Goal: Task Accomplishment & Management: Complete application form

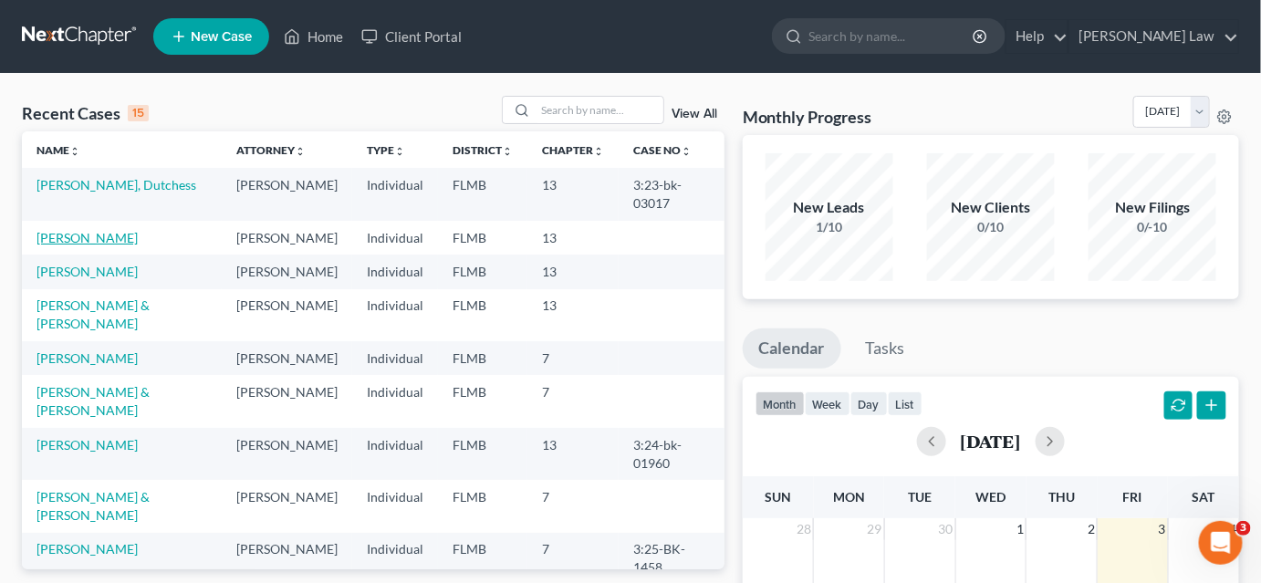
click at [72, 239] on link "[PERSON_NAME]" at bounding box center [86, 238] width 101 height 16
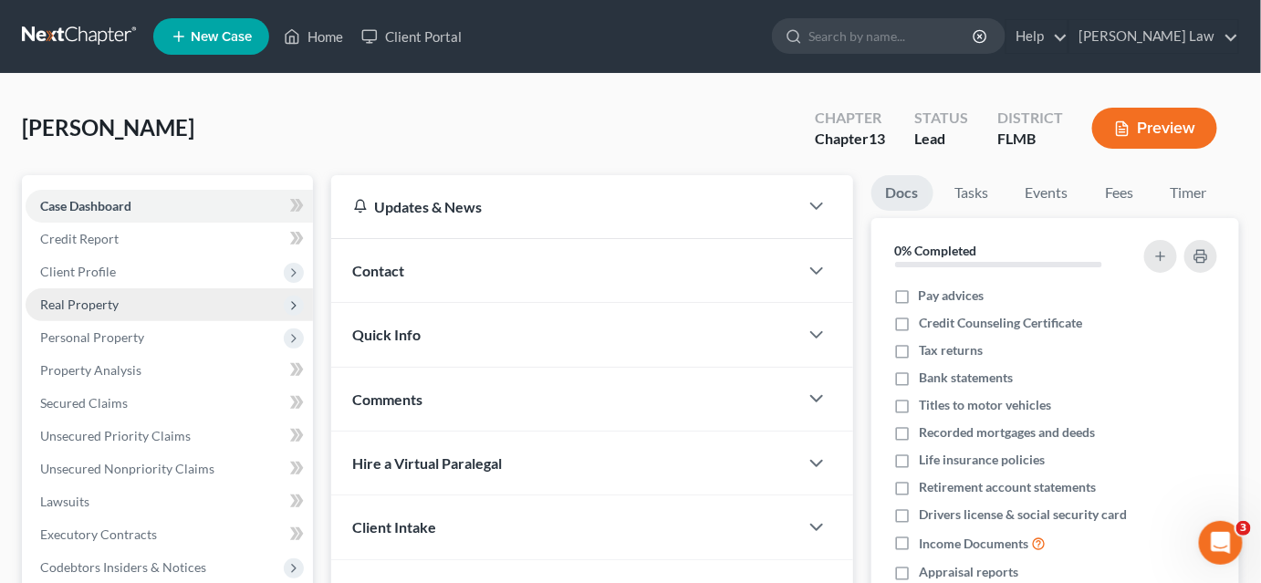
click at [120, 299] on span "Real Property" at bounding box center [169, 304] width 287 height 33
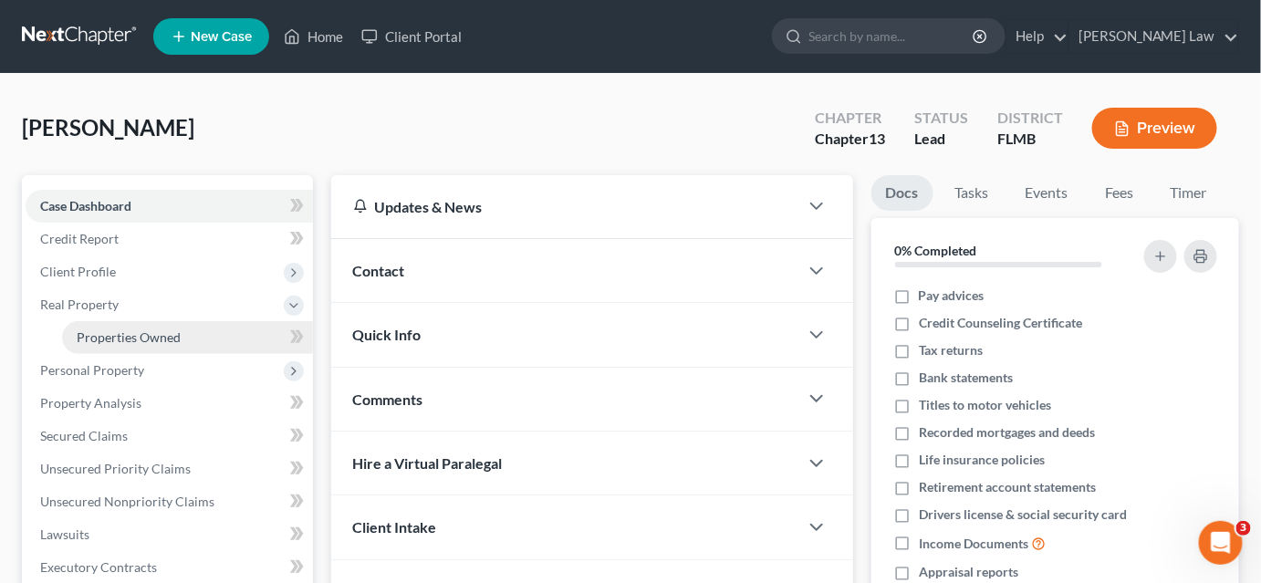
click at [147, 338] on span "Properties Owned" at bounding box center [129, 337] width 104 height 16
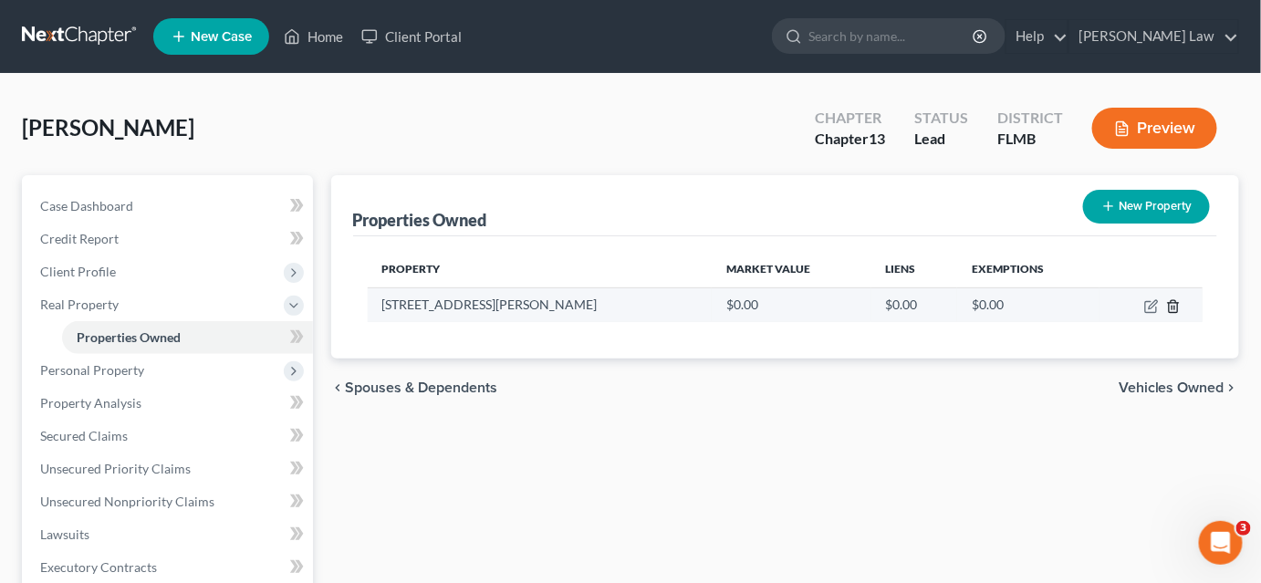
click at [1174, 306] on line "button" at bounding box center [1174, 308] width 0 height 4
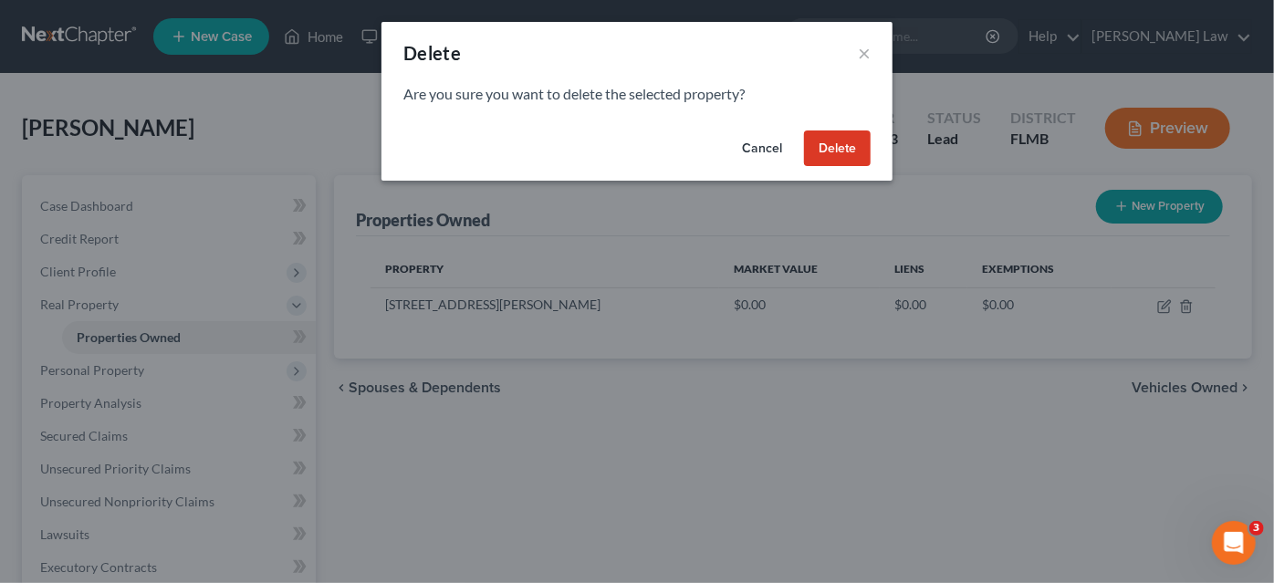
click at [829, 150] on button "Delete" at bounding box center [837, 148] width 67 height 36
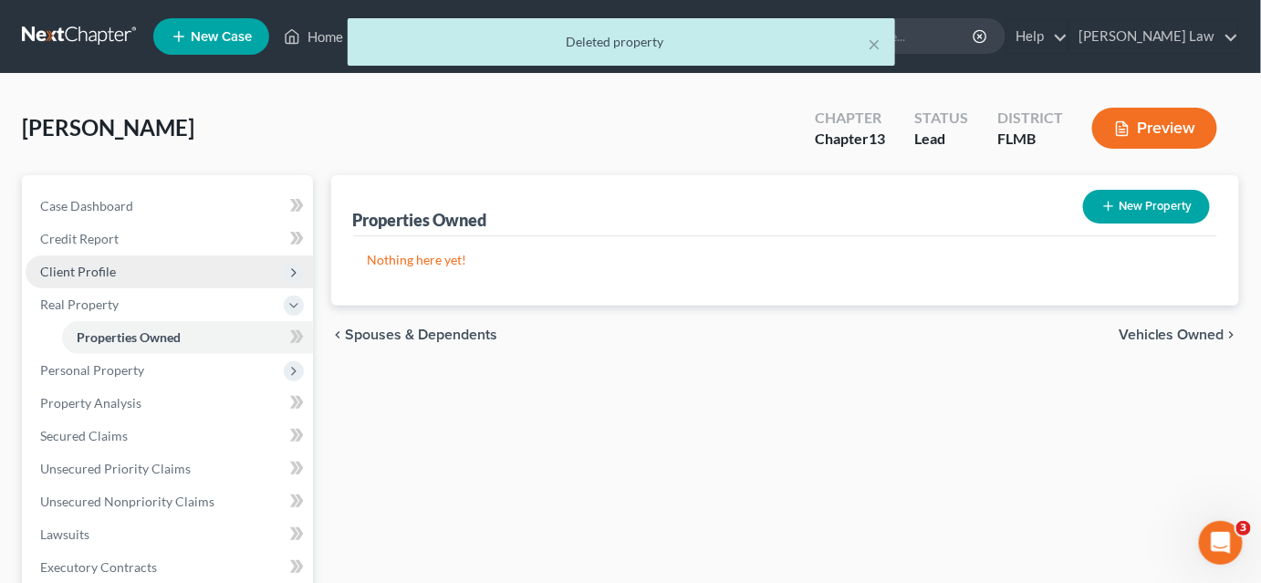
click at [121, 266] on span "Client Profile" at bounding box center [169, 271] width 287 height 33
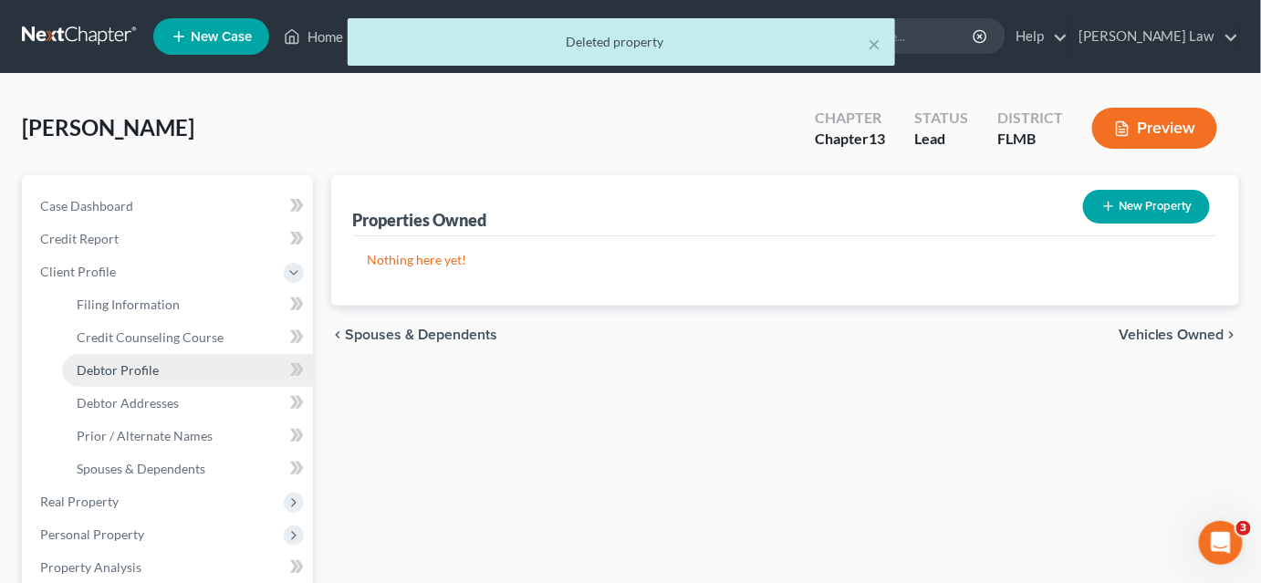
click at [163, 374] on link "Debtor Profile" at bounding box center [187, 370] width 251 height 33
select select "0"
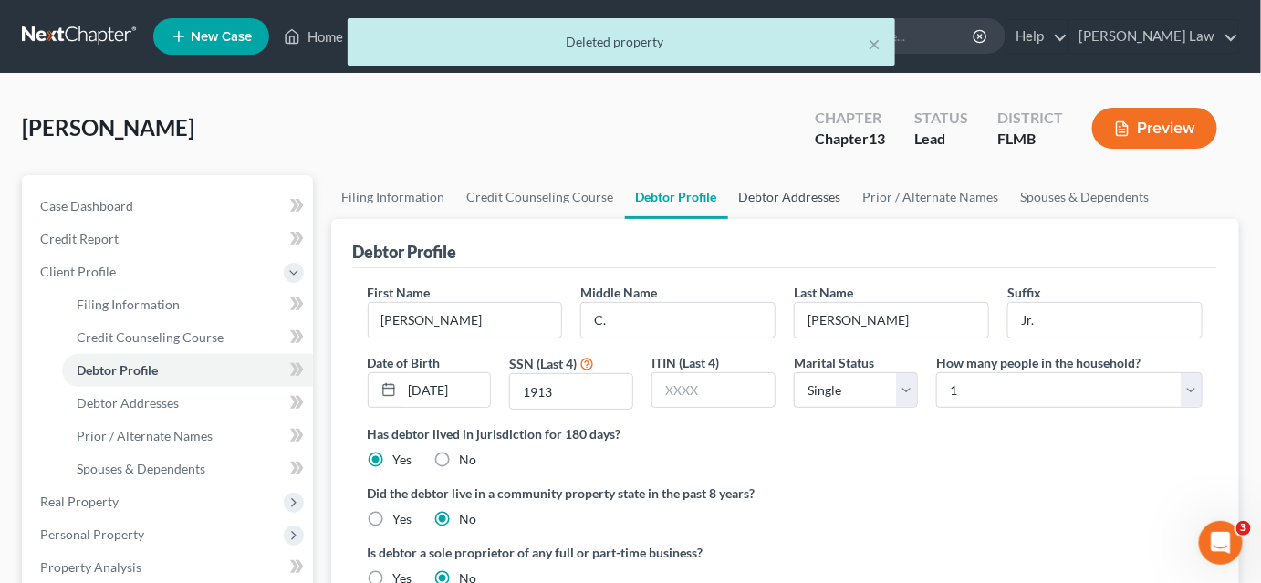
click at [761, 193] on link "Debtor Addresses" at bounding box center [790, 197] width 124 height 44
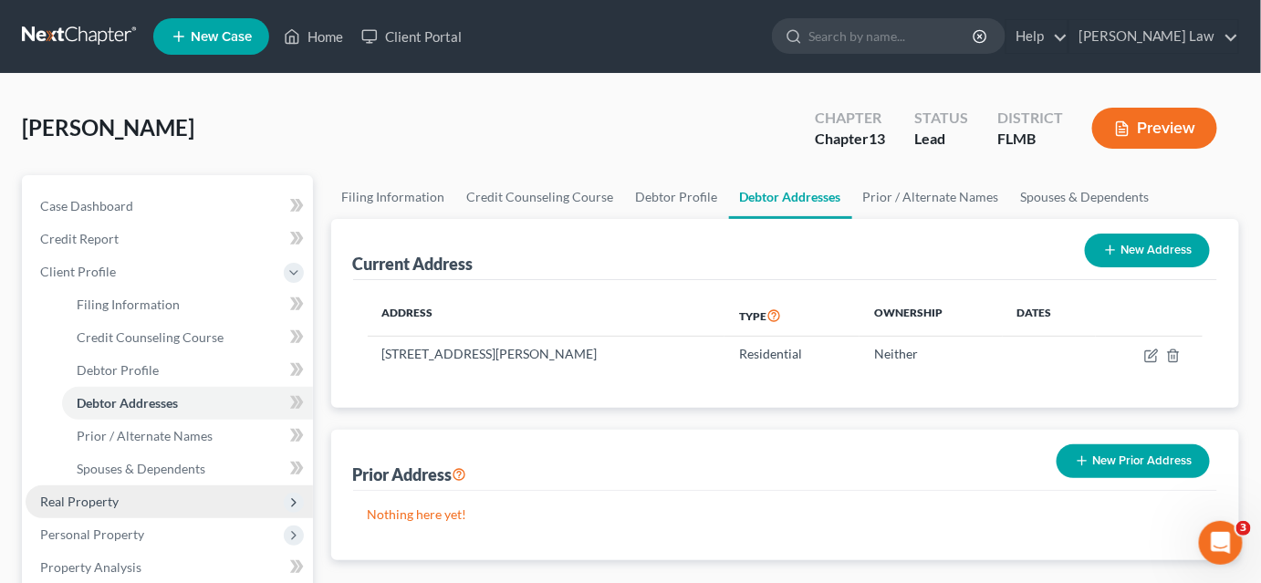
click at [168, 505] on span "Real Property" at bounding box center [169, 501] width 287 height 33
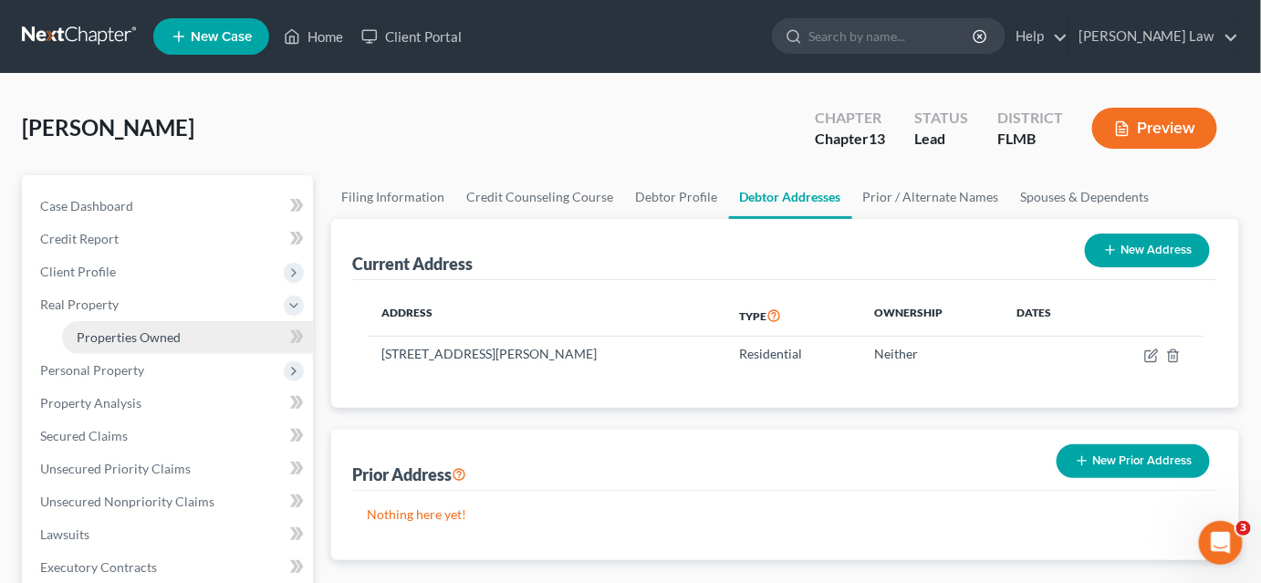
click at [162, 347] on link "Properties Owned" at bounding box center [187, 337] width 251 height 33
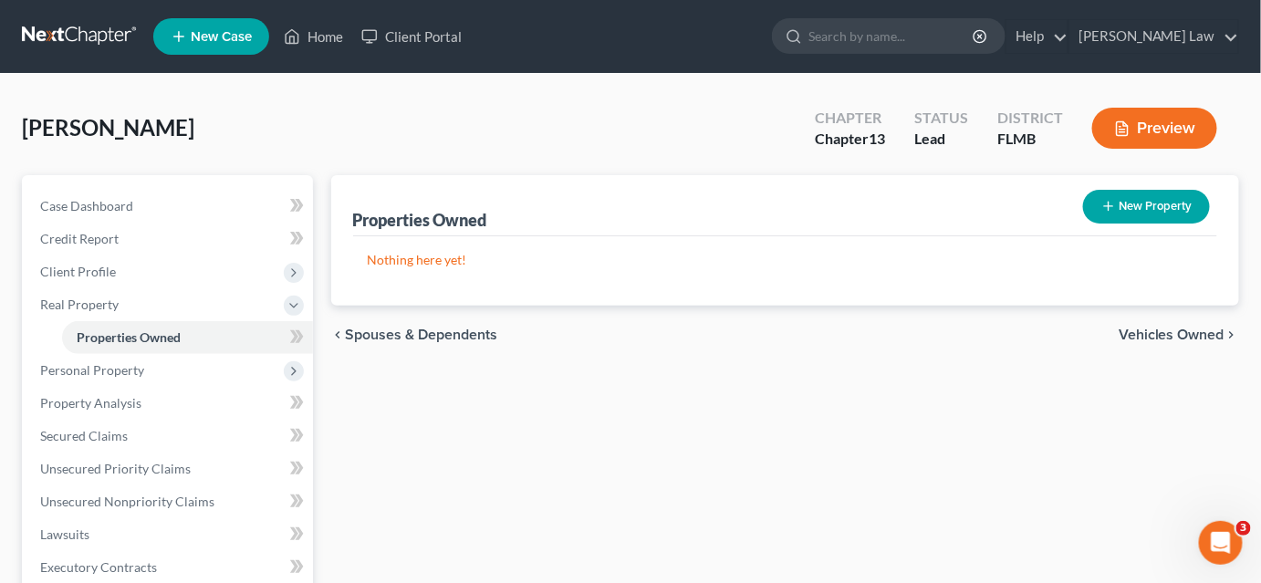
click at [1175, 205] on button "New Property" at bounding box center [1146, 207] width 127 height 34
select select "9"
select select "14"
select select "0"
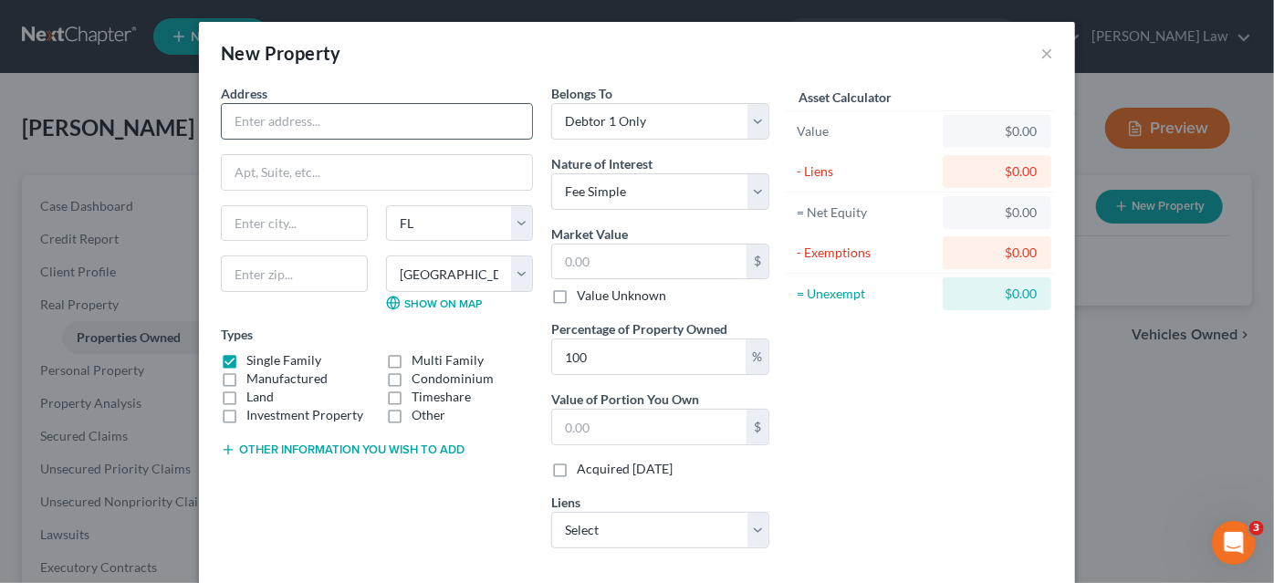
click at [350, 116] on input "text" at bounding box center [377, 121] width 310 height 35
click at [1040, 50] on button "×" at bounding box center [1046, 53] width 13 height 22
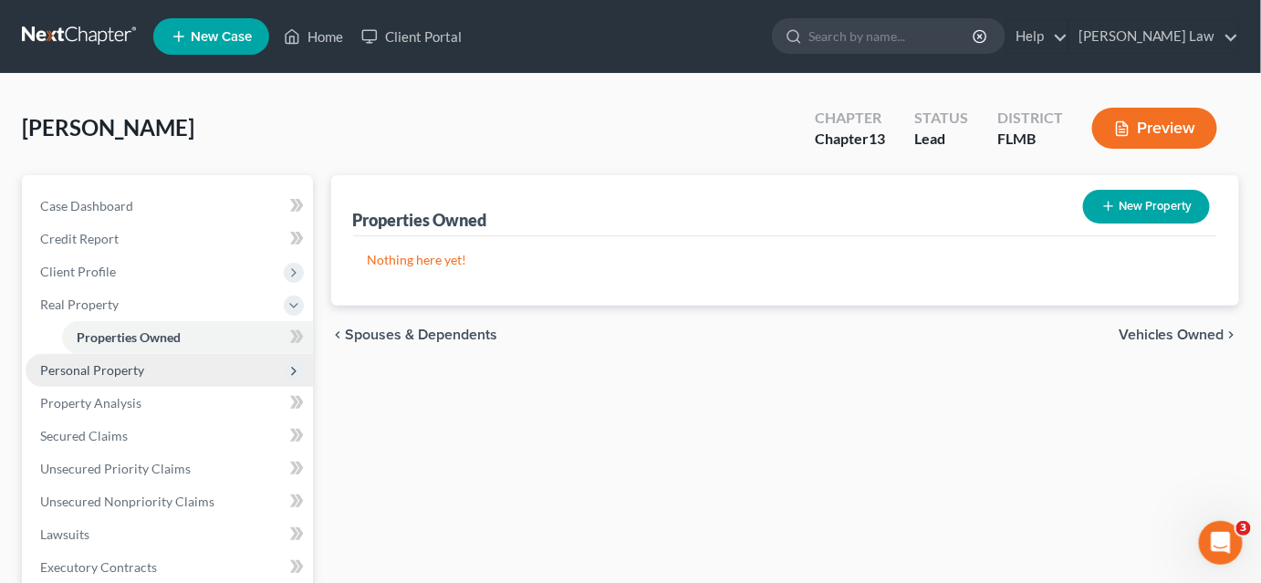
click at [133, 372] on span "Personal Property" at bounding box center [92, 370] width 104 height 16
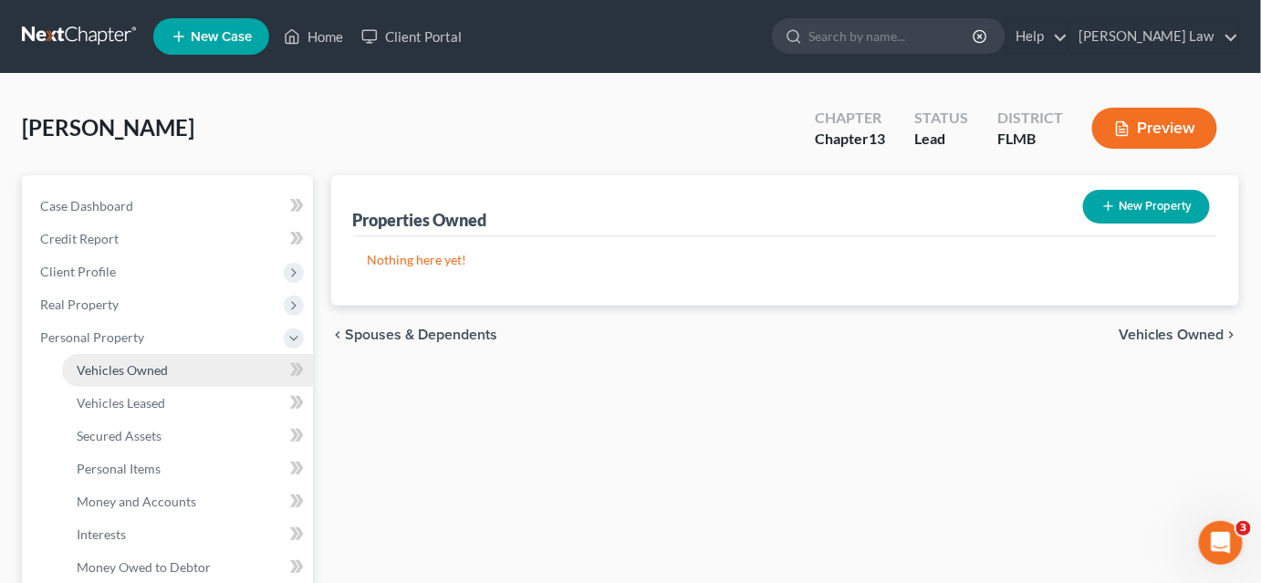
click at [136, 357] on link "Vehicles Owned" at bounding box center [187, 370] width 251 height 33
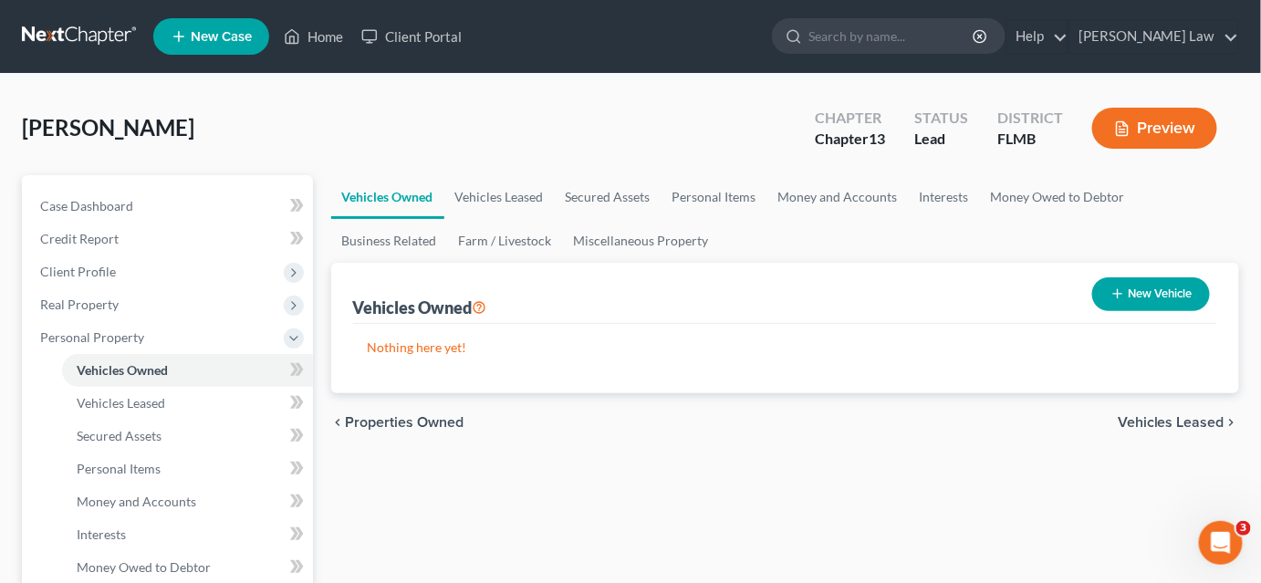
click at [1122, 296] on icon "button" at bounding box center [1117, 294] width 15 height 15
select select "0"
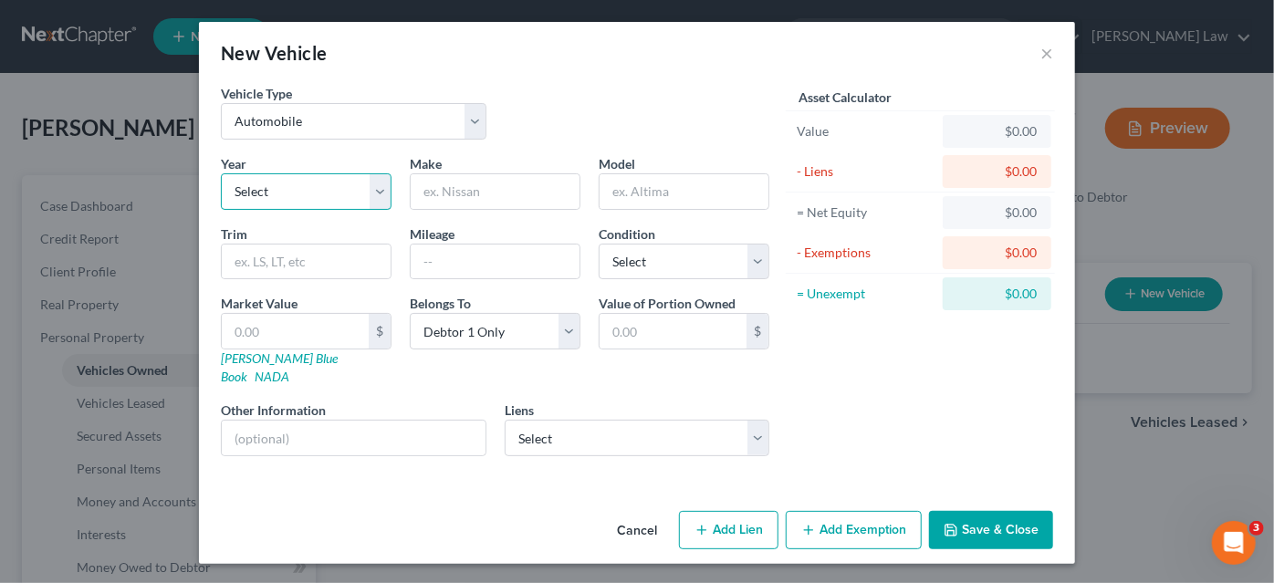
click at [282, 193] on select "Select 2026 2025 2024 2023 2022 2021 2020 2019 2018 2017 2016 2015 2014 2013 20…" at bounding box center [306, 191] width 171 height 36
select select "2"
click at [221, 173] on select "Select 2026 2025 2024 2023 2022 2021 2020 2019 2018 2017 2016 2015 2014 2013 20…" at bounding box center [306, 191] width 171 height 36
click at [447, 195] on input "text" at bounding box center [495, 191] width 169 height 35
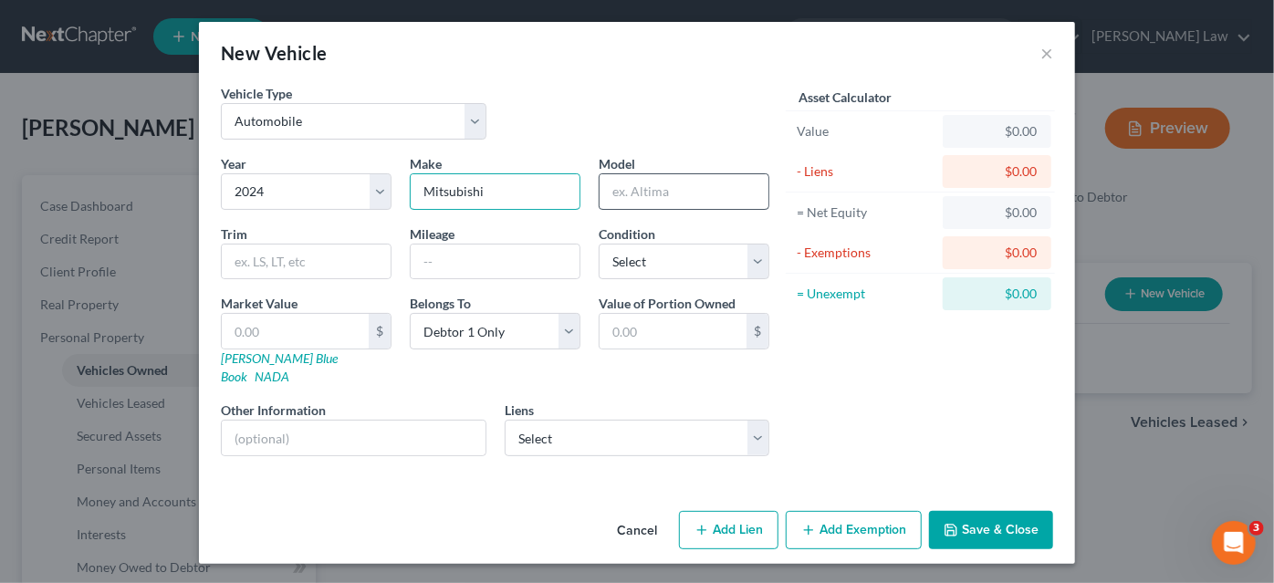
type input "Mitsubishi"
click at [626, 191] on input "text" at bounding box center [684, 191] width 169 height 35
click at [517, 196] on input "Mitsubishi" at bounding box center [495, 191] width 169 height 35
drag, startPoint x: 480, startPoint y: 191, endPoint x: 418, endPoint y: 193, distance: 62.1
click at [418, 193] on input "Mitsubishi" at bounding box center [495, 191] width 169 height 35
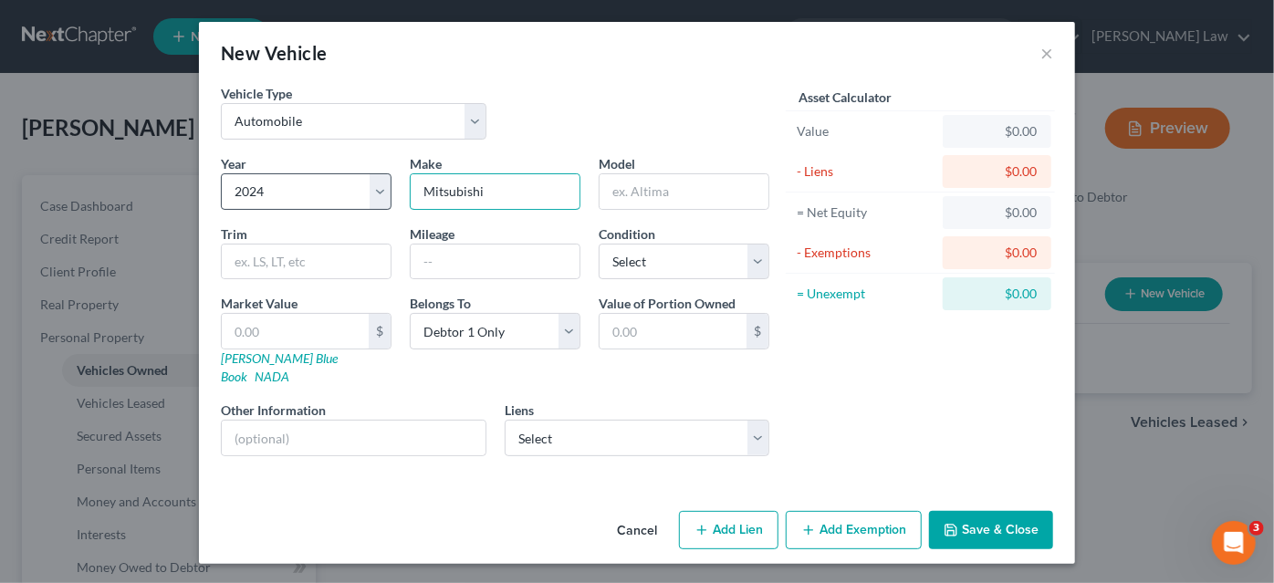
drag, startPoint x: 489, startPoint y: 193, endPoint x: 383, endPoint y: 186, distance: 106.0
click at [383, 186] on div "Year Select 2026 2025 2024 2023 2022 2021 2020 2019 2018 2017 2016 2015 2014 20…" at bounding box center [495, 312] width 567 height 317
click at [651, 193] on input "text" at bounding box center [684, 191] width 169 height 35
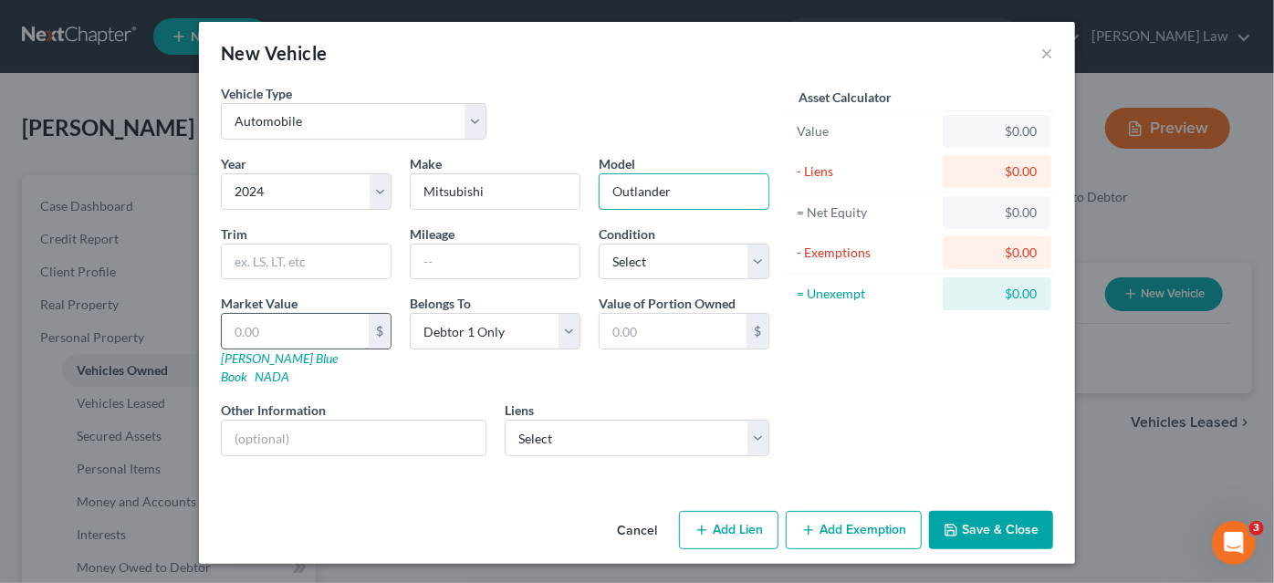
type input "Outlander"
click at [252, 328] on input "text" at bounding box center [295, 331] width 147 height 35
type input "3"
type input "3.00"
type input "30"
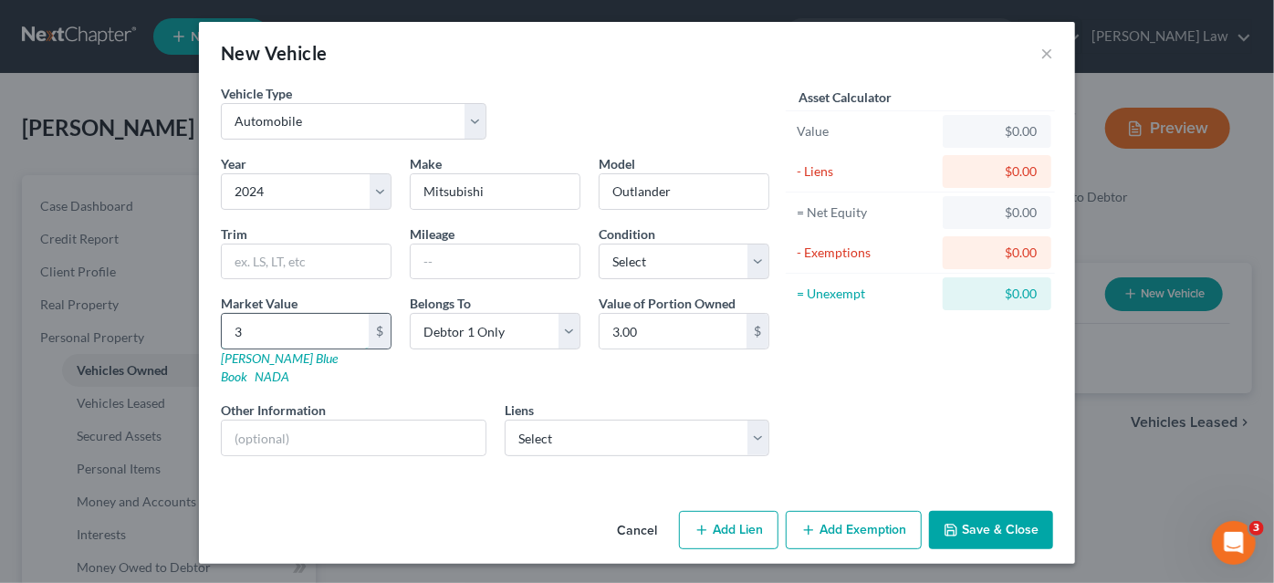
type input "30.00"
type input "304"
type input "304.00"
type input "3044"
type input "3,044.00"
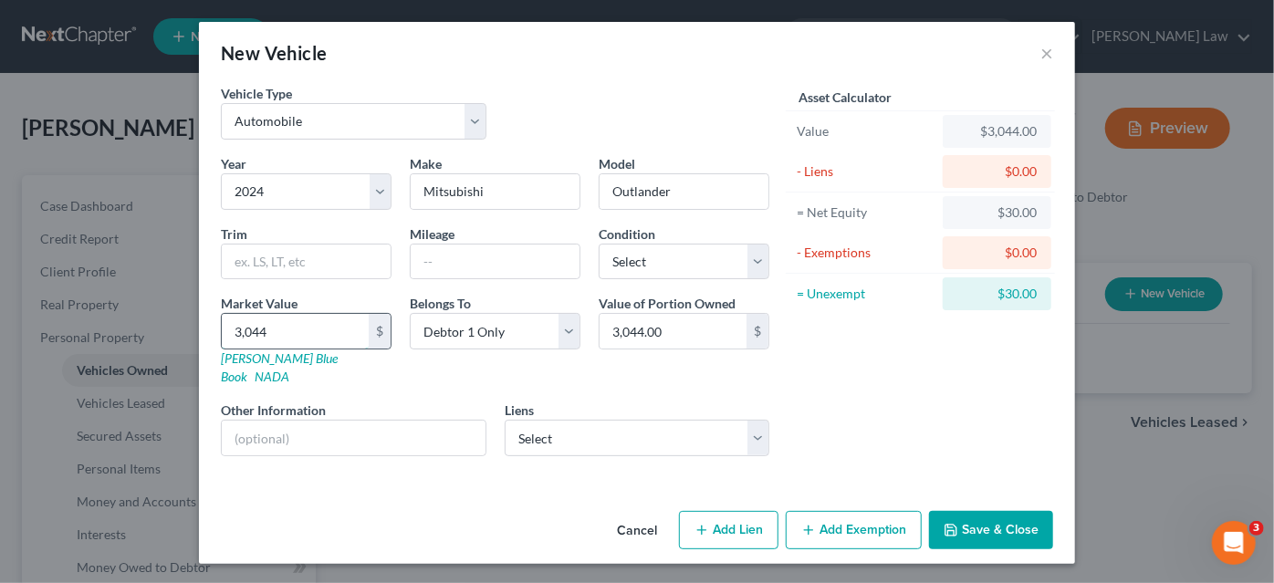
type input "3,0445"
type input "30,445.00"
click at [949, 523] on icon "button" at bounding box center [951, 530] width 15 height 15
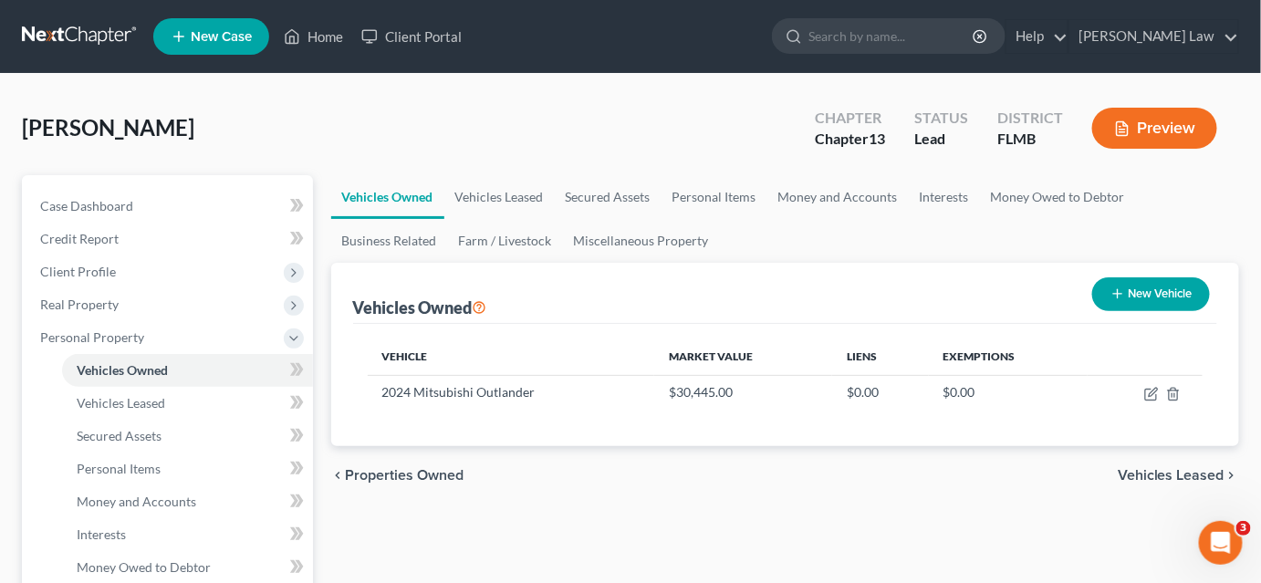
click at [1160, 297] on button "New Vehicle" at bounding box center [1151, 294] width 118 height 34
select select "0"
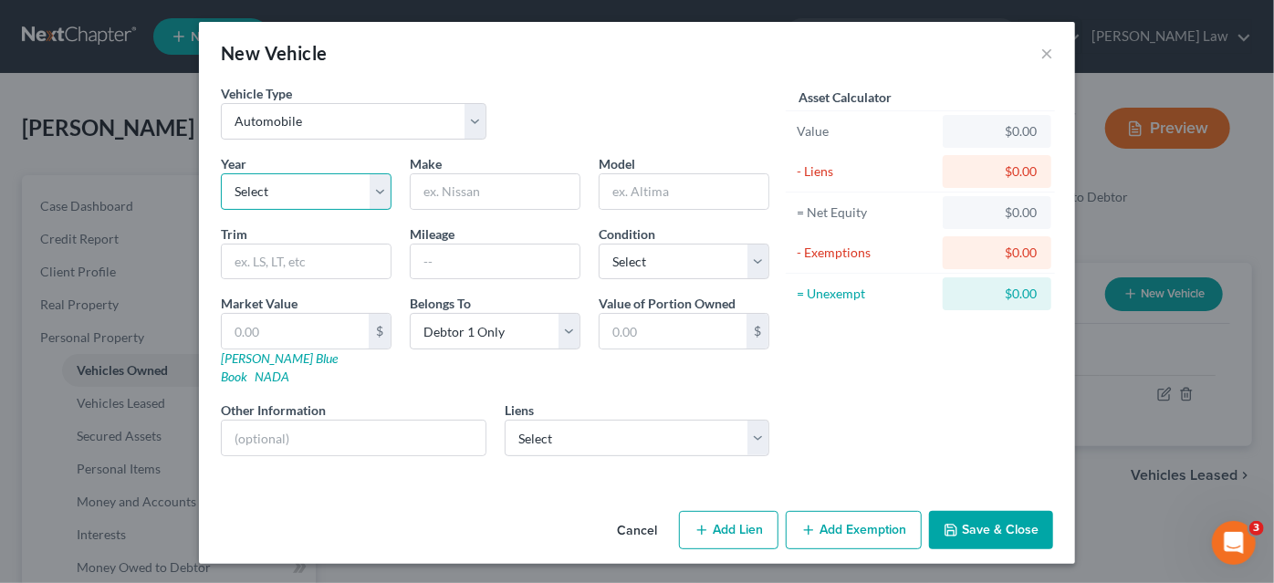
click at [328, 189] on select "Select 2026 2025 2024 2023 2022 2021 2020 2019 2018 2017 2016 2015 2014 2013 20…" at bounding box center [306, 191] width 171 height 36
select select "2"
click at [221, 173] on select "Select 2026 2025 2024 2023 2022 2021 2020 2019 2018 2017 2016 2015 2014 2013 20…" at bounding box center [306, 191] width 171 height 36
click at [447, 189] on input "text" at bounding box center [495, 191] width 169 height 35
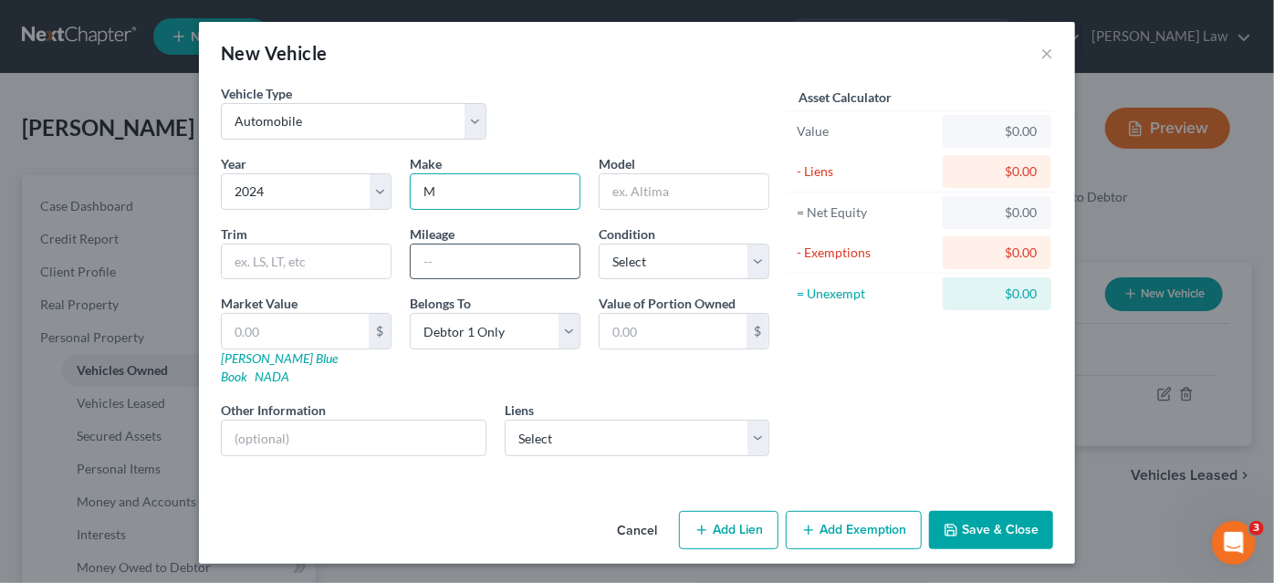
type input "Mitsubishi"
click at [643, 189] on input "text" at bounding box center [684, 191] width 169 height 35
type input "Outlander"
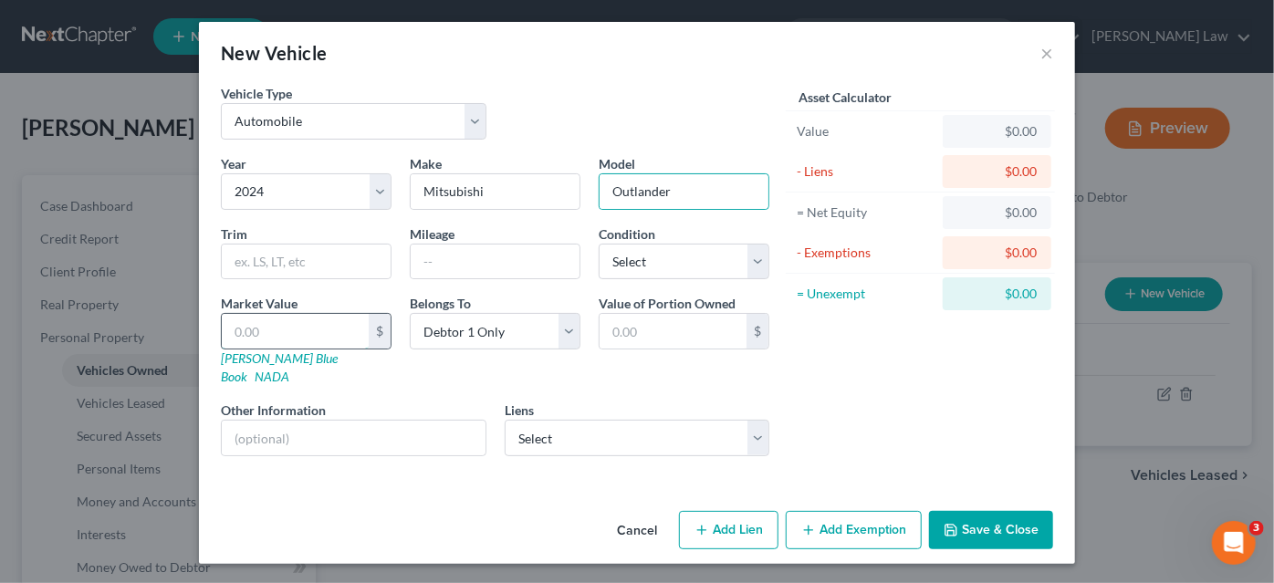
click at [299, 328] on input "text" at bounding box center [295, 331] width 147 height 35
type input "2"
type input "2.00"
type input "20"
type input "20.00"
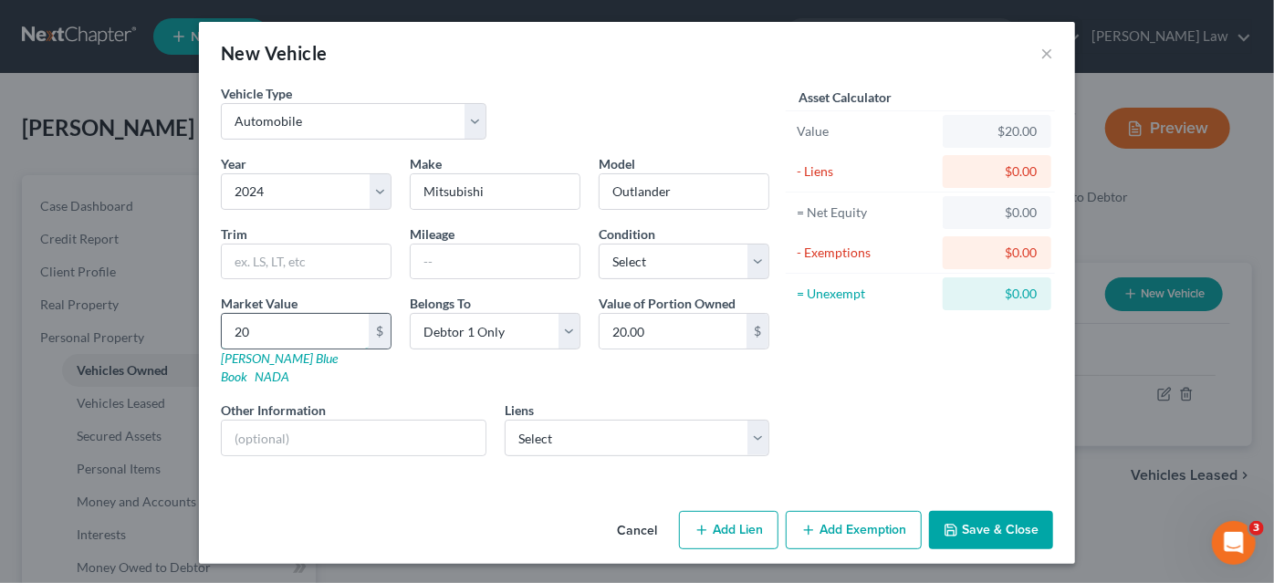
type input "2"
type input "2.00"
type input "22"
type input "22.00"
type input "220"
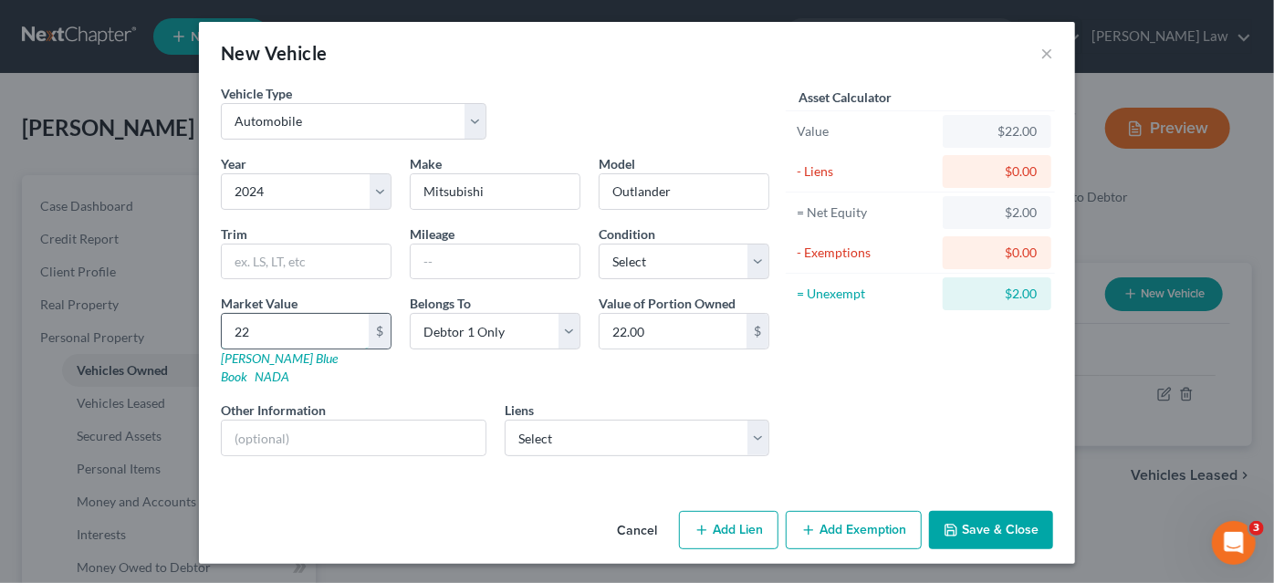
type input "220.00"
type input "2200"
type input "2,200.00"
type input "2,2000"
type input "22,000.00"
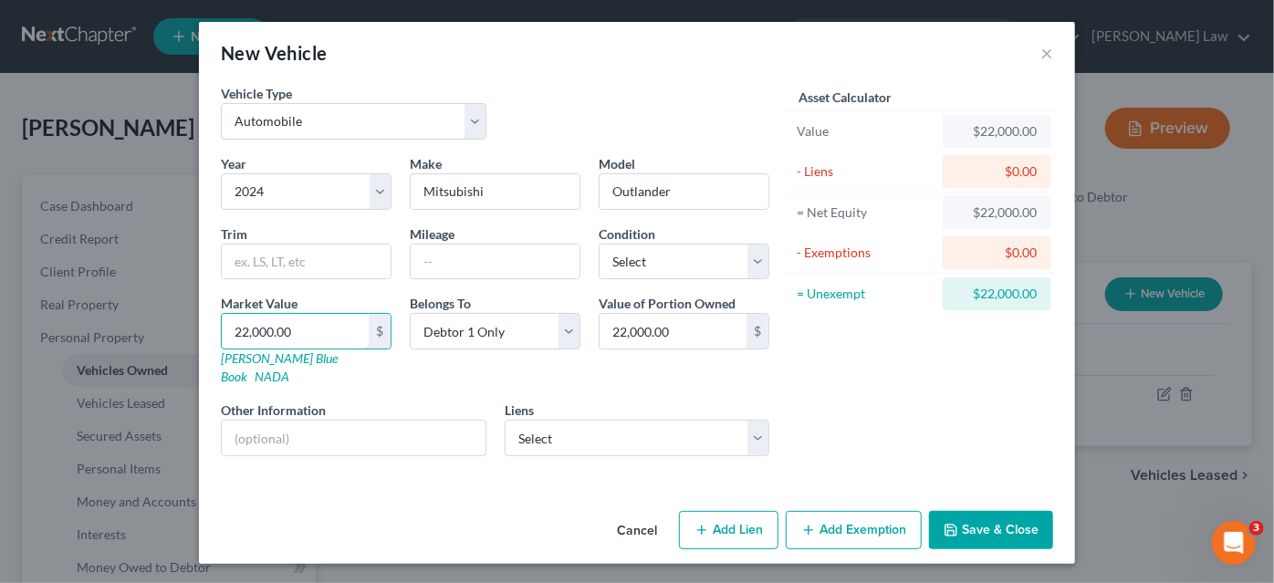
type input "22,000.00"
click at [957, 522] on button "Save & Close" at bounding box center [991, 530] width 124 height 38
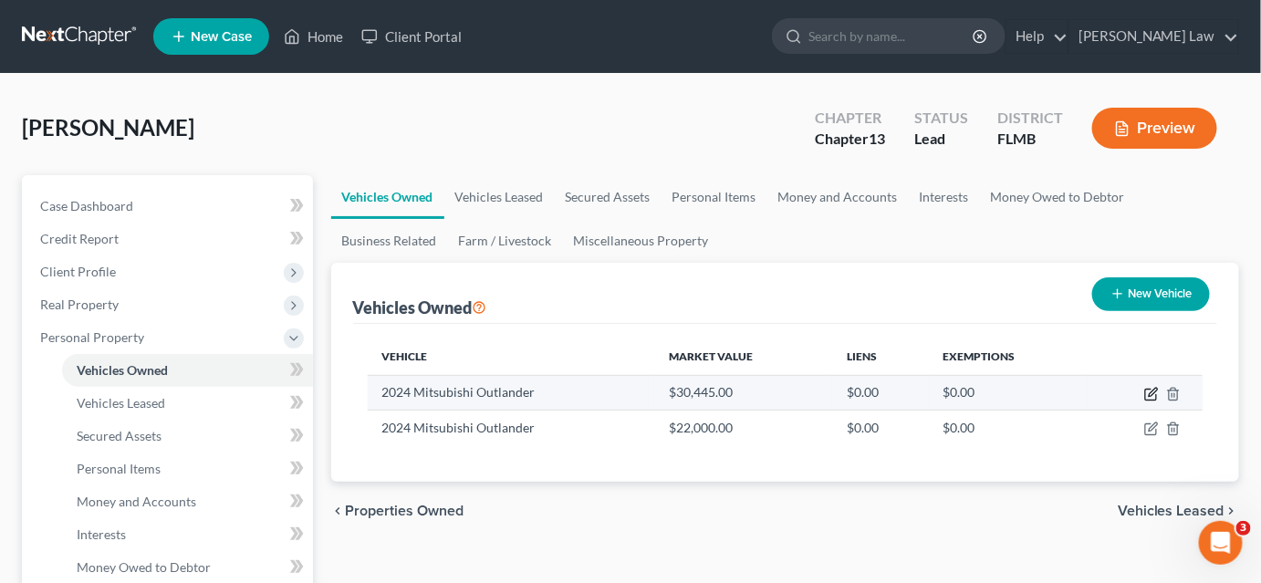
click at [1153, 395] on icon "button" at bounding box center [1151, 394] width 15 height 15
select select "0"
select select "2"
select select "0"
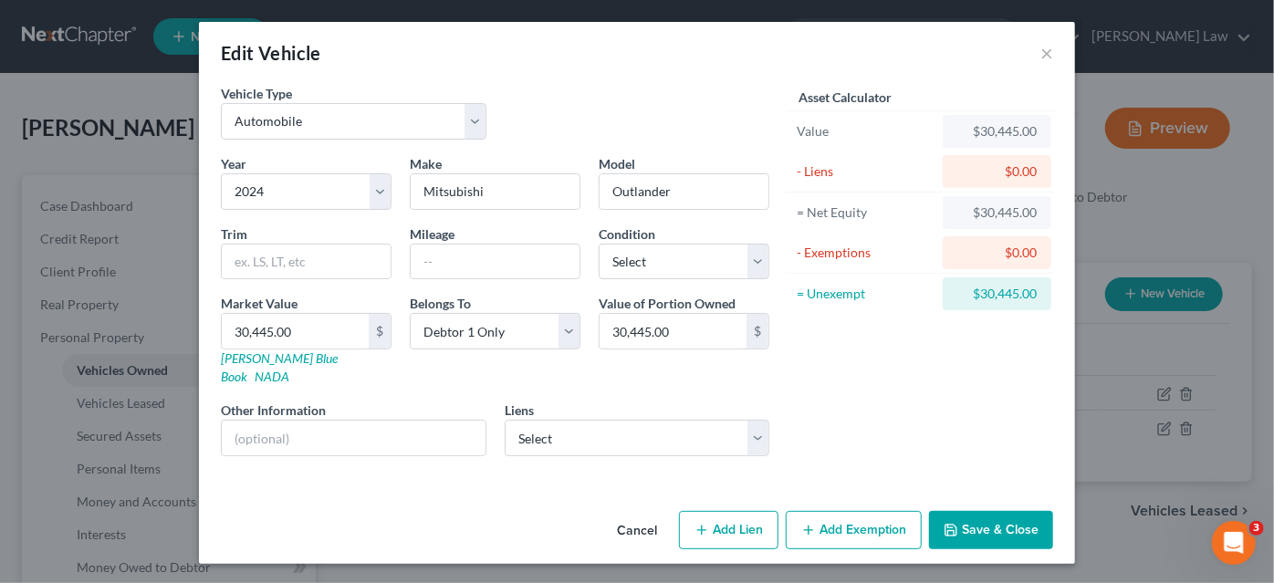
click at [811, 523] on icon "button" at bounding box center [808, 530] width 15 height 15
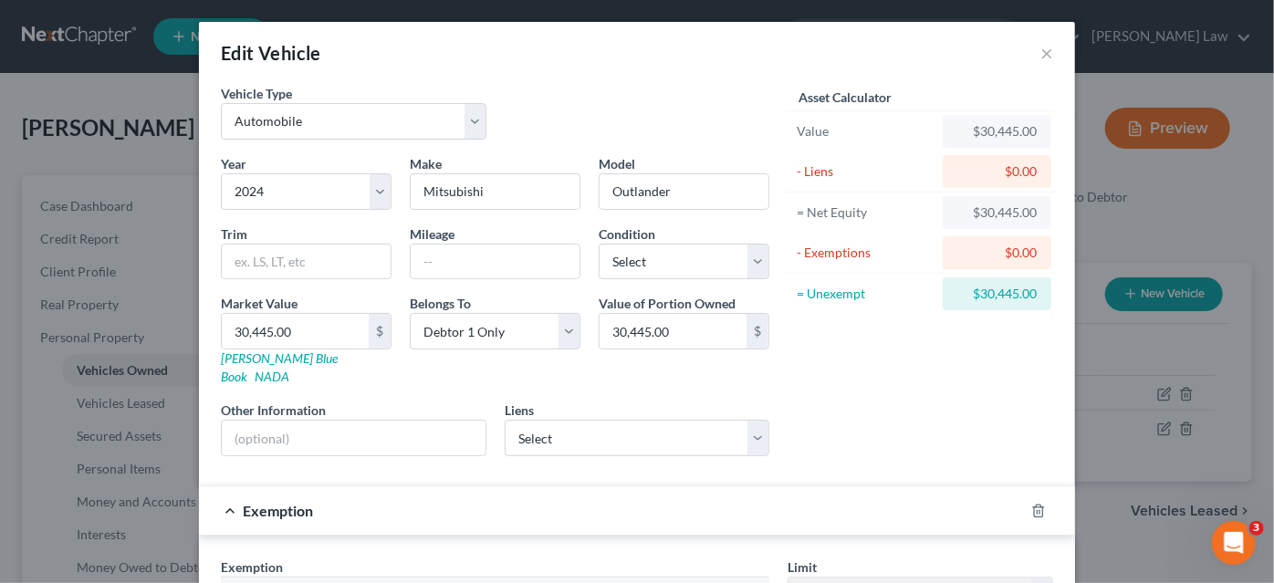
scroll to position [248, 0]
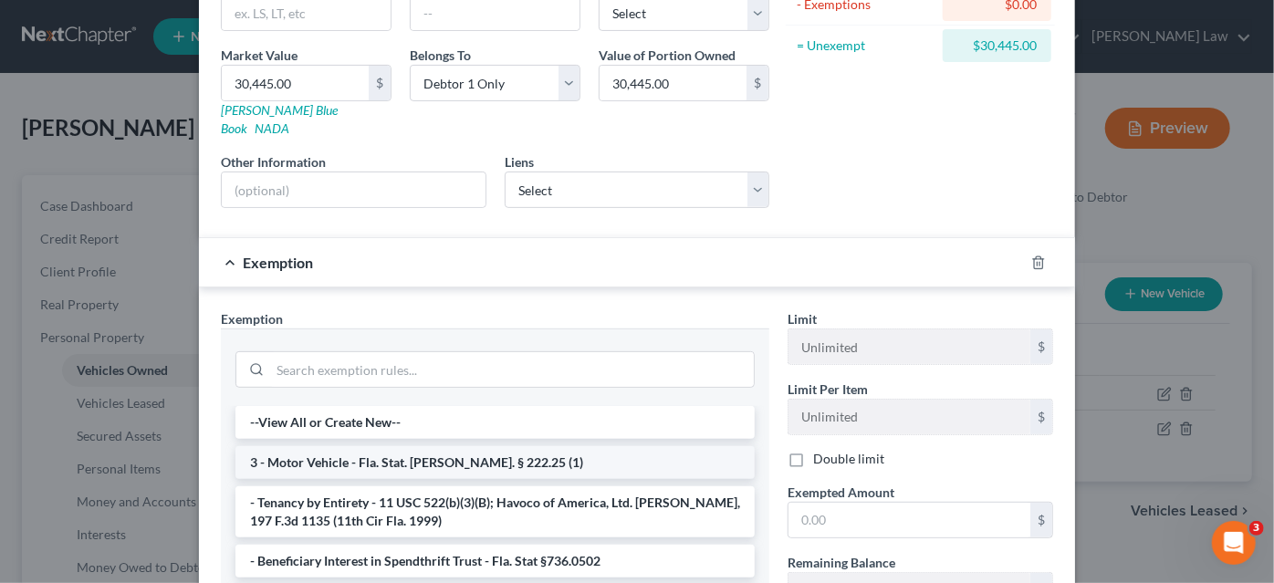
click at [387, 446] on li "3 - Motor Vehicle - Fla. Stat. [PERSON_NAME]. § 222.25 (1)" at bounding box center [494, 462] width 519 height 33
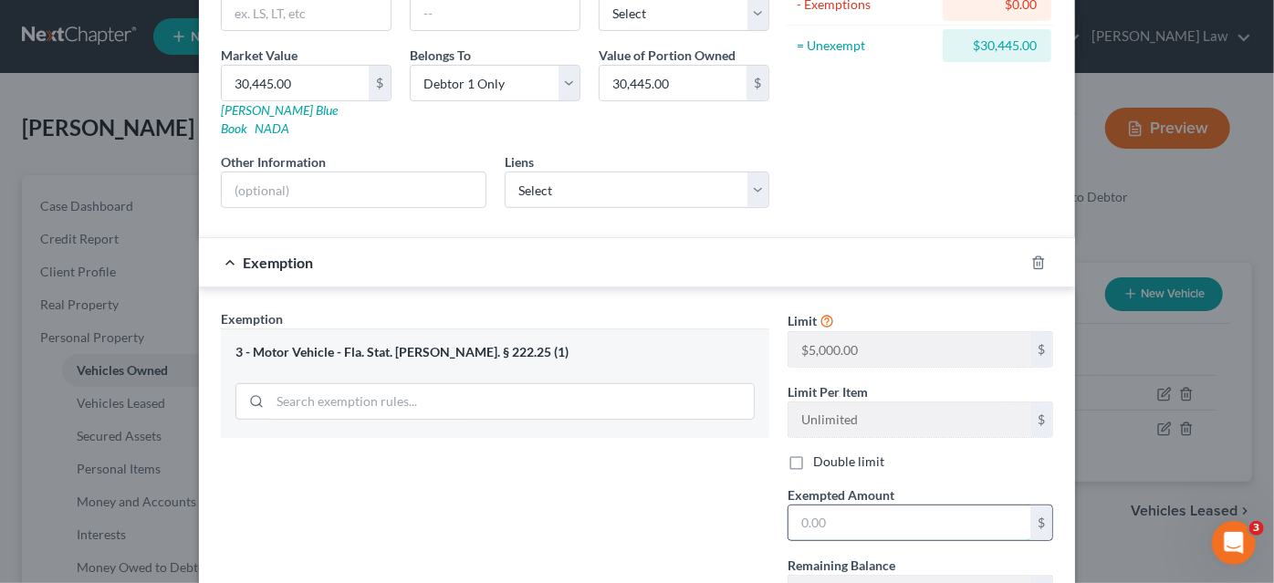
click at [834, 506] on input "text" at bounding box center [909, 523] width 242 height 35
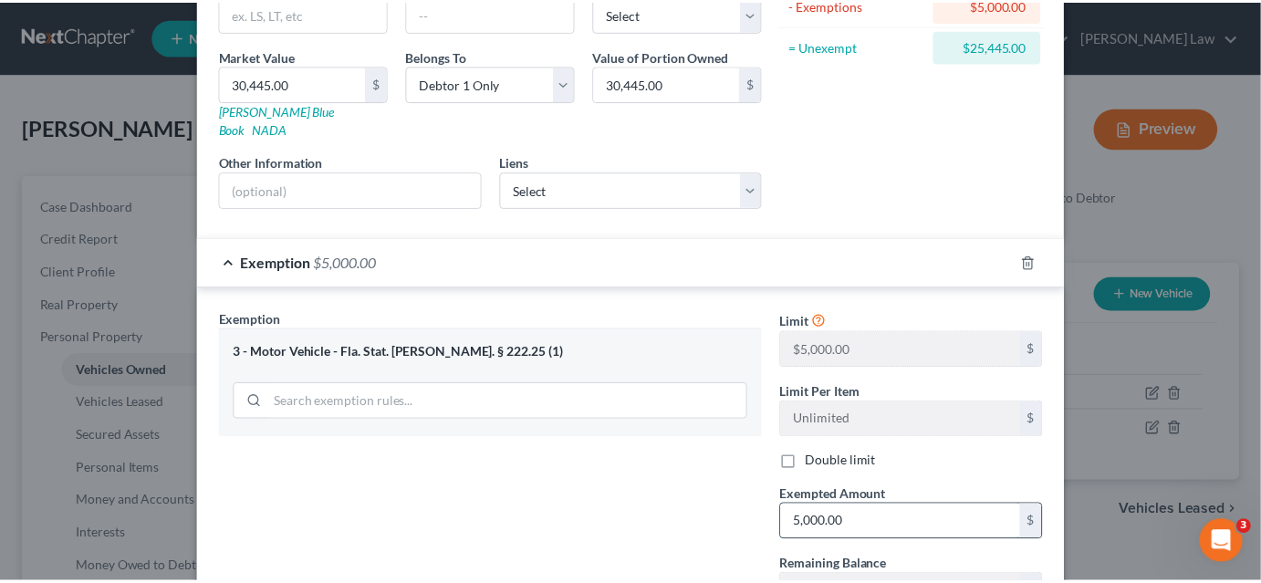
scroll to position [382, 0]
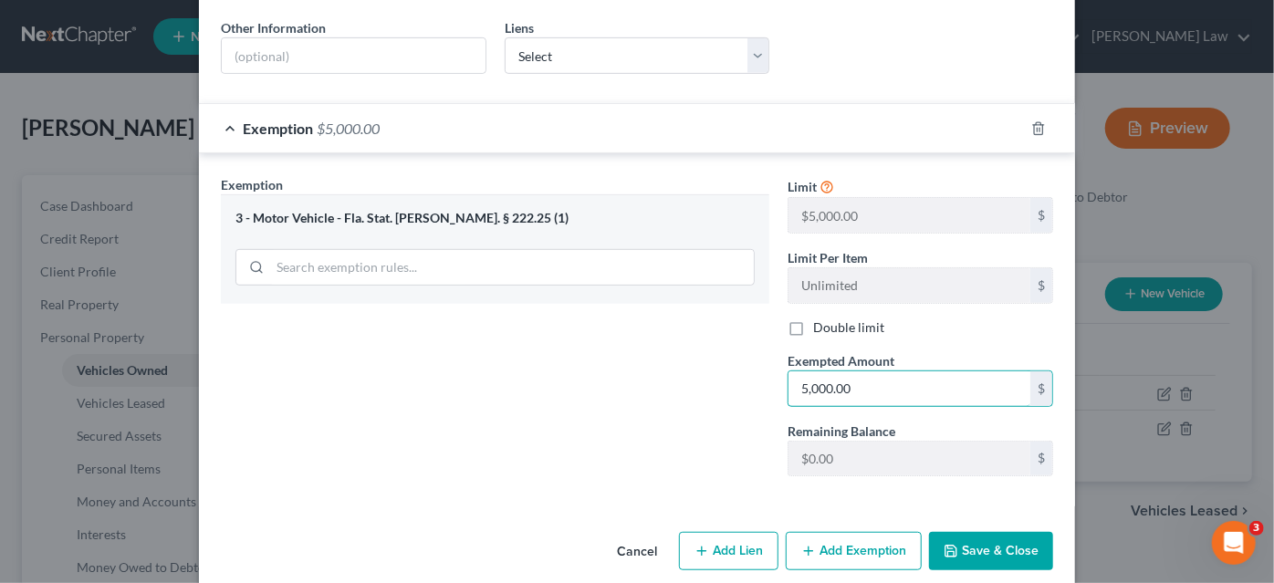
type input "5,000.00"
click at [942, 532] on button "Save & Close" at bounding box center [991, 551] width 124 height 38
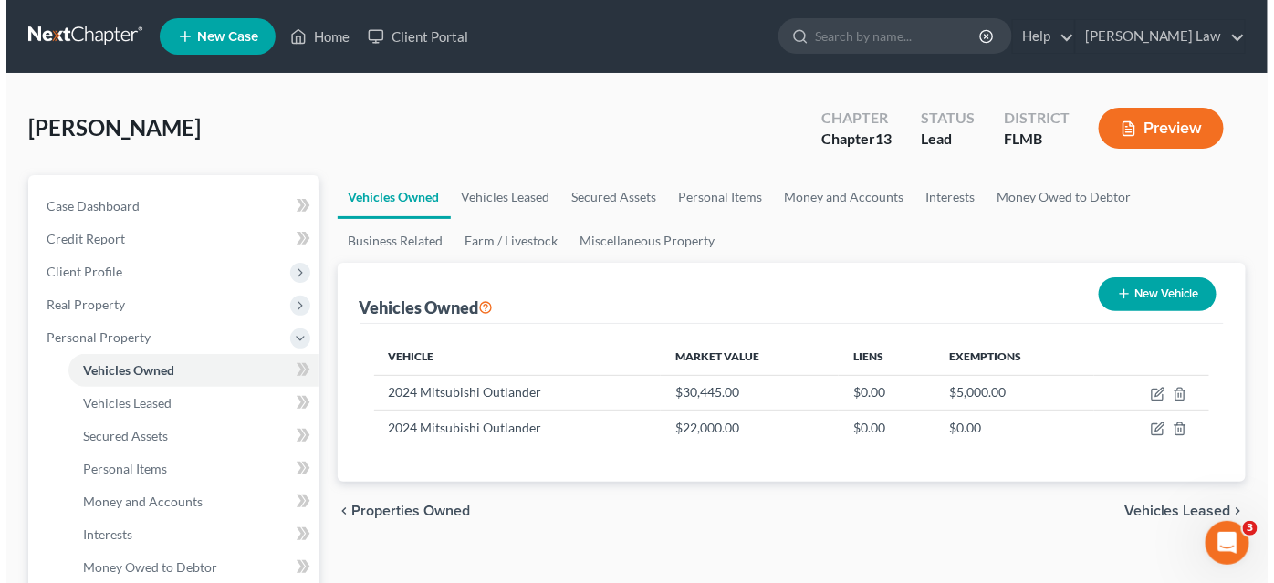
scroll to position [248, 0]
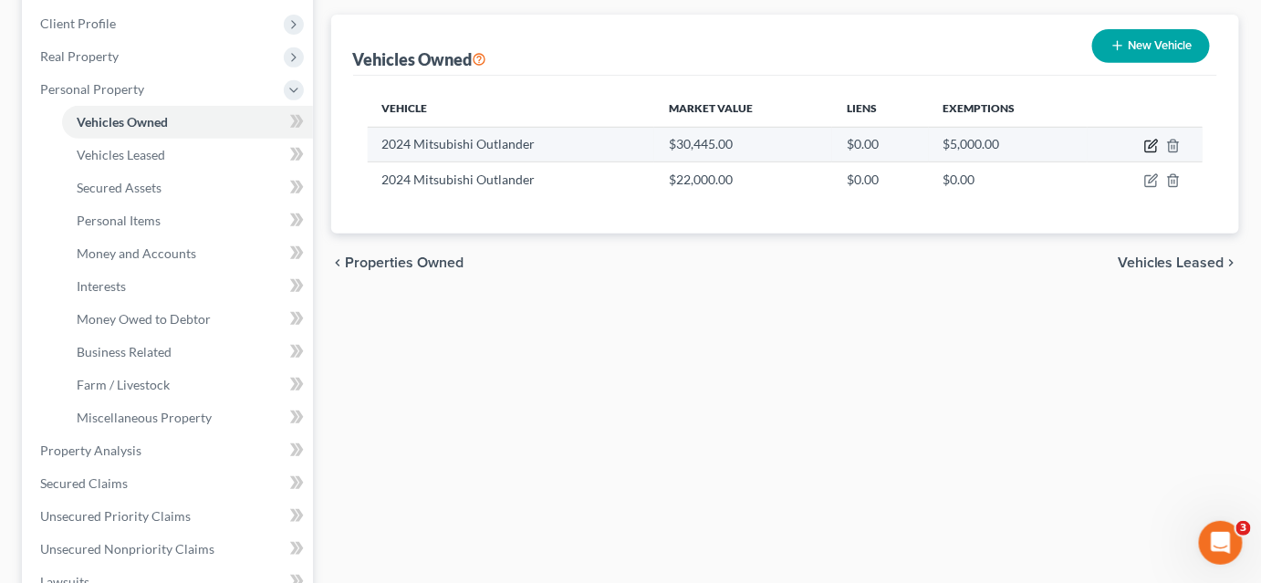
click at [1153, 147] on icon "button" at bounding box center [1151, 146] width 15 height 15
select select "0"
select select "2"
select select "0"
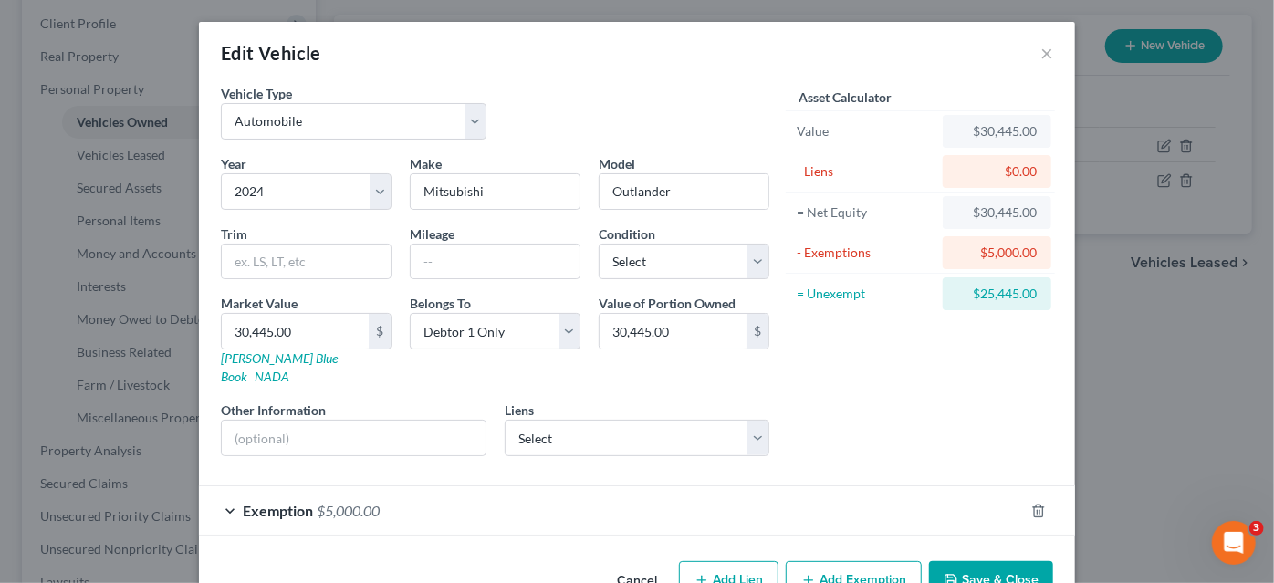
scroll to position [31, 0]
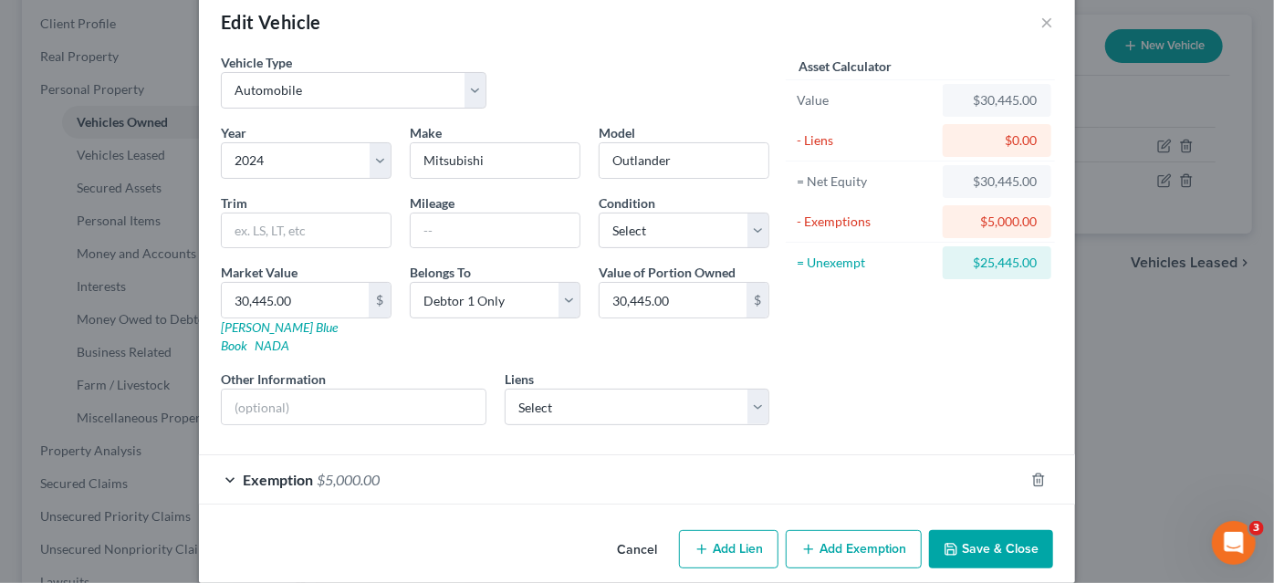
click at [731, 536] on button "Add Lien" at bounding box center [728, 549] width 99 height 38
select select "0"
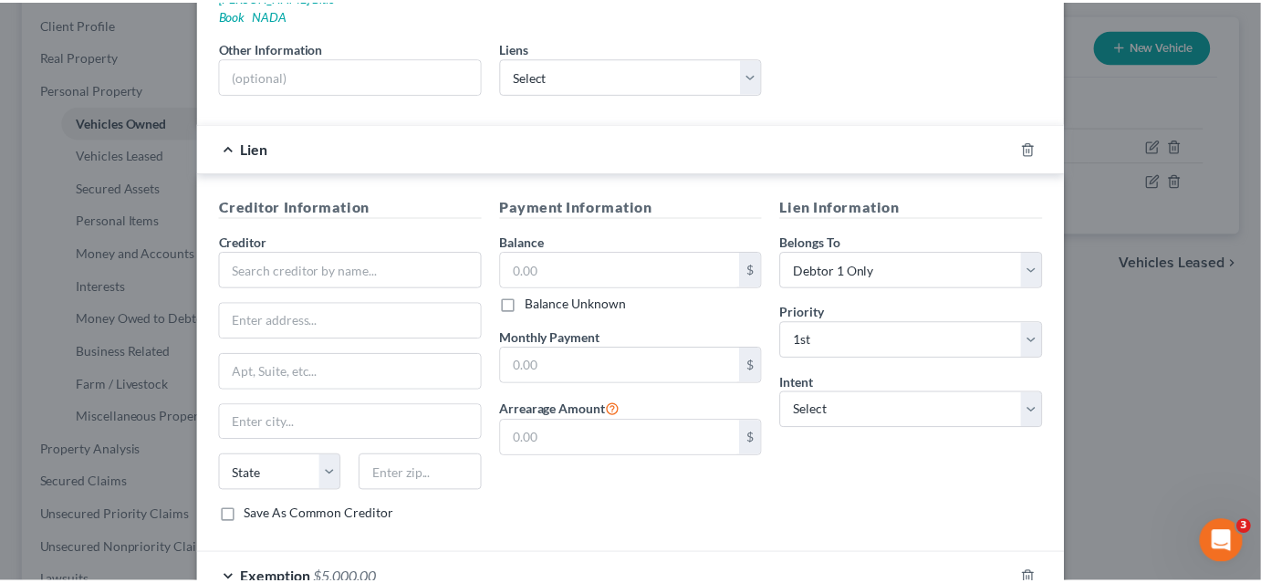
scroll to position [459, 0]
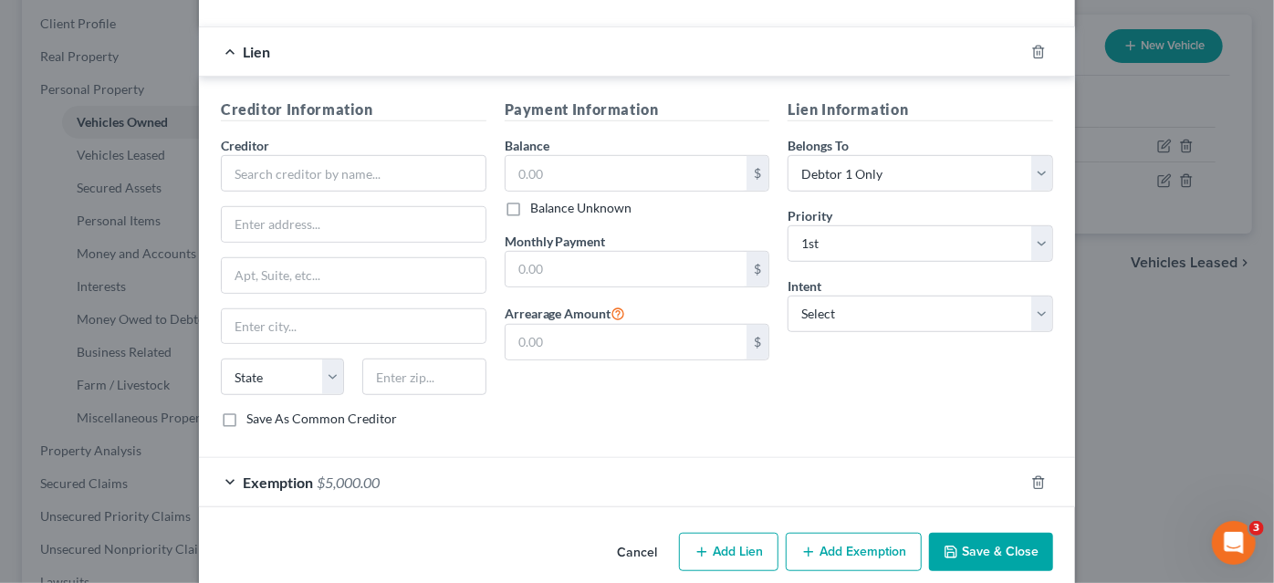
click at [619, 535] on button "Cancel" at bounding box center [636, 553] width 69 height 36
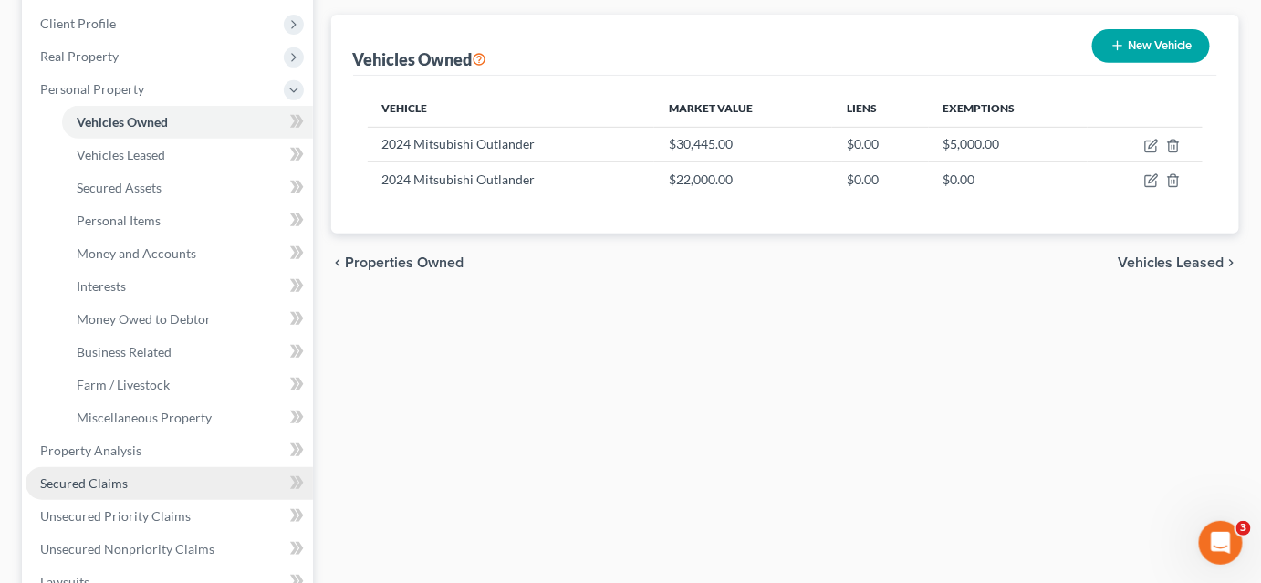
click at [139, 484] on link "Secured Claims" at bounding box center [169, 483] width 287 height 33
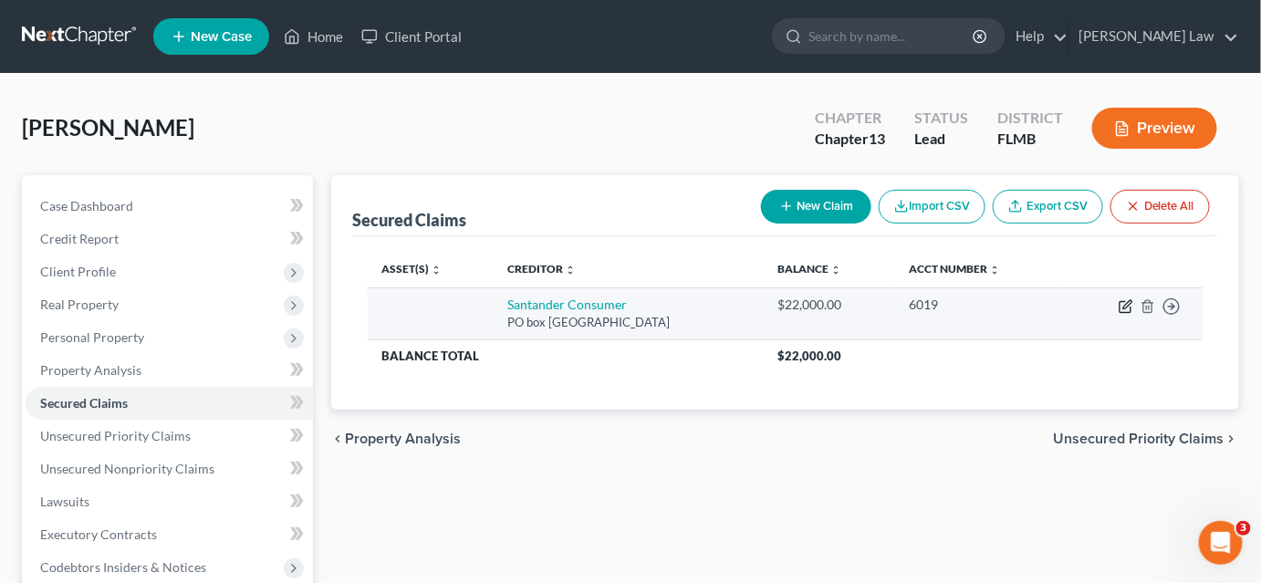
click at [1126, 311] on icon "button" at bounding box center [1125, 307] width 11 height 11
select select "45"
select select "0"
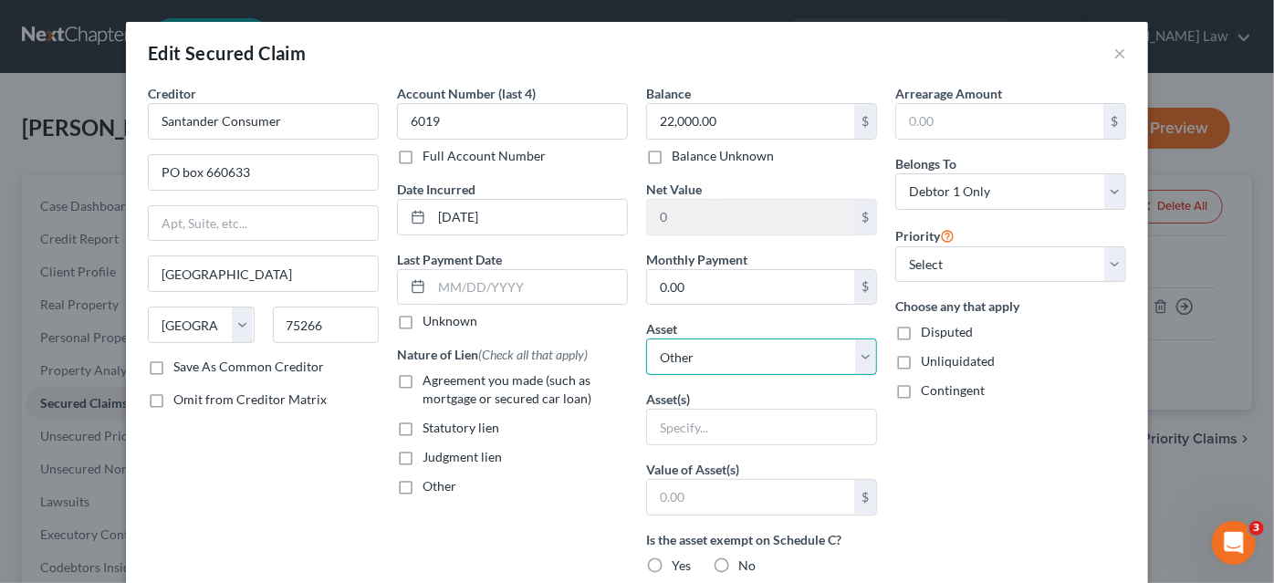
click at [710, 360] on select "Select Other Multiple Assets 2024 Mitsubishi Outlander - $22000.0 2024 Mitsubis…" at bounding box center [761, 357] width 231 height 36
select select "3"
click at [646, 339] on select "Select Other Multiple Assets 2024 Mitsubishi Outlander - $22000.0 2024 Mitsubis…" at bounding box center [761, 357] width 231 height 36
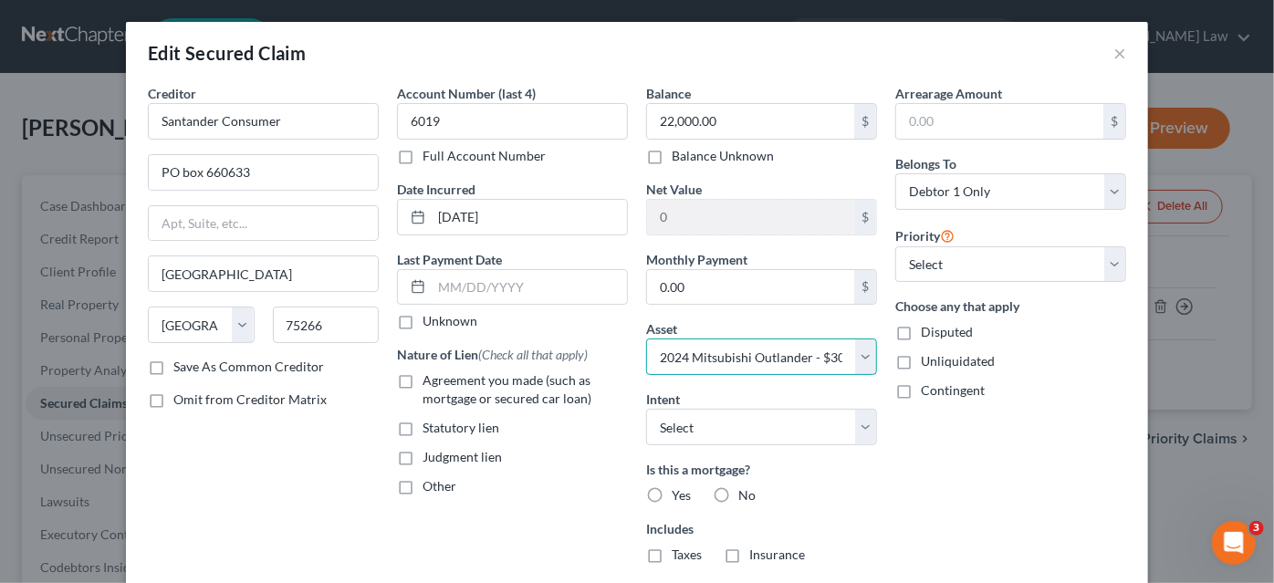
scroll to position [82, 0]
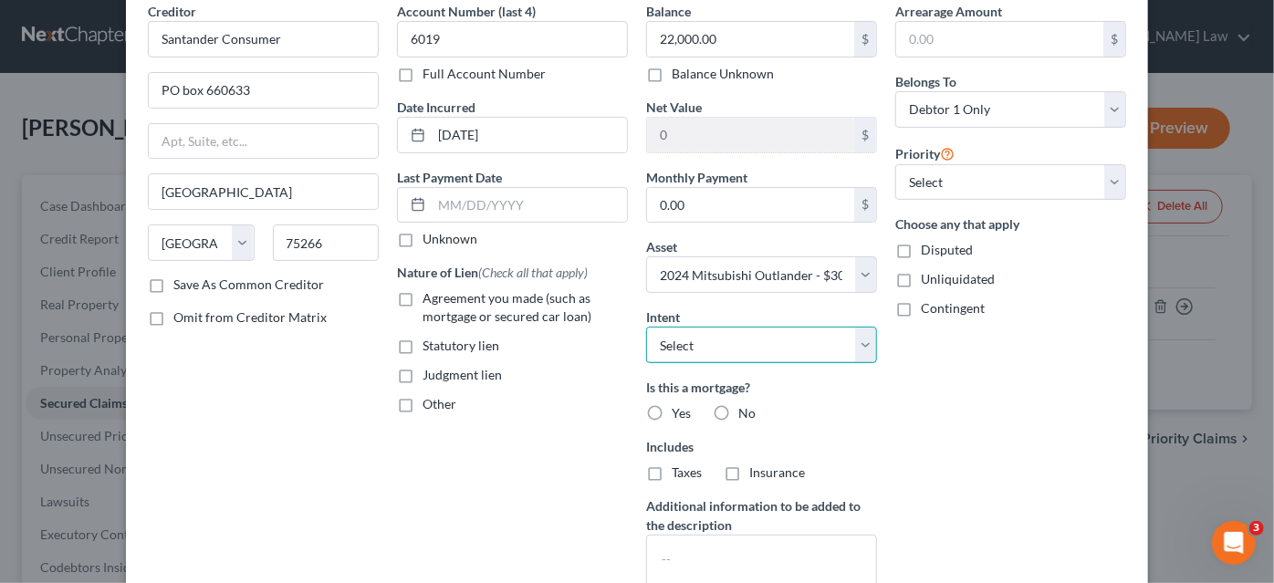
click at [695, 348] on select "Select Surrender Redeem Reaffirm Avoid Other" at bounding box center [761, 345] width 231 height 36
select select "2"
click at [646, 327] on select "Select Surrender Redeem Reaffirm Avoid Other" at bounding box center [761, 345] width 231 height 36
click at [738, 411] on label "No" at bounding box center [746, 413] width 17 height 18
click at [746, 411] on input "No" at bounding box center [752, 410] width 12 height 12
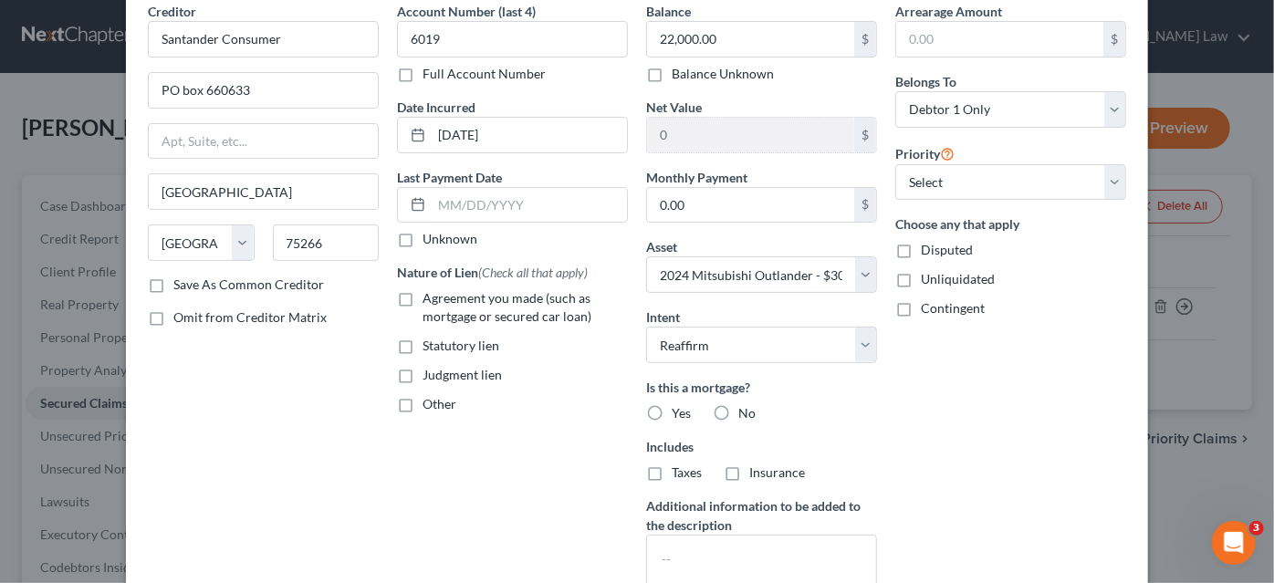
radio input "true"
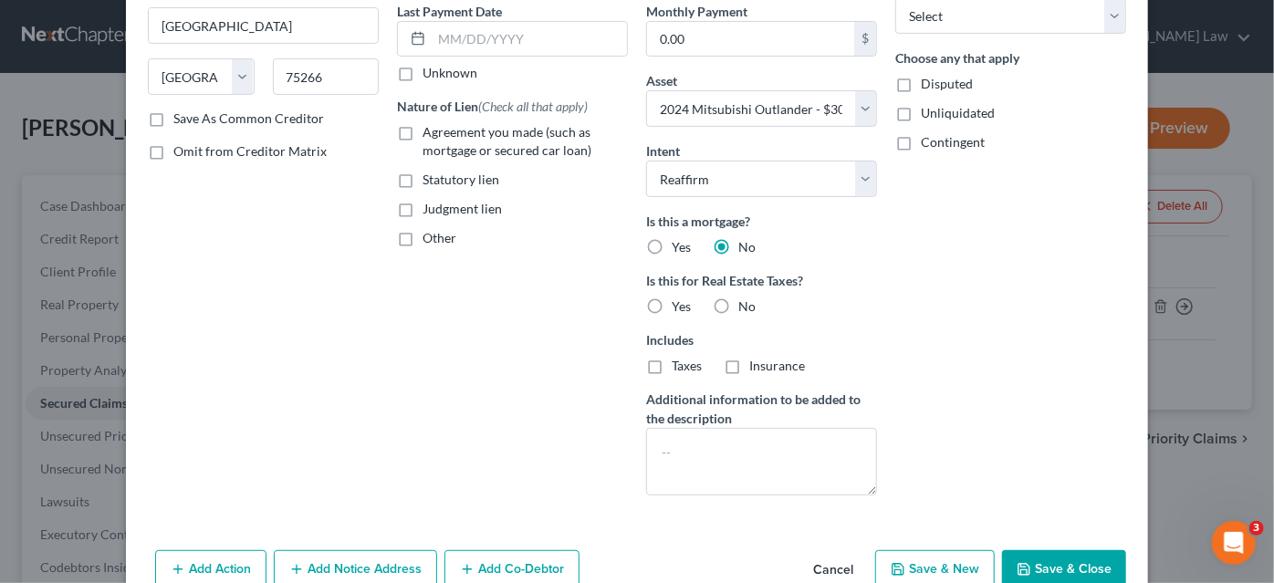
scroll to position [301, 0]
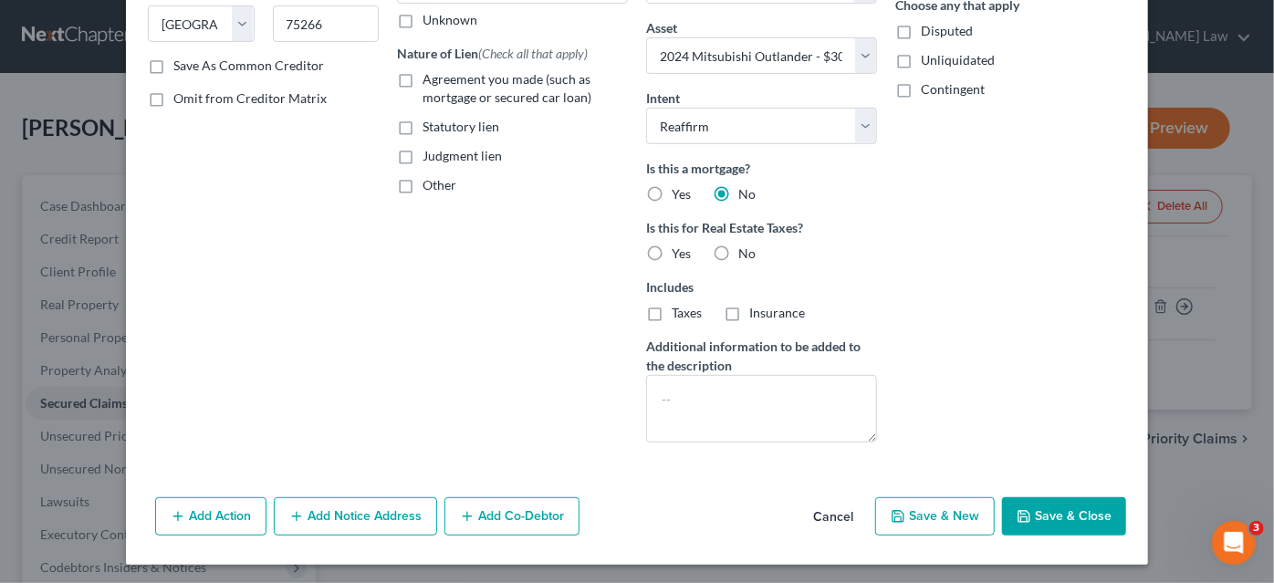
click at [738, 250] on label "No" at bounding box center [746, 254] width 17 height 18
click at [746, 250] on input "No" at bounding box center [752, 251] width 12 height 12
radio input "true"
click at [1037, 510] on button "Save & Close" at bounding box center [1064, 516] width 124 height 38
select select
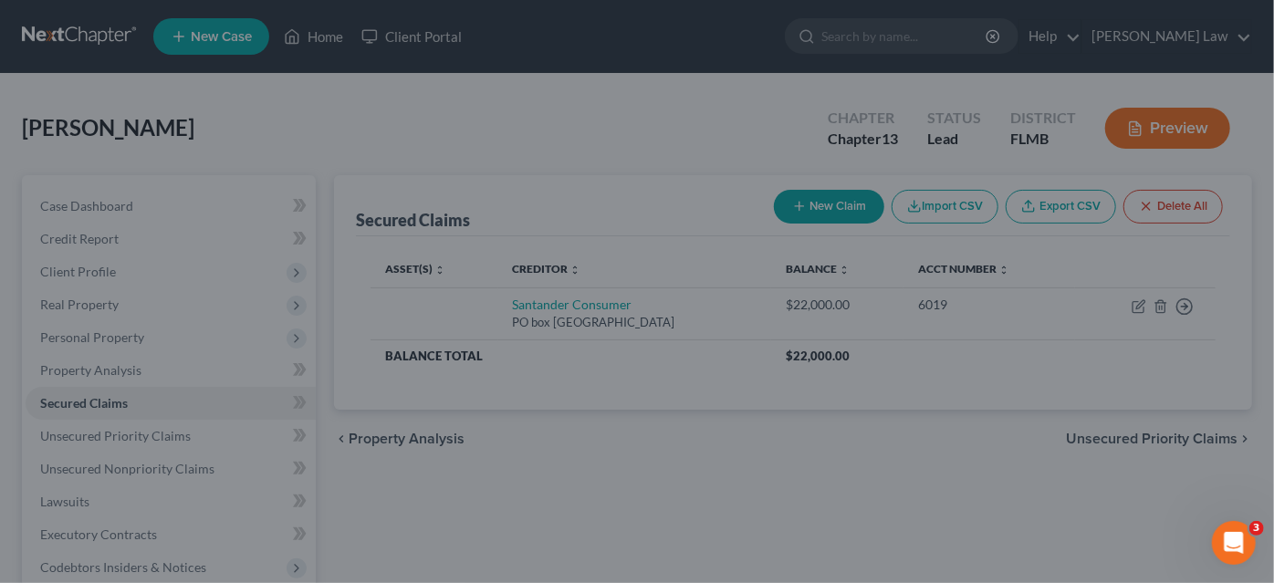
type input "8,445.00"
select select "3"
type input "0"
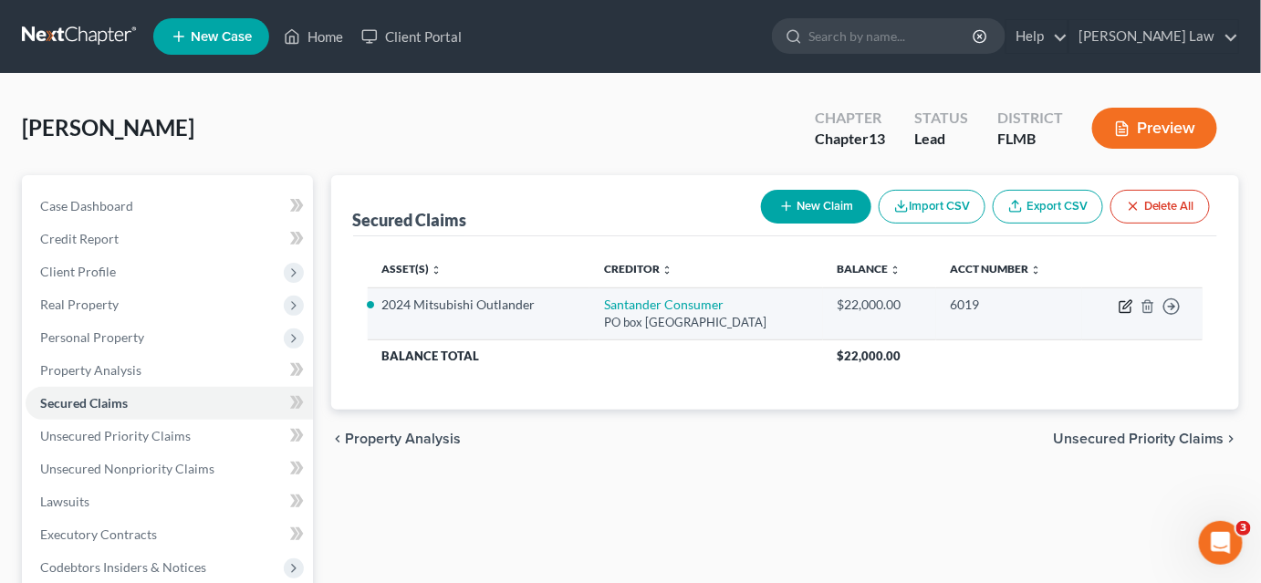
click at [1131, 306] on icon "button" at bounding box center [1125, 307] width 11 height 11
select select "45"
select select "2"
select select "0"
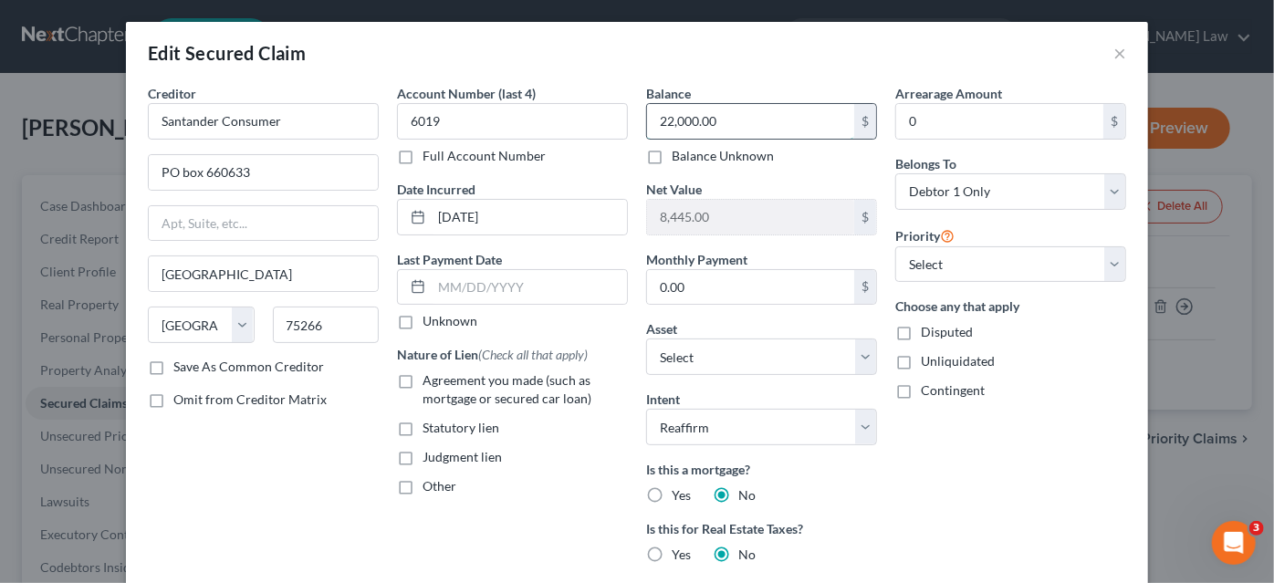
click at [707, 119] on input "22,000.00" at bounding box center [750, 121] width 207 height 35
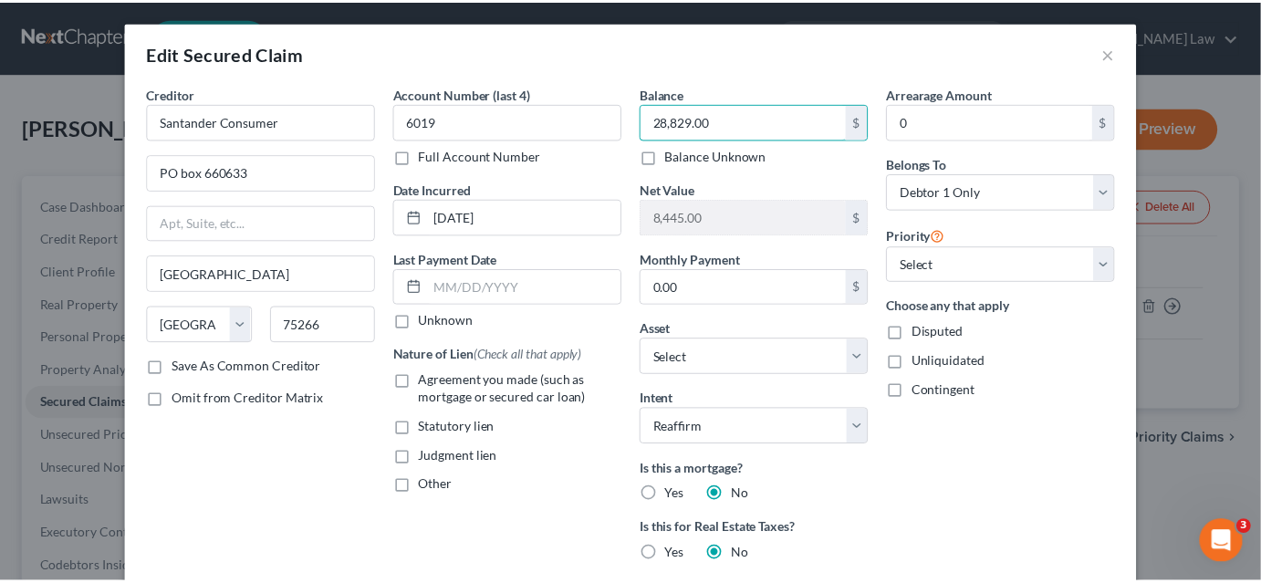
scroll to position [248, 0]
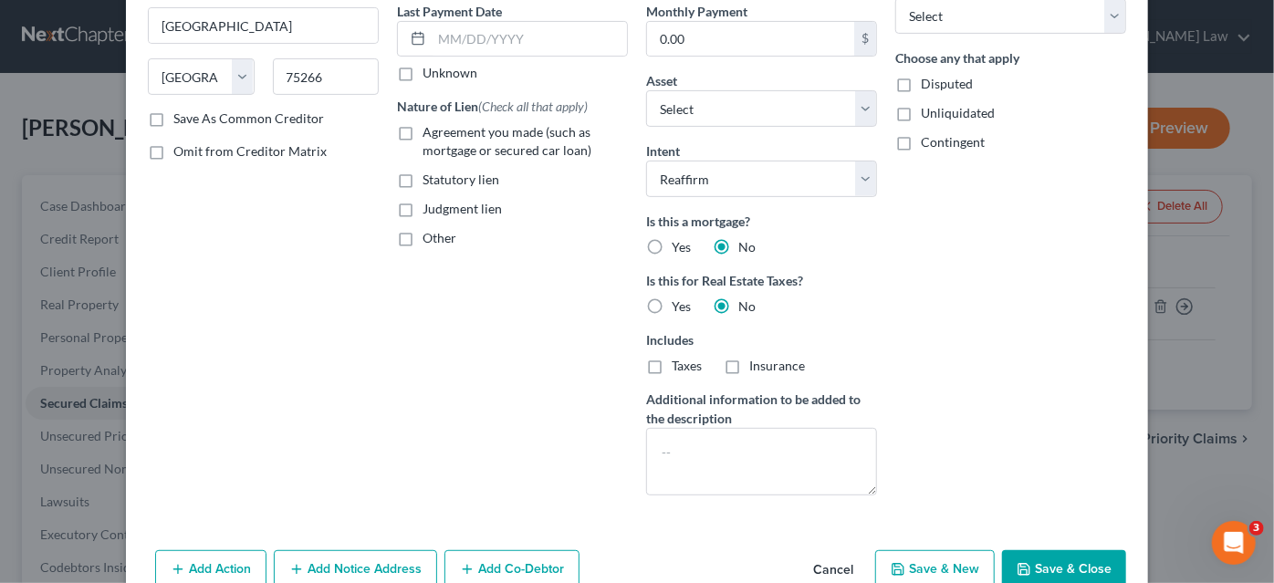
type input "28,829.00"
click at [1022, 562] on icon "button" at bounding box center [1024, 569] width 15 height 15
type input "1,616.00"
select select "3"
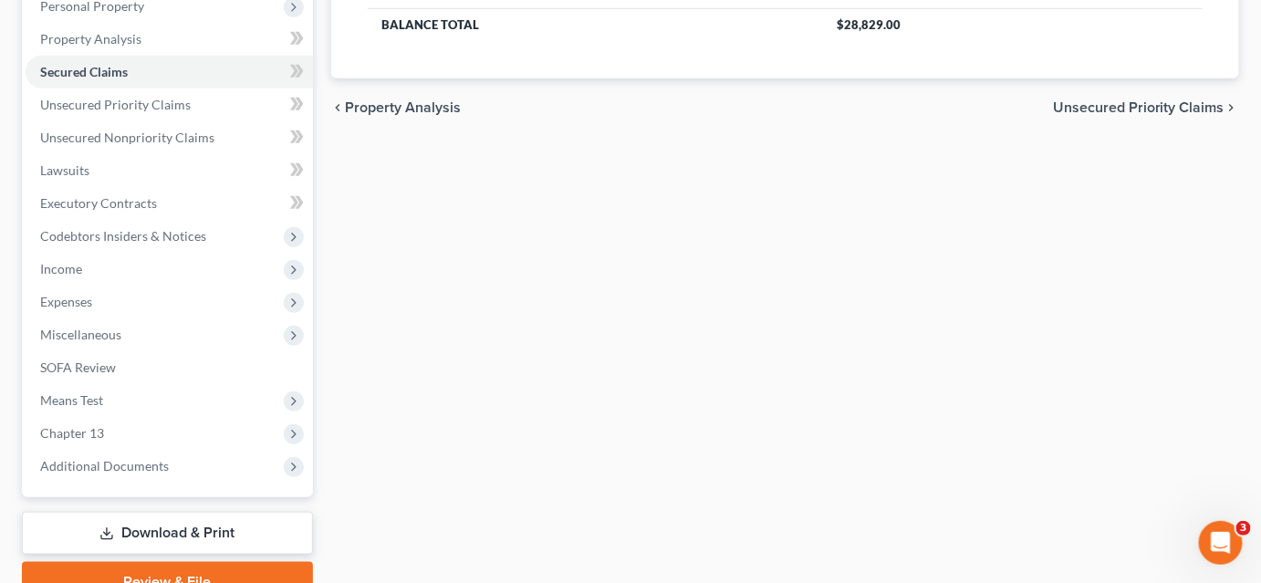
scroll to position [418, 0]
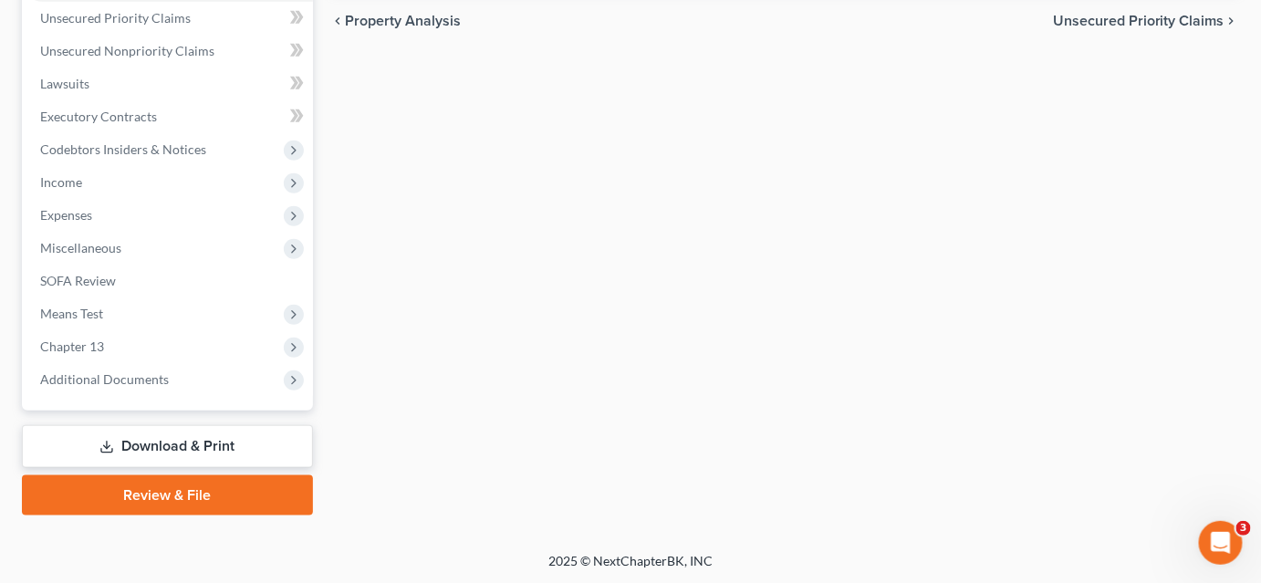
click at [170, 452] on link "Download & Print" at bounding box center [167, 446] width 291 height 43
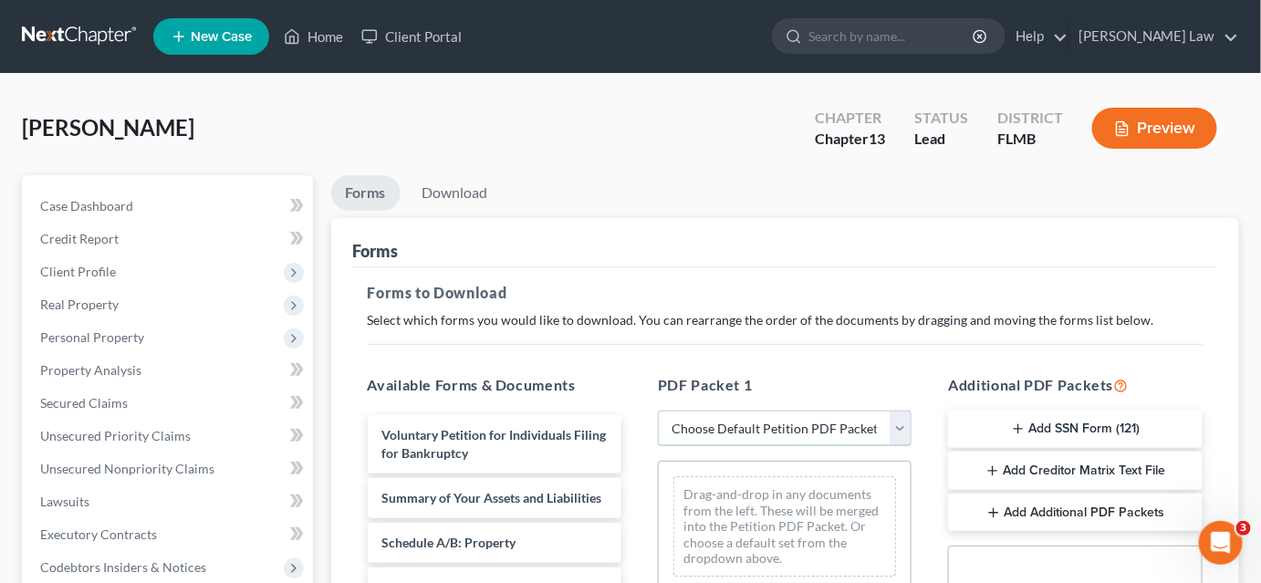
click at [759, 437] on select "Choose Default Petition PDF Packet Complete Bankruptcy Petition (all forms and …" at bounding box center [785, 429] width 254 height 36
select select "0"
click at [658, 411] on select "Choose Default Petition PDF Packet Complete Bankruptcy Petition (all forms and …" at bounding box center [785, 429] width 254 height 36
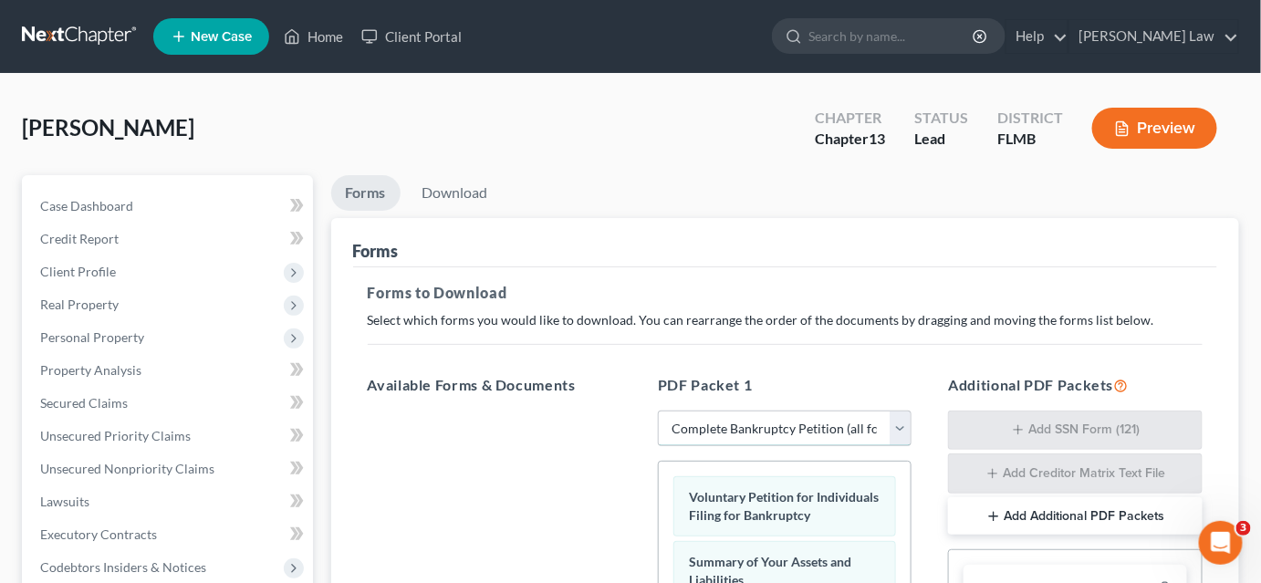
scroll to position [248, 0]
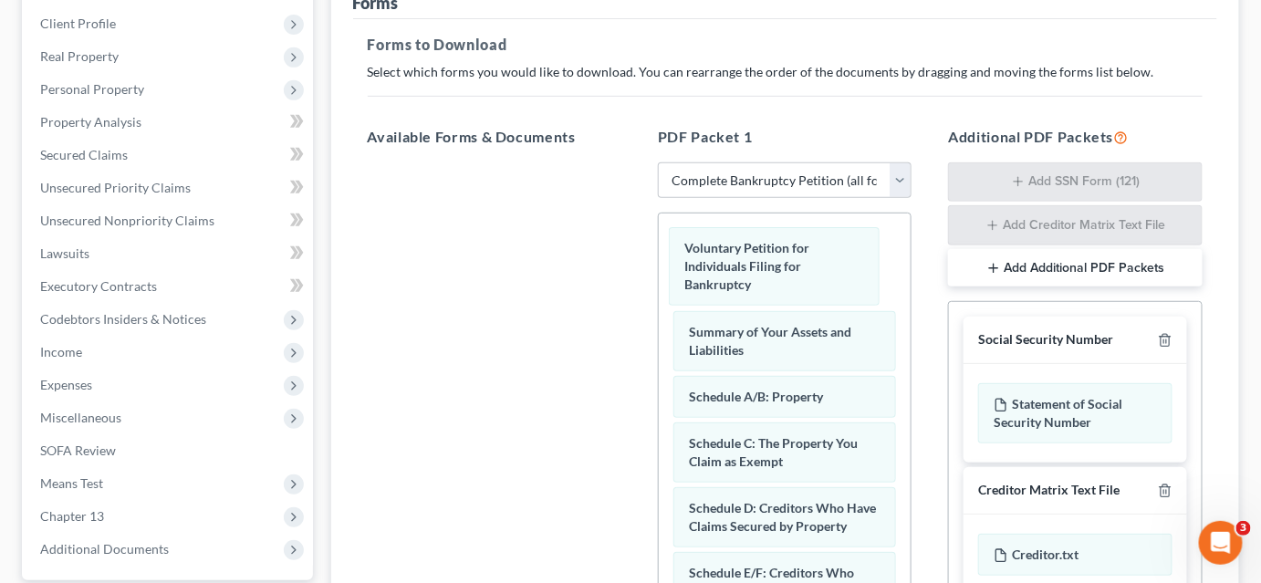
drag, startPoint x: 757, startPoint y: 260, endPoint x: 492, endPoint y: 249, distance: 265.8
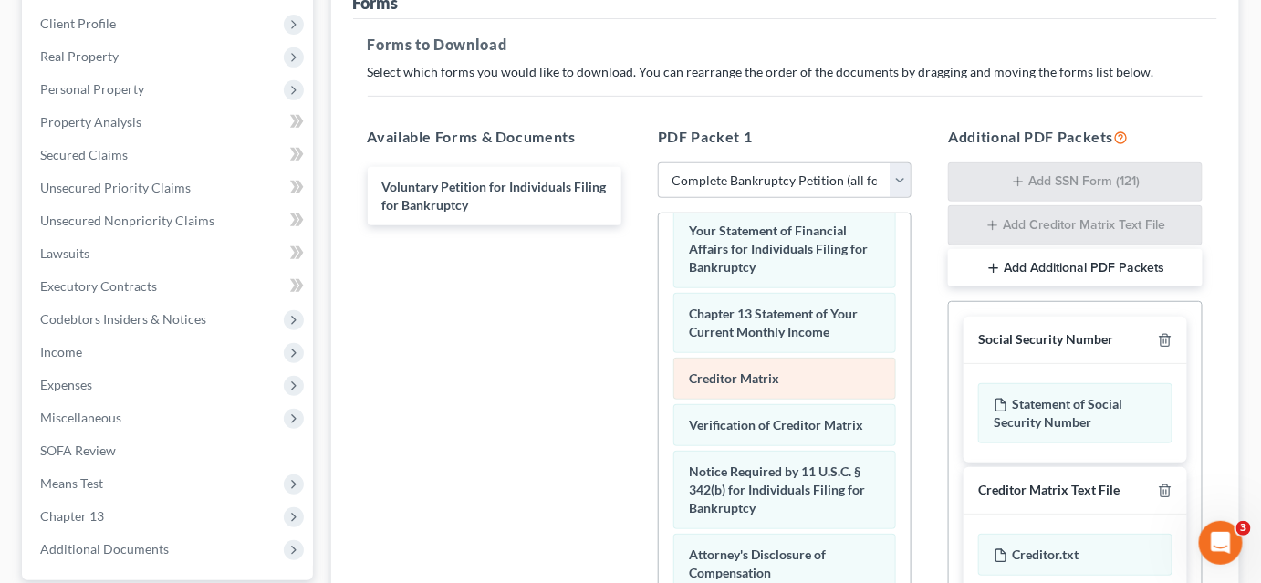
click at [659, 320] on div "Summary of Your Assets and Liabilities Schedule A/B: Property Schedule C: The P…" at bounding box center [785, 166] width 252 height 1093
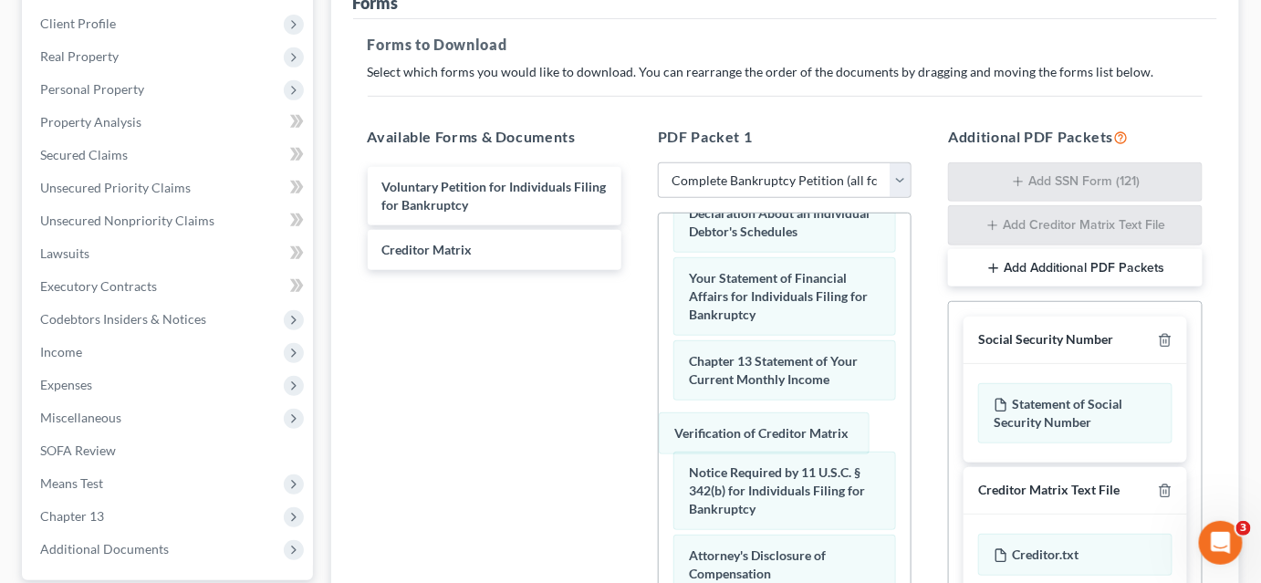
drag, startPoint x: 812, startPoint y: 421, endPoint x: 567, endPoint y: 376, distance: 249.5
click at [659, 381] on div "Verification of Creditor Matrix Summary of Your Assets and Liabilities Schedule…" at bounding box center [785, 191] width 252 height 1046
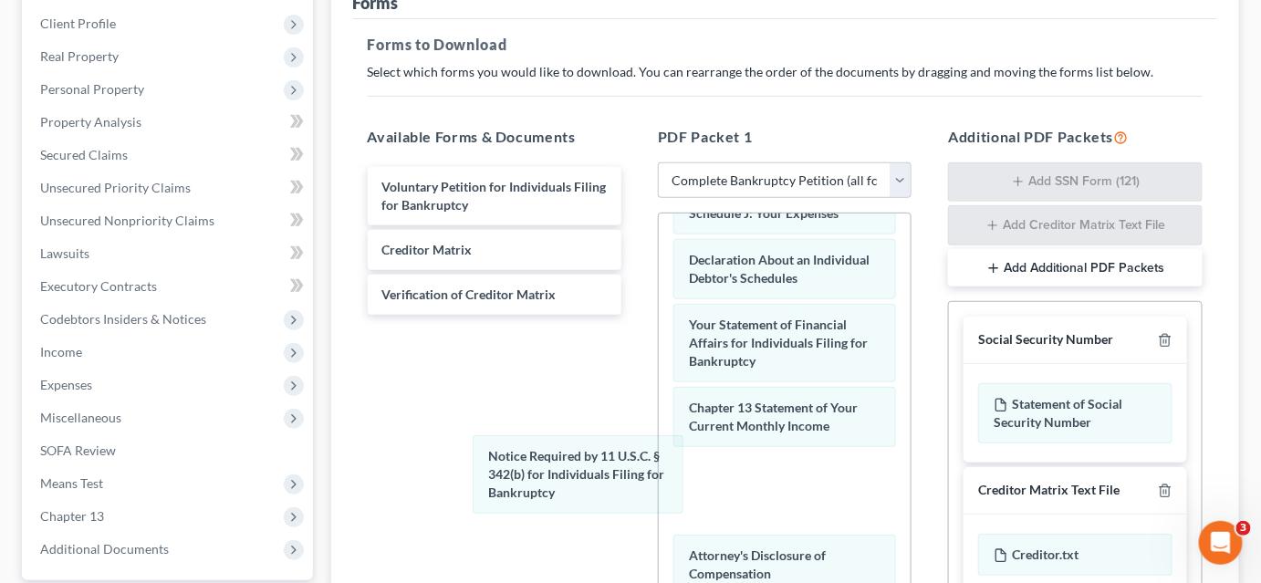
drag, startPoint x: 844, startPoint y: 484, endPoint x: 555, endPoint y: 433, distance: 293.6
click at [659, 446] on div "Notice Required by 11 U.S.C. § 342(b) for Individuals Filing for Bankruptcy Sum…" at bounding box center [785, 213] width 252 height 999
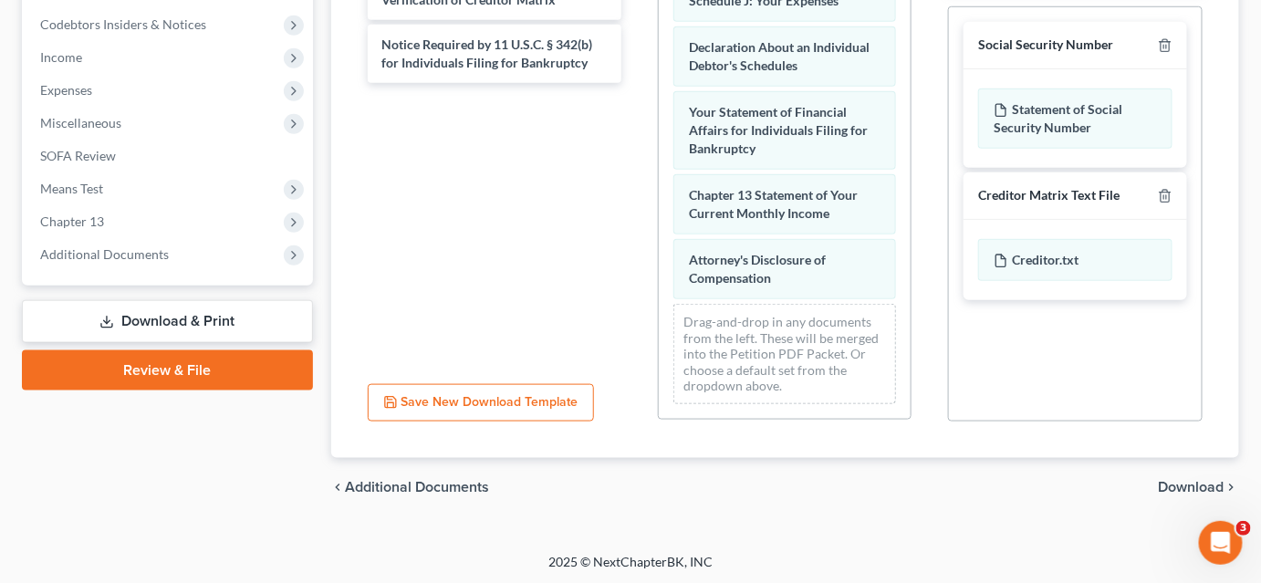
click at [1175, 481] on span "Download" at bounding box center [1192, 487] width 66 height 15
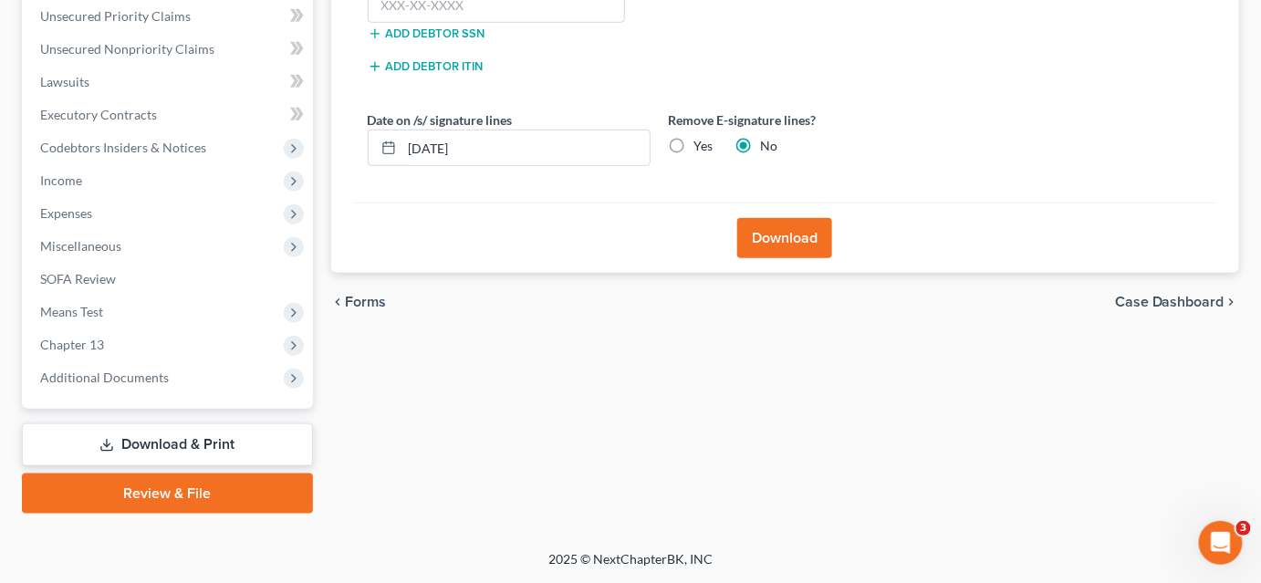
scroll to position [418, 0]
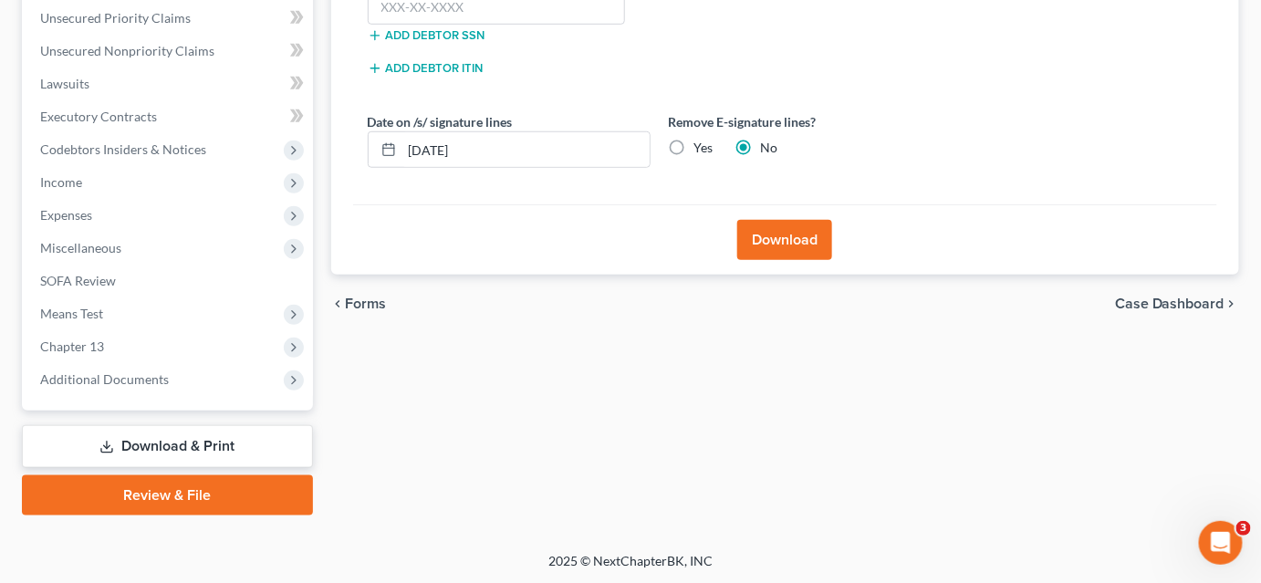
click at [798, 247] on button "Download" at bounding box center [784, 240] width 95 height 40
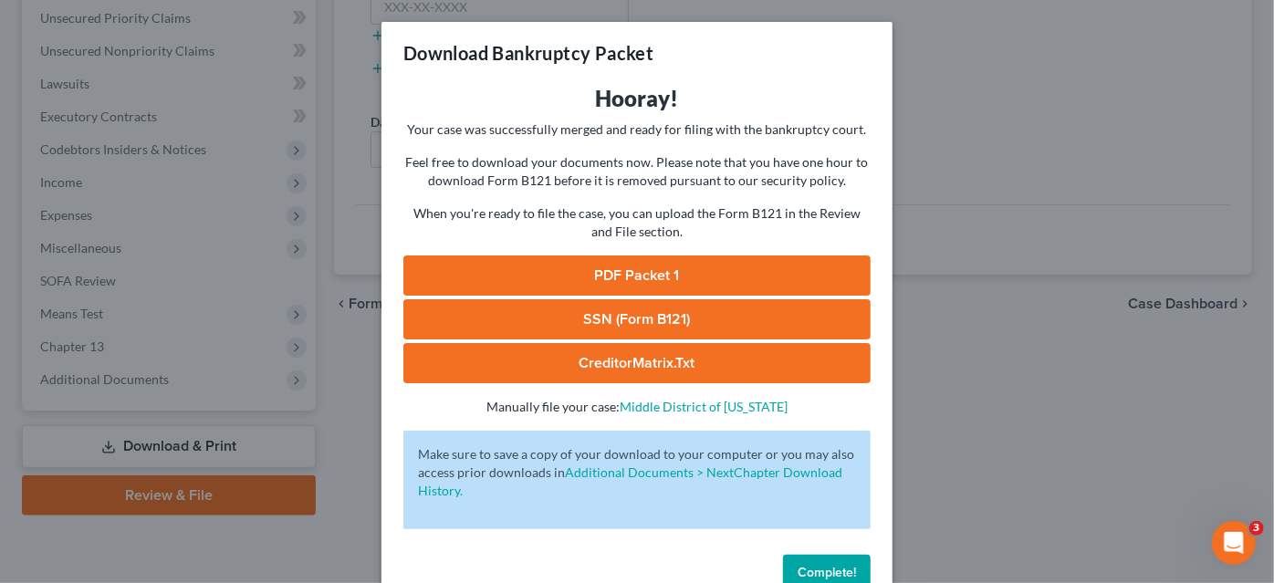
click at [781, 274] on link "PDF Packet 1" at bounding box center [636, 275] width 467 height 40
click at [754, 273] on link "PDF Packet 1" at bounding box center [636, 275] width 467 height 40
drag, startPoint x: 981, startPoint y: 307, endPoint x: 968, endPoint y: 307, distance: 12.8
click at [980, 306] on div "Download Bankruptcy Packet Hooray! Your case was successfully merged and ready …" at bounding box center [637, 291] width 1274 height 583
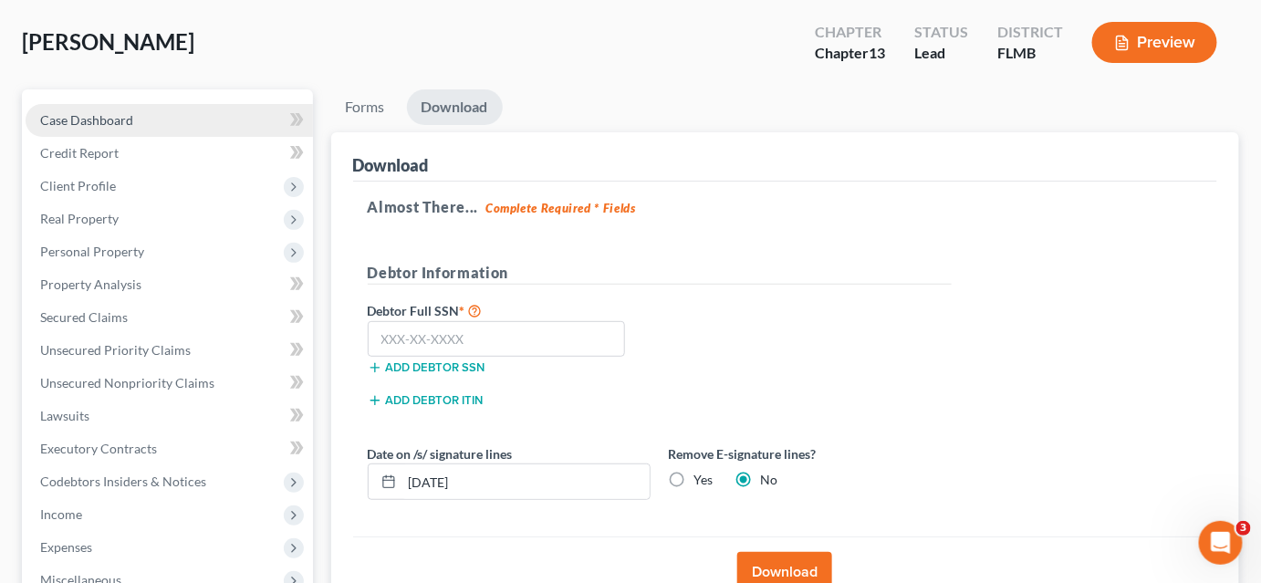
scroll to position [3, 0]
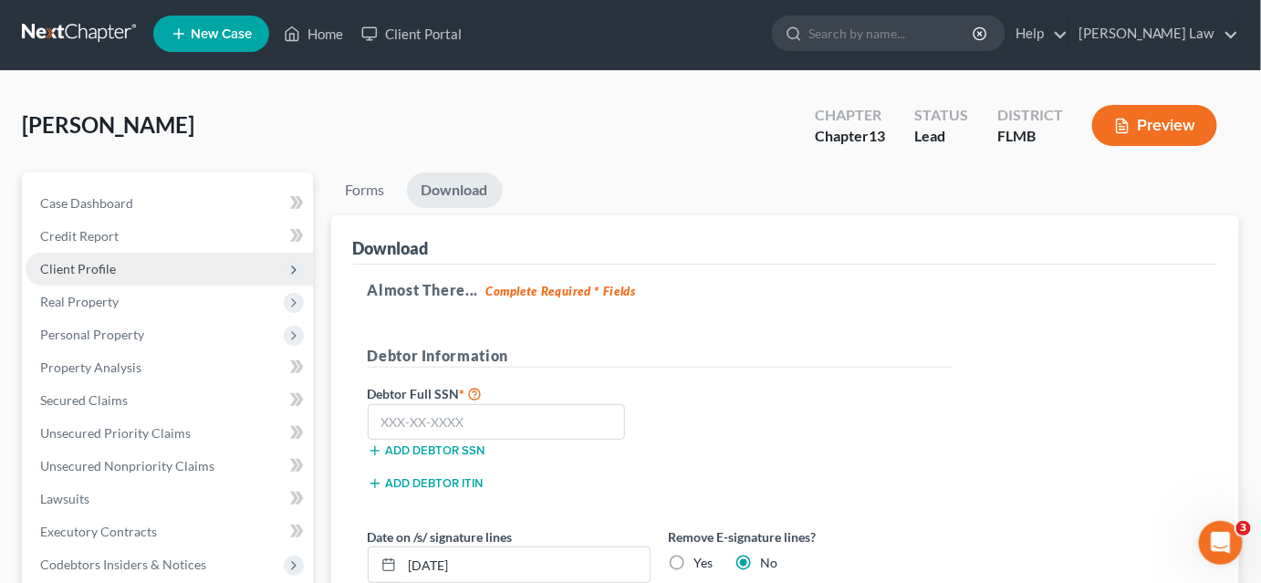
click at [180, 268] on span "Client Profile" at bounding box center [169, 269] width 287 height 33
click at [172, 274] on span "Client Profile" at bounding box center [169, 269] width 287 height 33
click at [176, 271] on span "Client Profile" at bounding box center [169, 269] width 287 height 33
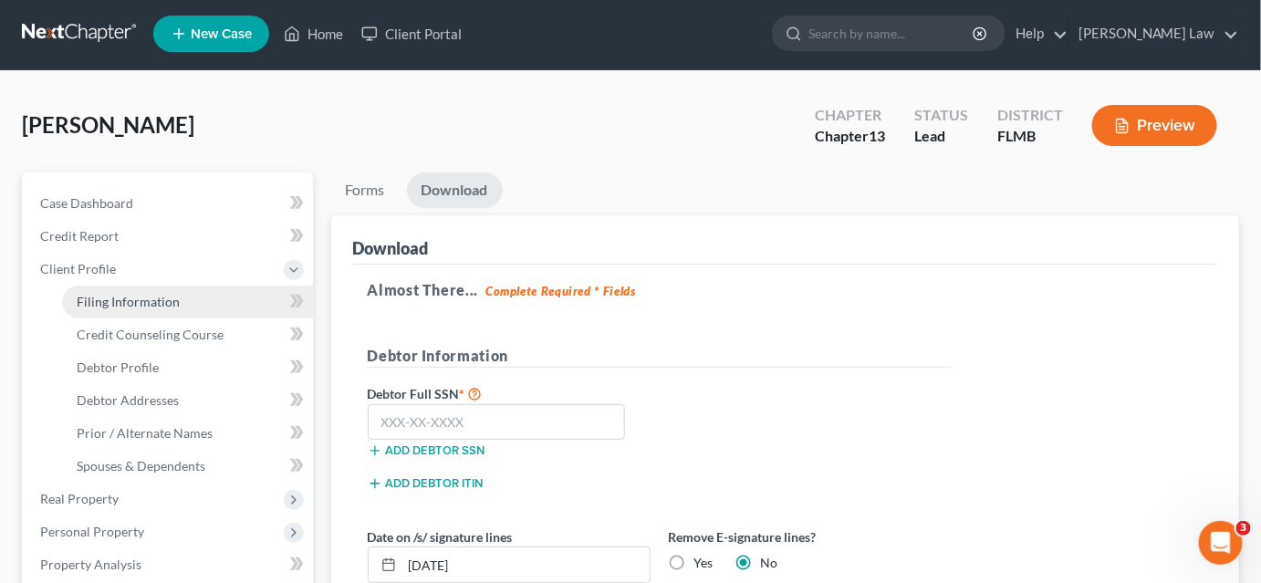
click at [192, 300] on link "Filing Information" at bounding box center [187, 302] width 251 height 33
select select "1"
select select "0"
select select "3"
select select "9"
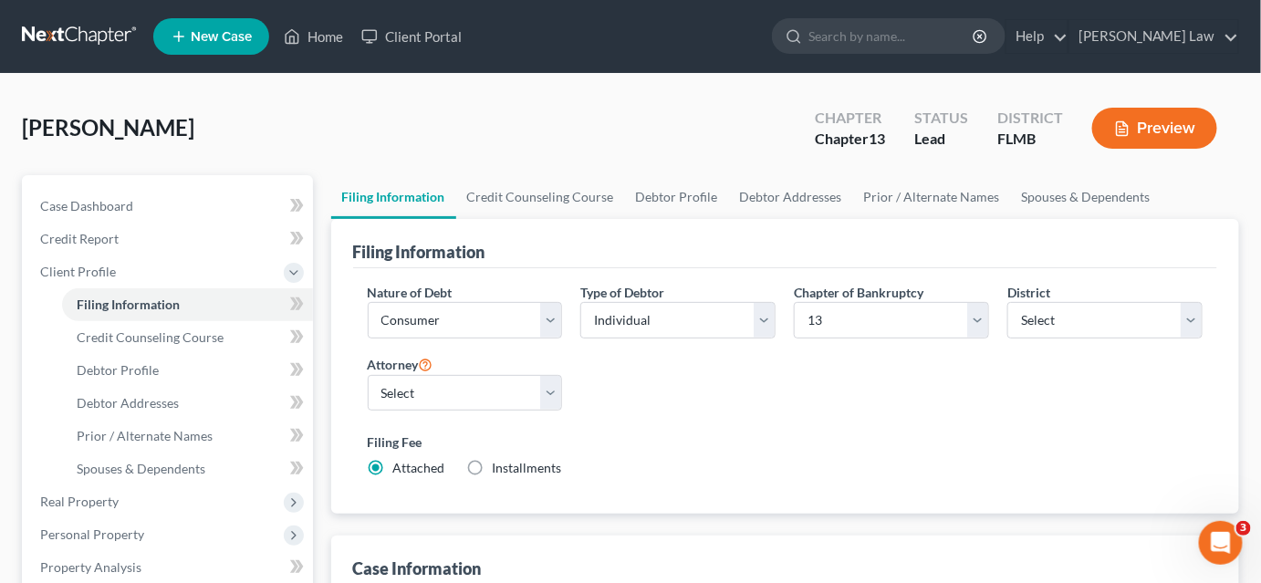
scroll to position [248, 0]
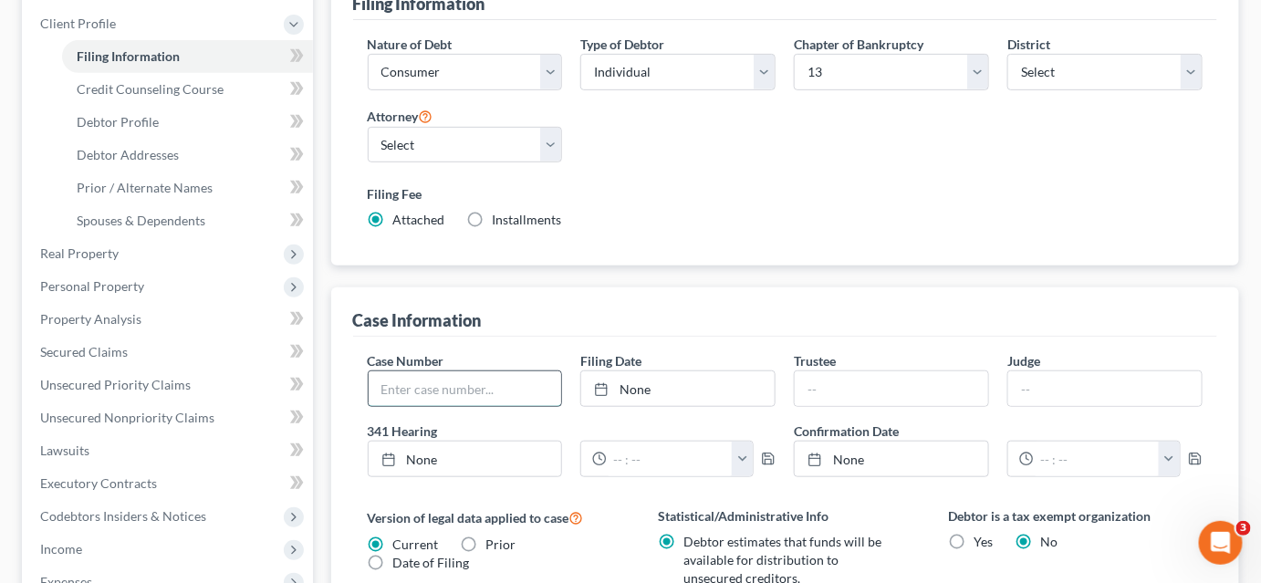
click at [512, 395] on input "text" at bounding box center [465, 388] width 193 height 35
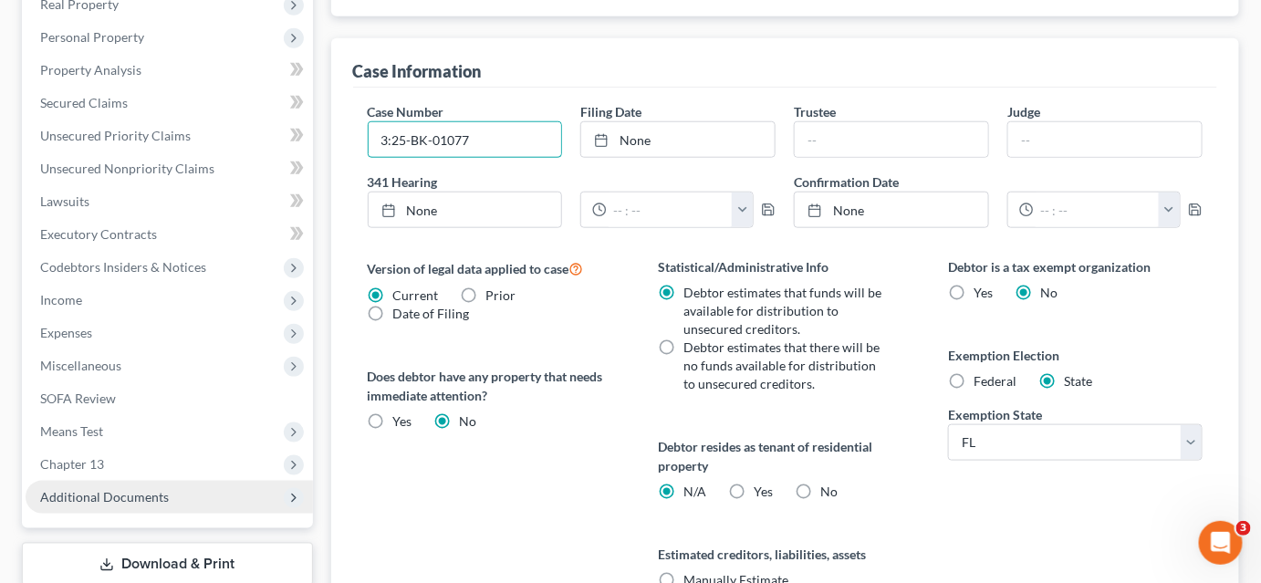
scroll to position [663, 0]
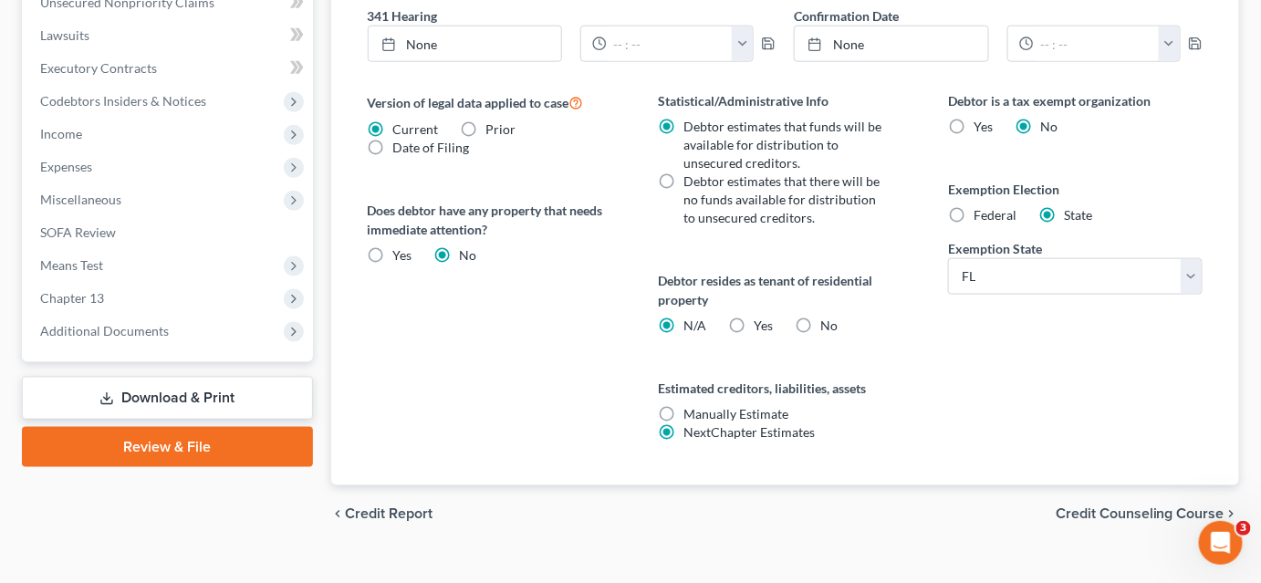
type input "3:25-BK-01077"
click at [190, 396] on link "Download & Print" at bounding box center [167, 398] width 291 height 43
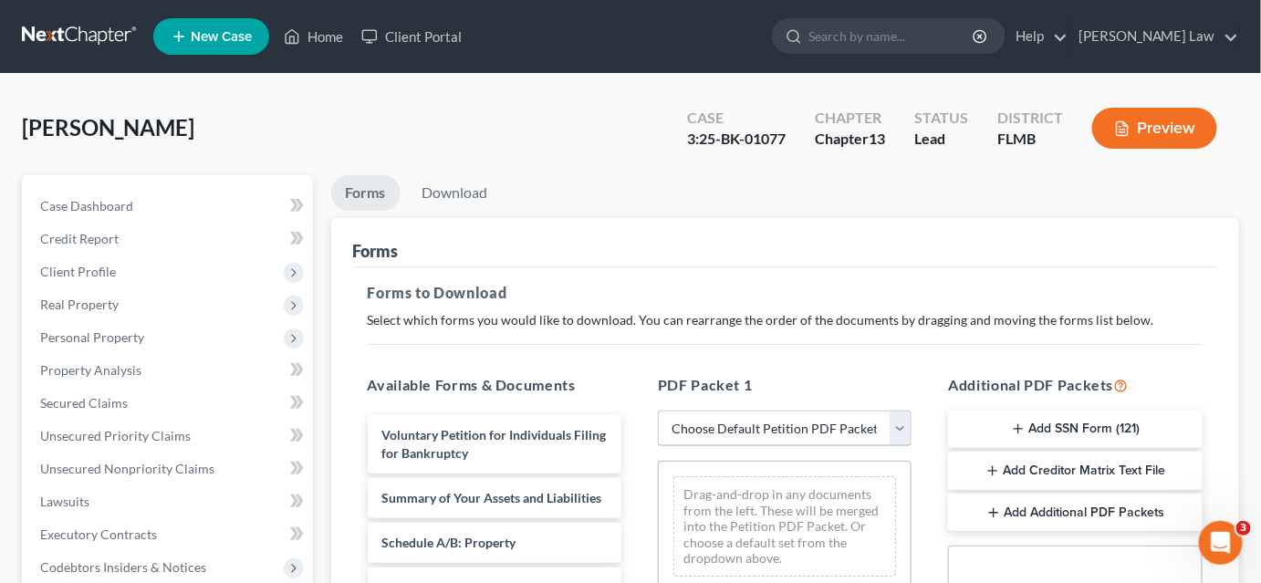
click at [666, 429] on select "Choose Default Petition PDF Packet Complete Bankruptcy Petition (all forms and …" at bounding box center [785, 429] width 254 height 36
select select "2"
click at [658, 411] on select "Choose Default Petition PDF Packet Complete Bankruptcy Petition (all forms and …" at bounding box center [785, 429] width 254 height 36
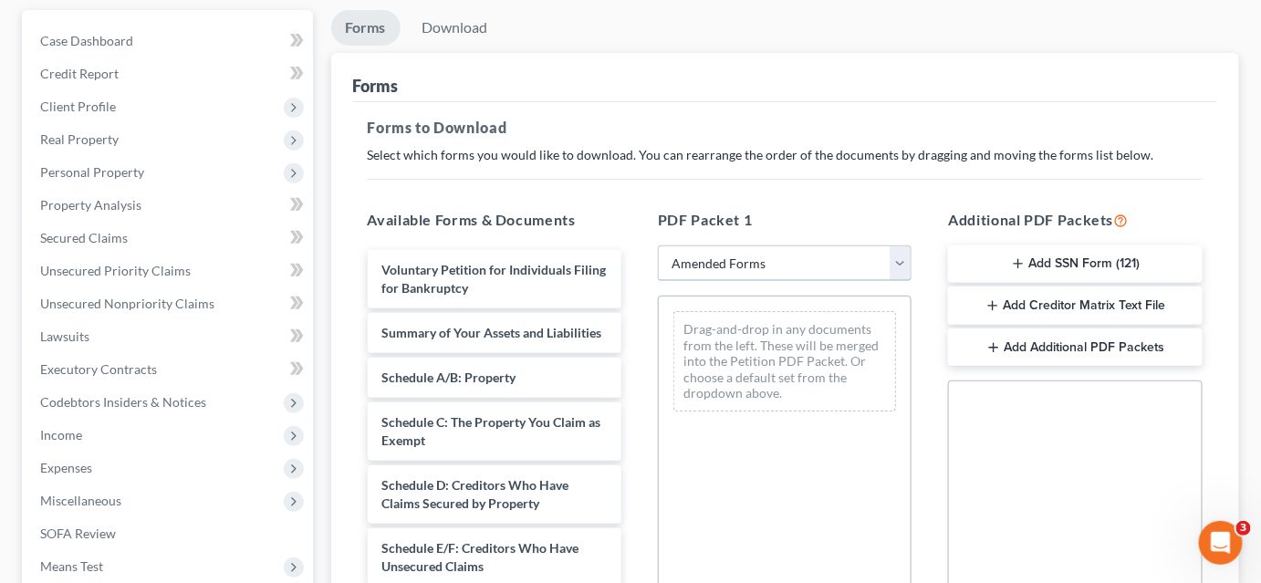
scroll to position [248, 0]
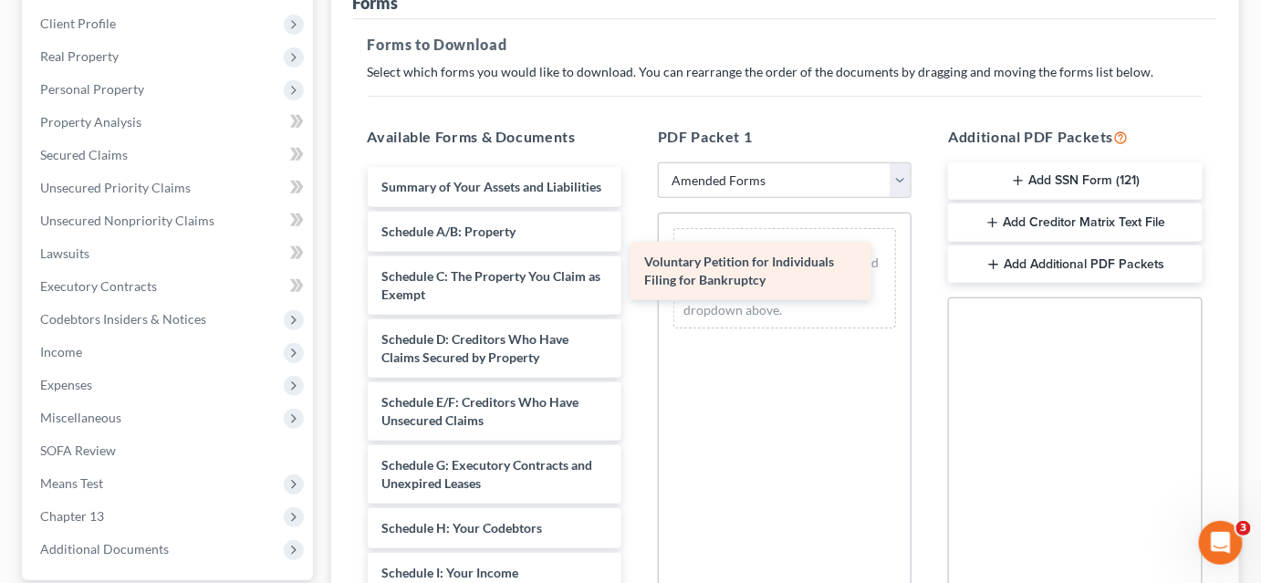
drag, startPoint x: 499, startPoint y: 193, endPoint x: 787, endPoint y: 265, distance: 296.1
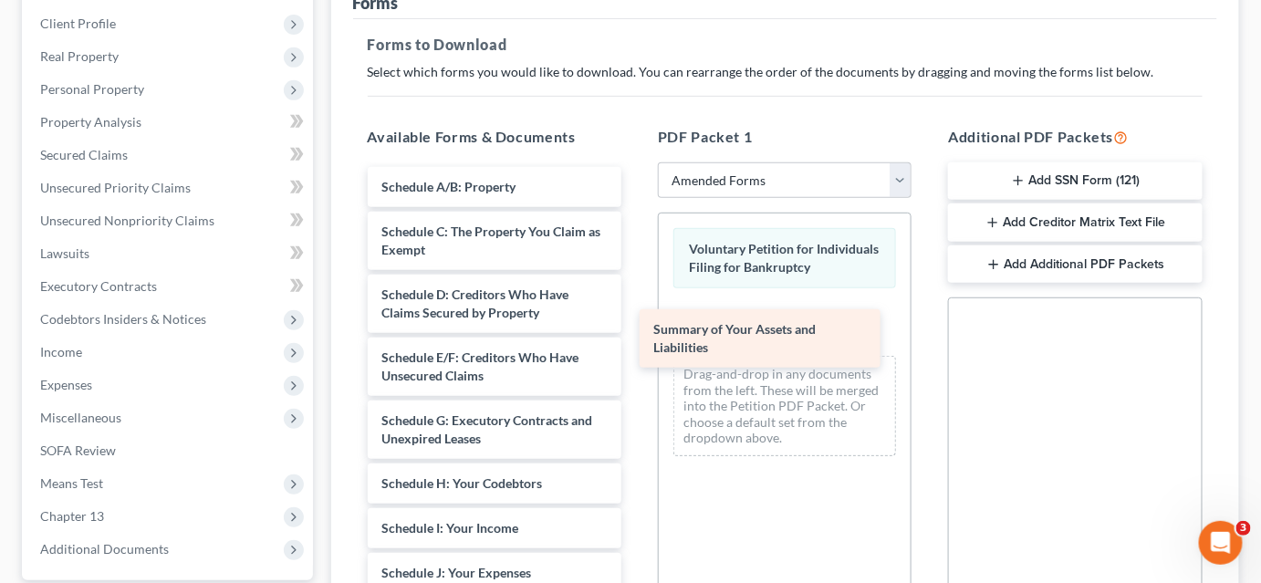
drag, startPoint x: 492, startPoint y: 195, endPoint x: 766, endPoint y: 339, distance: 309.0
click at [636, 339] on div "Summary of Your Assets and Liabilities Summary of Your Assets and Liabilities S…" at bounding box center [494, 573] width 283 height 812
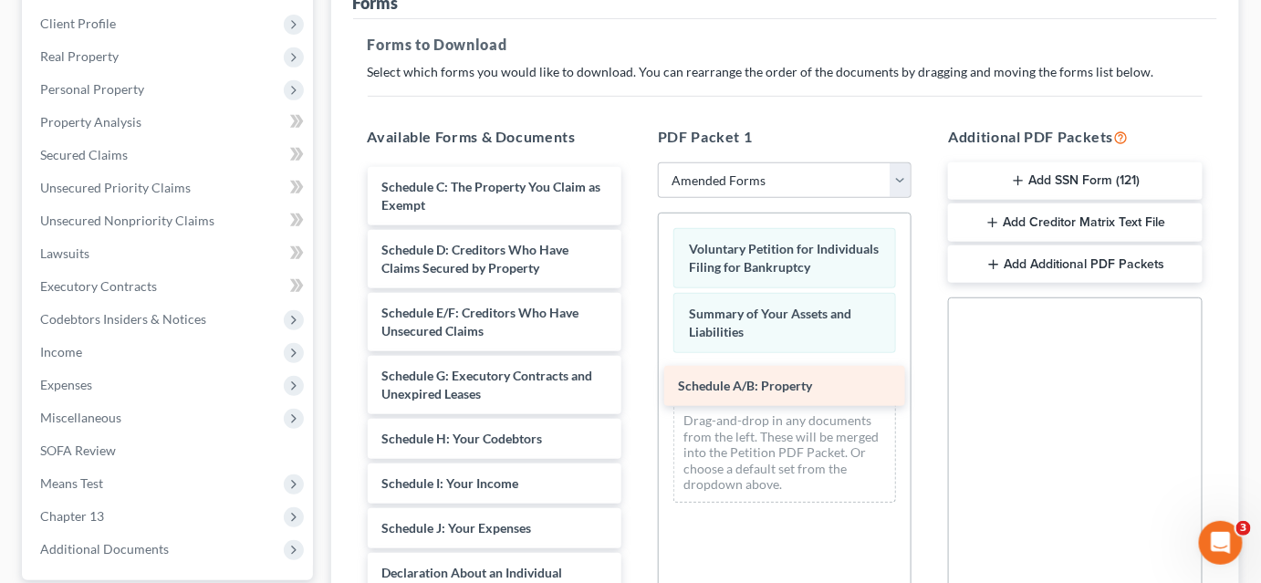
drag, startPoint x: 449, startPoint y: 190, endPoint x: 746, endPoint y: 381, distance: 353.1
click at [636, 384] on div "Schedule A/B: Property Schedule A/B: Property Schedule C: The Property You Clai…" at bounding box center [494, 550] width 283 height 767
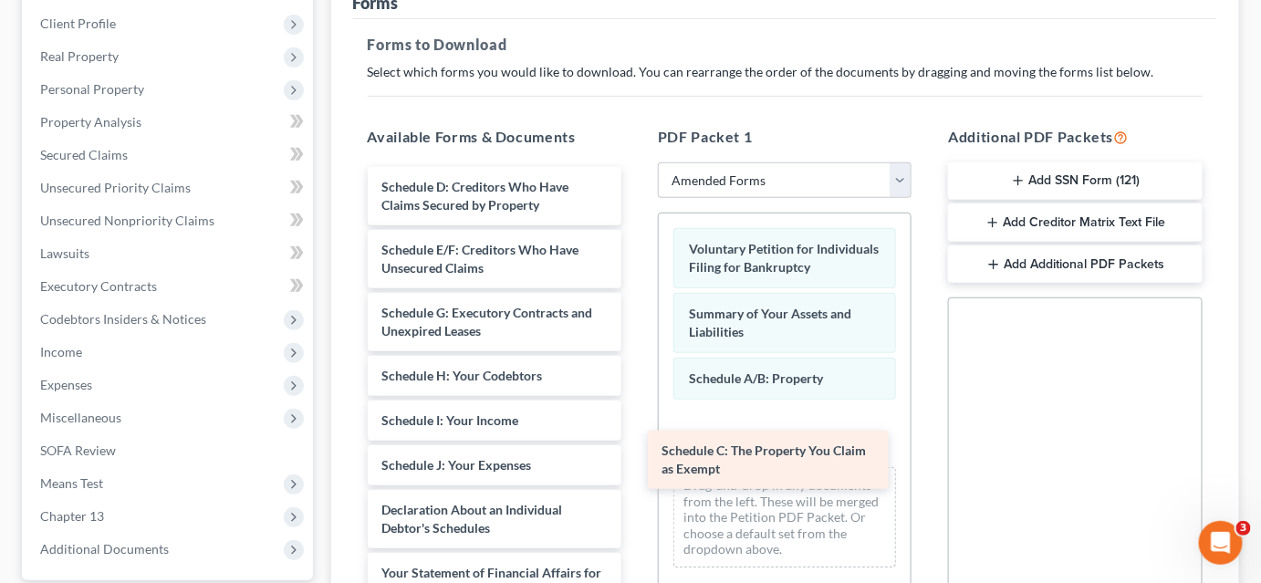
drag, startPoint x: 492, startPoint y: 183, endPoint x: 778, endPoint y: 444, distance: 387.6
click at [636, 445] on div "Schedule C: The Property You Claim as Exempt Schedule C: The Property You Claim…" at bounding box center [494, 519] width 283 height 704
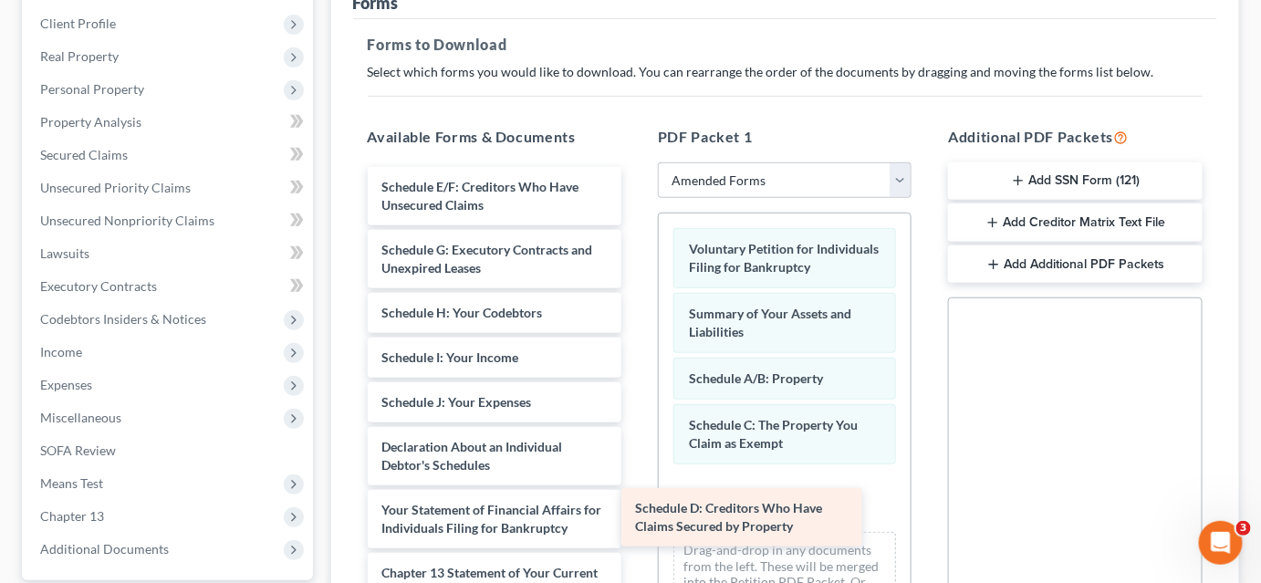
drag, startPoint x: 493, startPoint y: 183, endPoint x: 764, endPoint y: 500, distance: 416.8
click at [636, 500] on div "Schedule D: Creditors Who Have Claims Secured by Property Schedule D: Creditors…" at bounding box center [494, 487] width 283 height 641
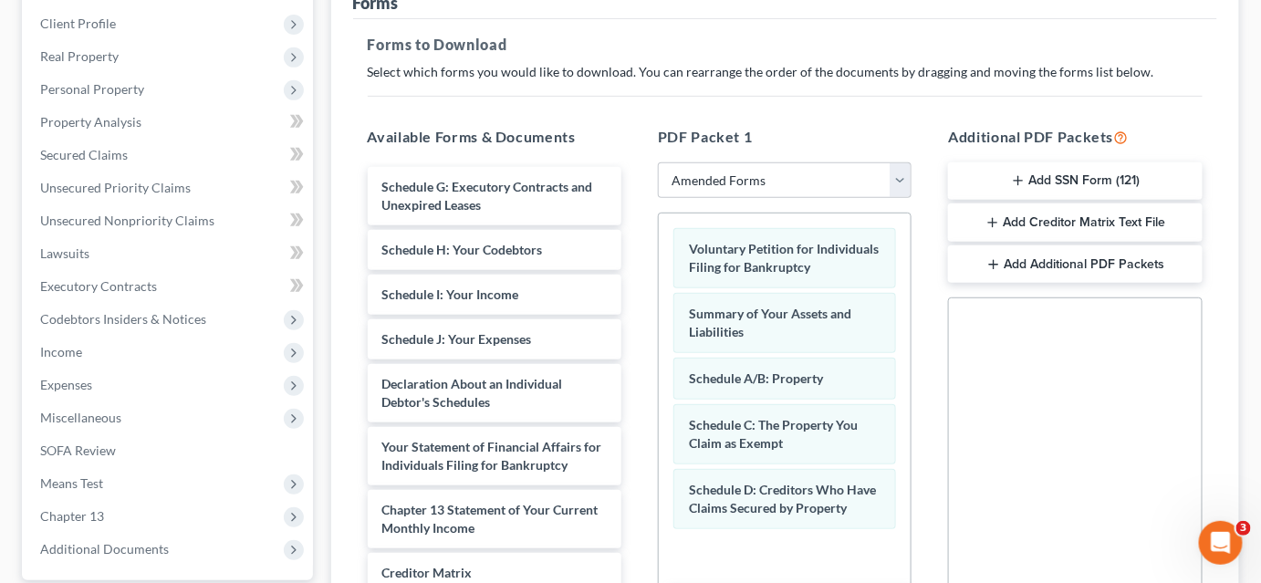
drag, startPoint x: 455, startPoint y: 187, endPoint x: 756, endPoint y: 583, distance: 497.5
click at [636, 582] on div "Schedule E/F: Creditors Who Have Unsecured Claims Schedule E/F: Creditors Who H…" at bounding box center [494, 456] width 283 height 579
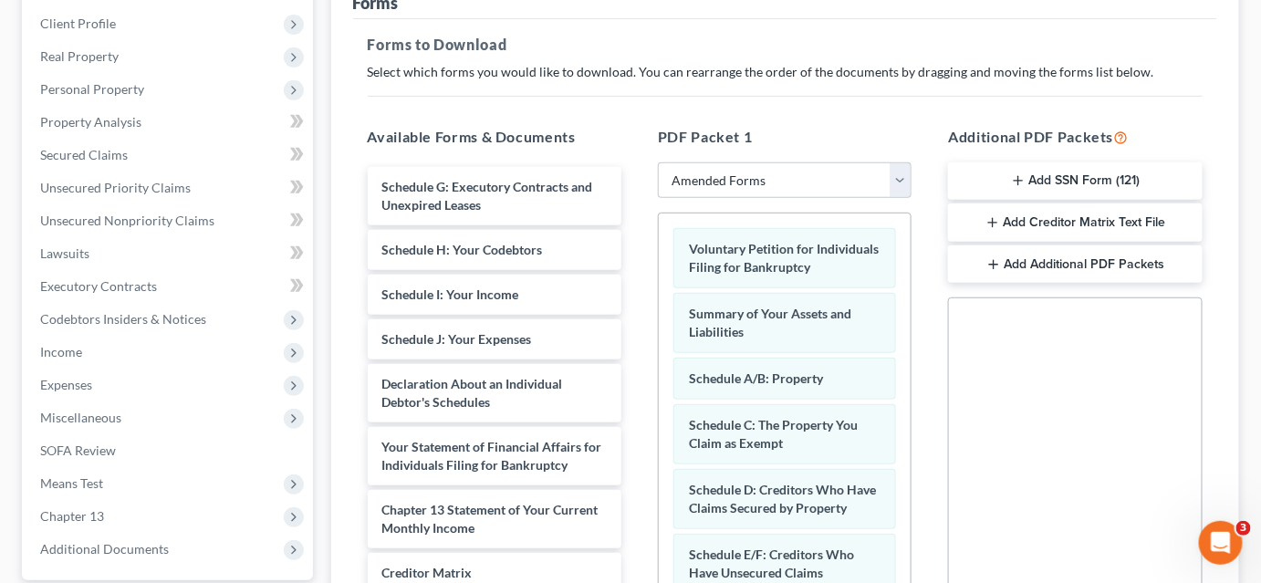
scroll to position [414, 0]
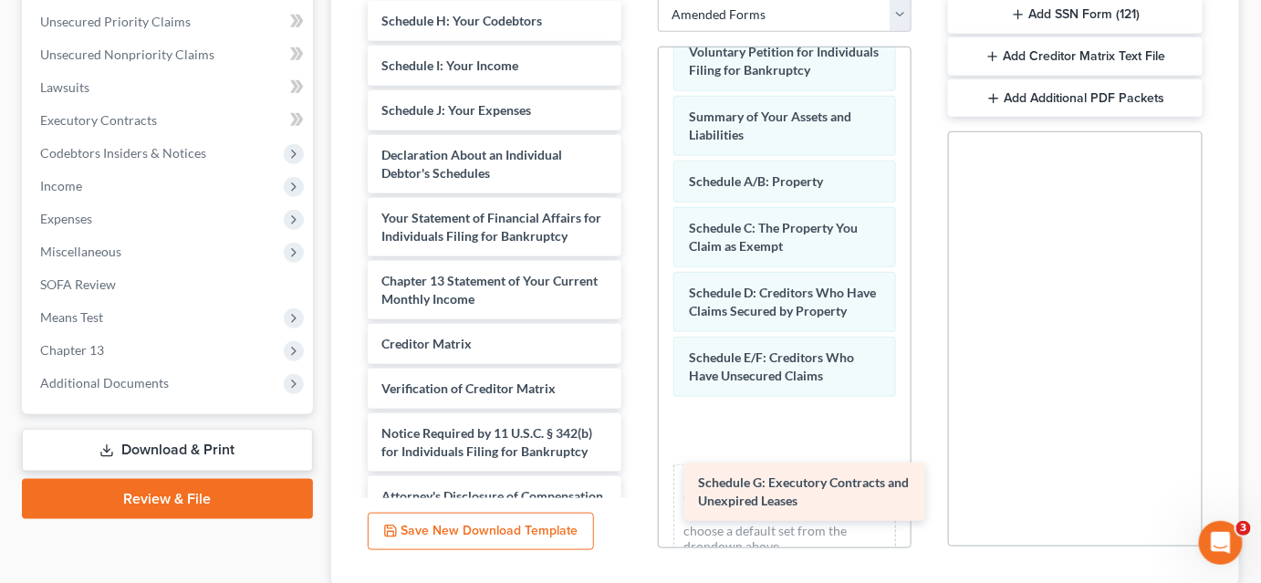
drag, startPoint x: 484, startPoint y: 32, endPoint x: 800, endPoint y: 488, distance: 555.4
click at [636, 489] on div "Schedule G: Executory Contracts and Unexpired Leases Schedule G: Executory Cont…" at bounding box center [494, 259] width 283 height 516
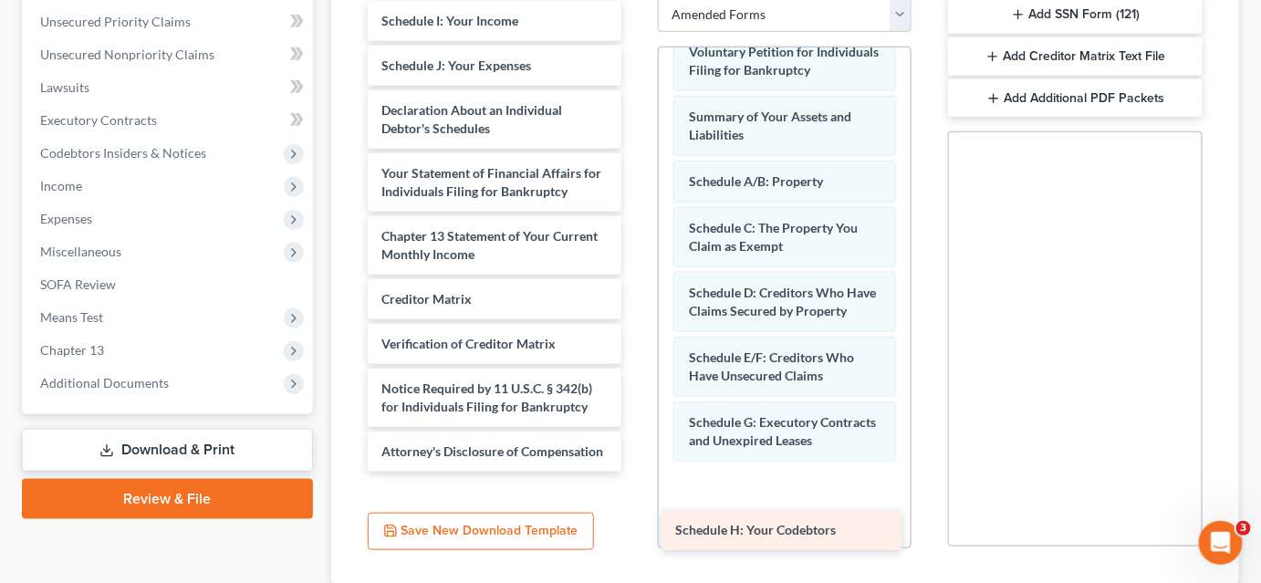
drag, startPoint x: 463, startPoint y: 16, endPoint x: 758, endPoint y: 527, distance: 589.6
click at [636, 472] on div "Schedule H: Your Codebtors Schedule H: Your Codebtors Schedule I: Your Income S…" at bounding box center [494, 236] width 283 height 471
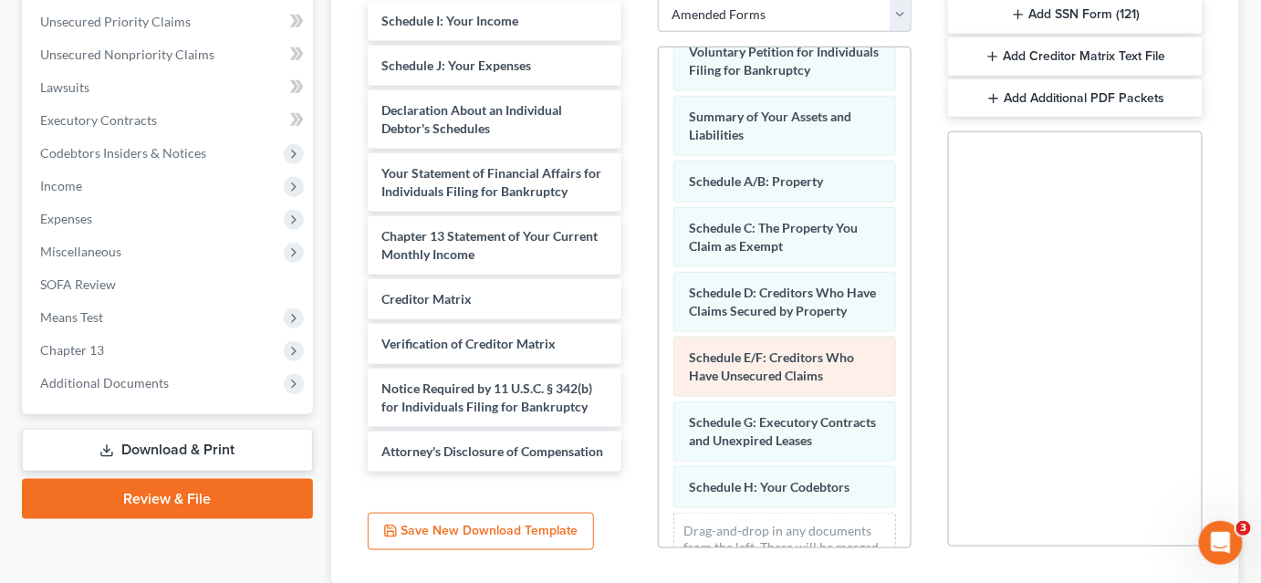
scroll to position [161, 0]
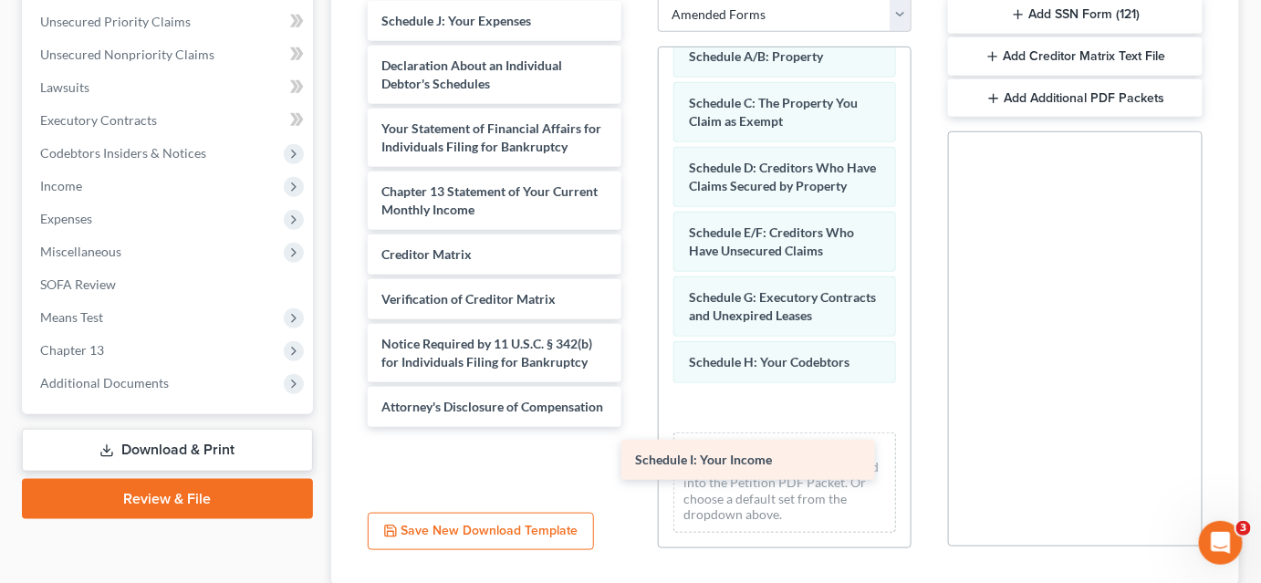
drag, startPoint x: 423, startPoint y: 13, endPoint x: 686, endPoint y: 455, distance: 514.7
click at [636, 427] on div "Schedule I: Your Income Schedule I: Your Income Schedule J: Your Expenses Decla…" at bounding box center [494, 214] width 283 height 426
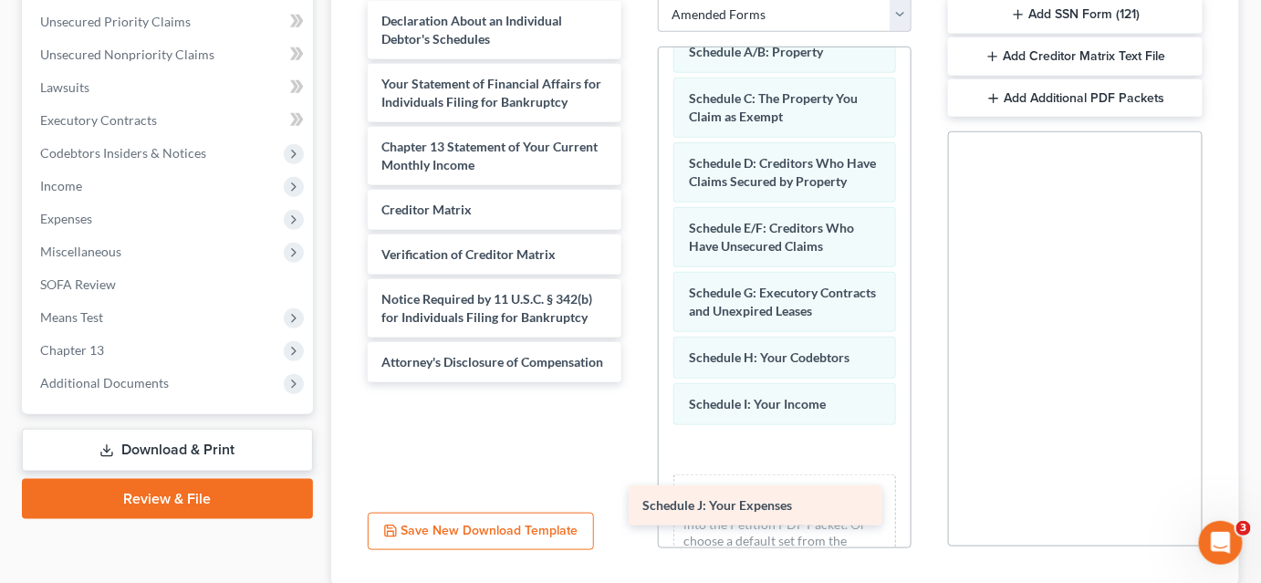
drag, startPoint x: 420, startPoint y: 18, endPoint x: 702, endPoint y: 500, distance: 558.2
click at [636, 382] on div "Schedule J: Your Expenses Schedule J: Your Expenses Declaration About an Indivi…" at bounding box center [494, 191] width 283 height 381
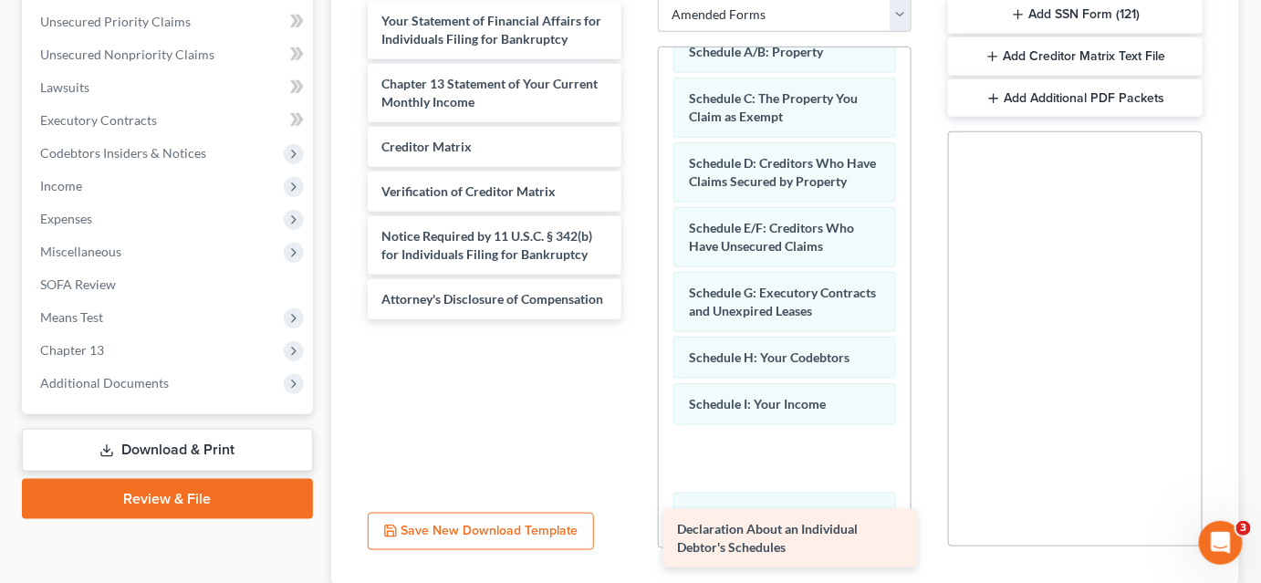
drag, startPoint x: 454, startPoint y: 25, endPoint x: 756, endPoint y: 512, distance: 573.8
click at [636, 319] on div "Declaration About an Individual Debtor's Schedules Declaration About an Individ…" at bounding box center [494, 160] width 283 height 318
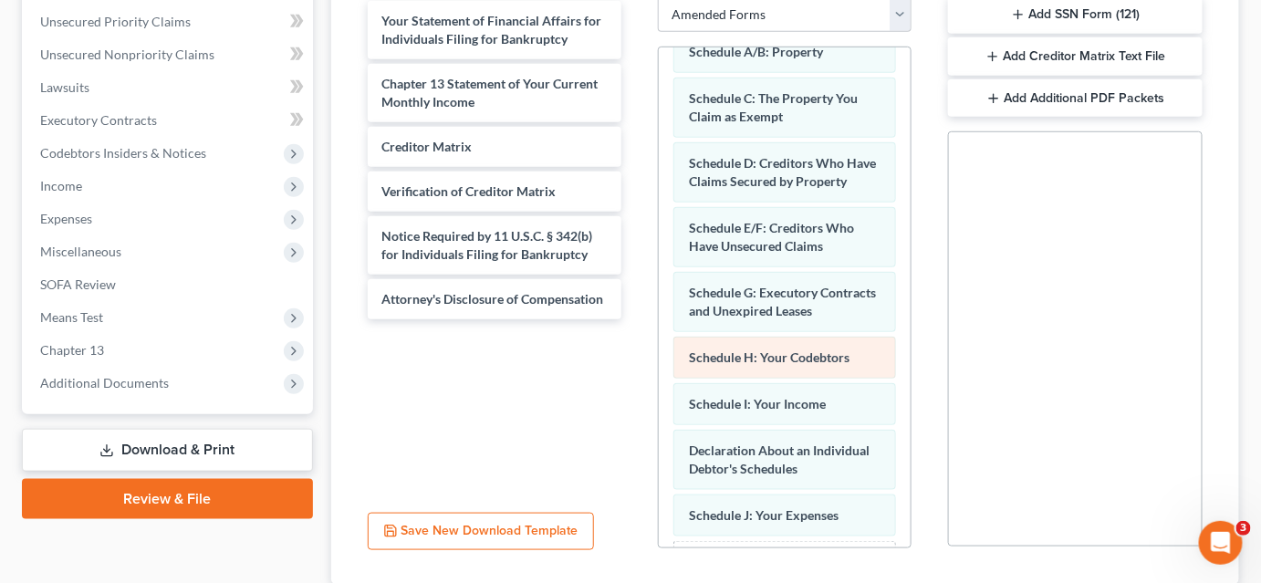
scroll to position [316, 0]
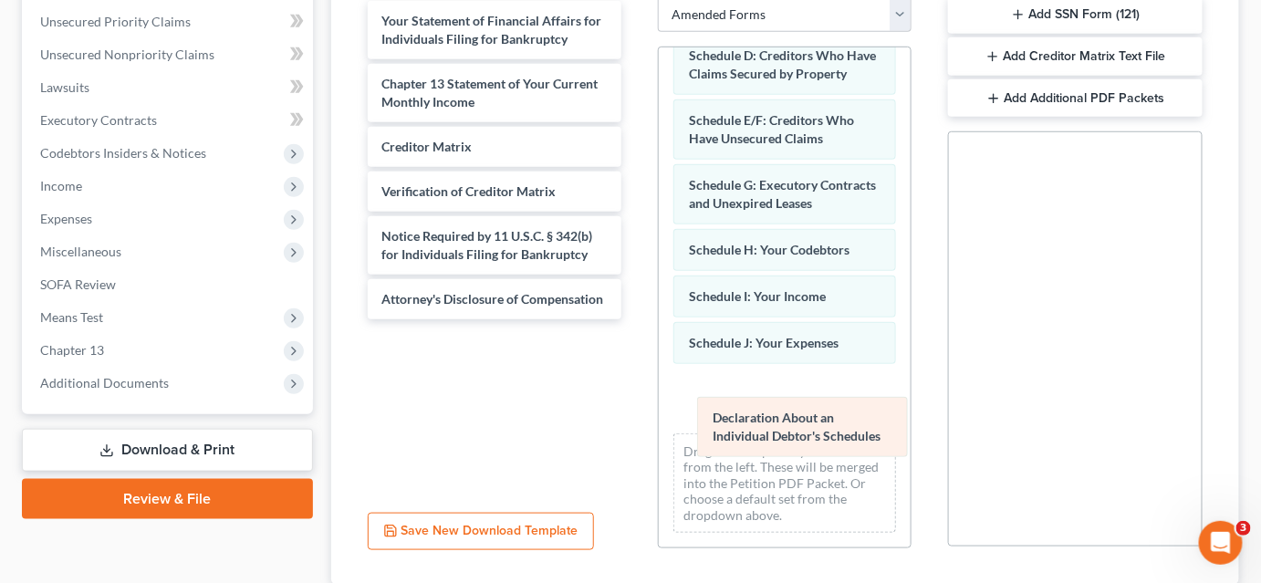
drag, startPoint x: 738, startPoint y: 352, endPoint x: 762, endPoint y: 427, distance: 78.5
click at [762, 427] on div "Declaration About an Individual Debtor's Schedules Voluntary Petition for Indiv…" at bounding box center [785, 163] width 252 height 768
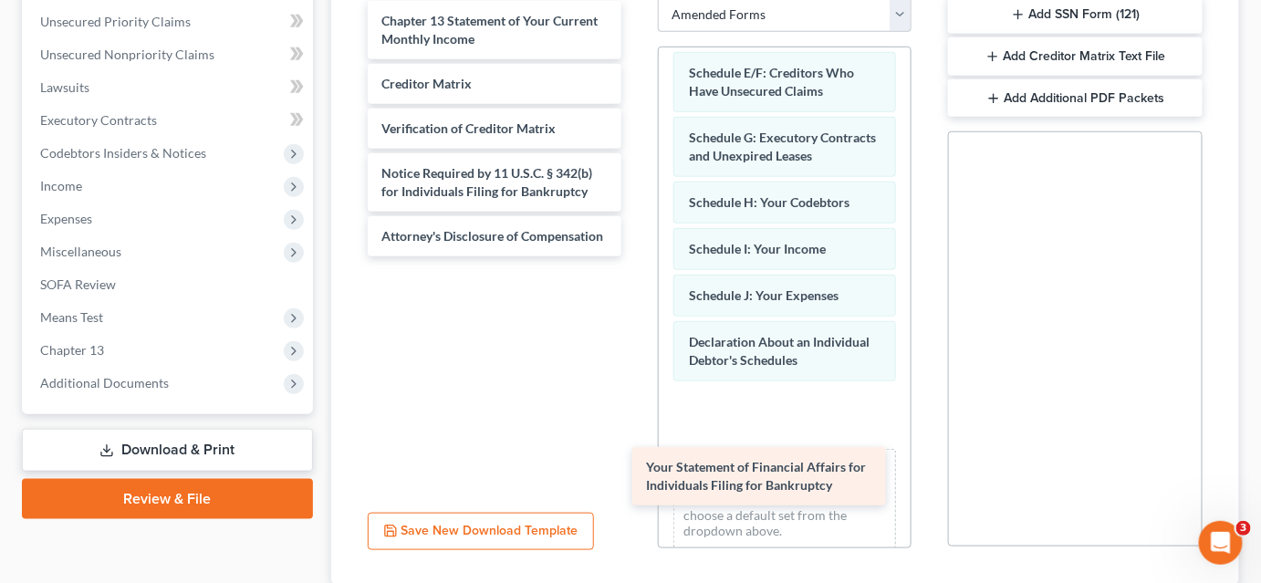
drag, startPoint x: 419, startPoint y: 26, endPoint x: 705, endPoint y: 474, distance: 531.8
click at [636, 256] on div "Your Statement of Financial Affairs for Individuals Filing for Bankruptcy Your …" at bounding box center [494, 128] width 283 height 255
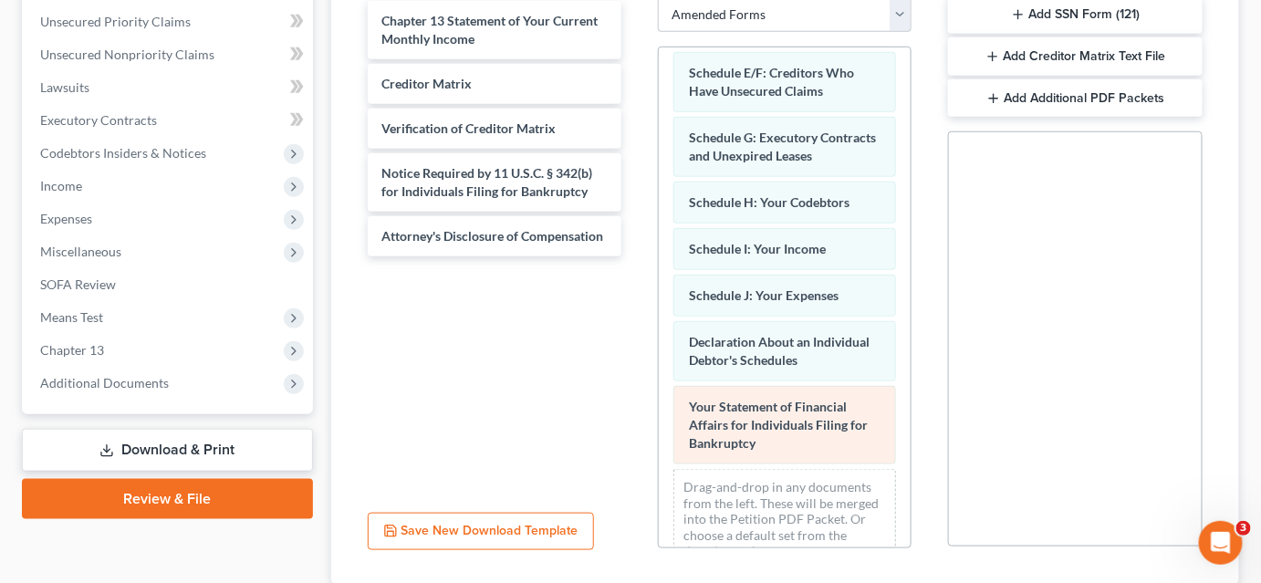
scroll to position [399, 0]
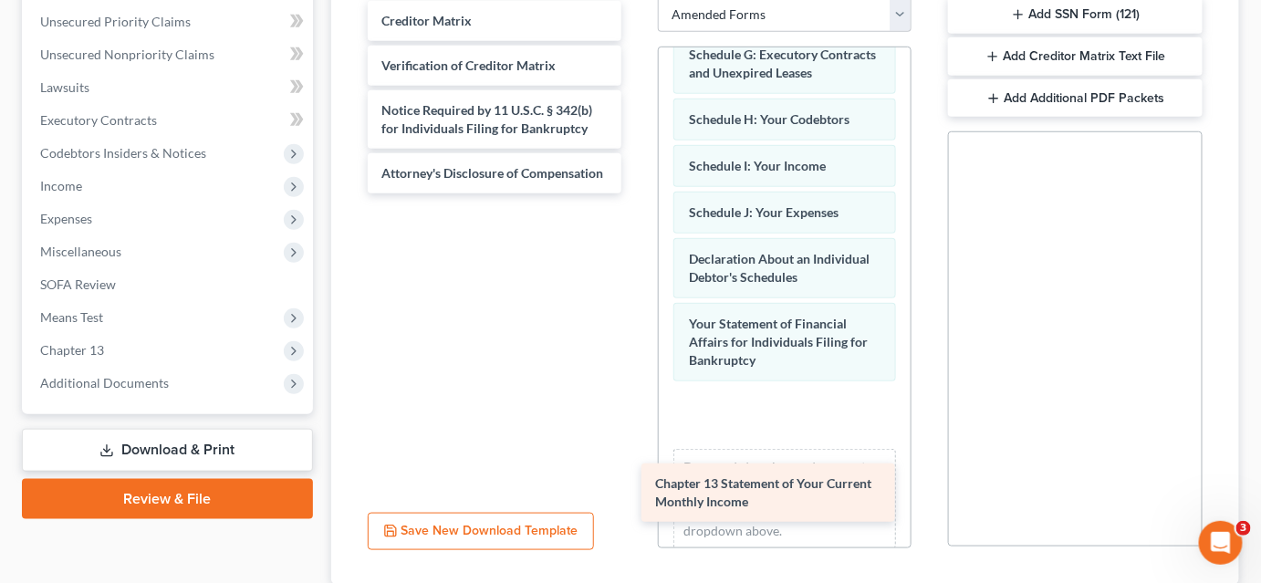
drag, startPoint x: 474, startPoint y: 23, endPoint x: 756, endPoint y: 484, distance: 540.2
click at [636, 193] on div "Chapter 13 Statement of Your Current Monthly Income Chapter 13 Statement of You…" at bounding box center [494, 97] width 283 height 193
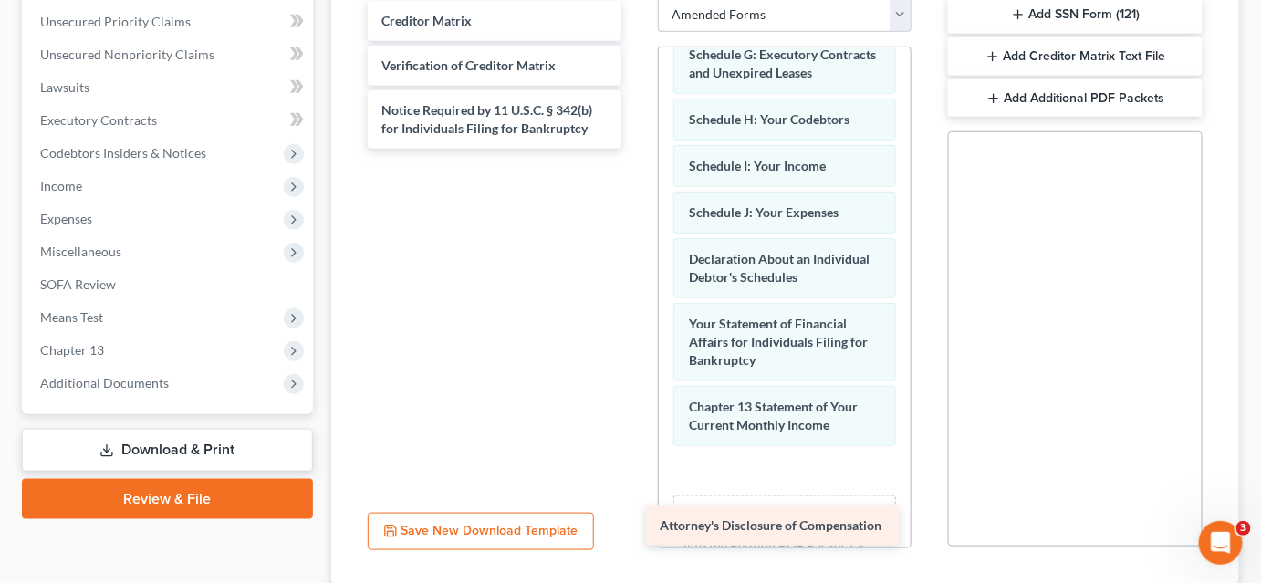
drag, startPoint x: 470, startPoint y: 170, endPoint x: 753, endPoint y: 519, distance: 449.6
click at [636, 149] on div "Attorney's Disclosure of Compensation Creditor Matrix Verification of Creditor …" at bounding box center [494, 75] width 283 height 148
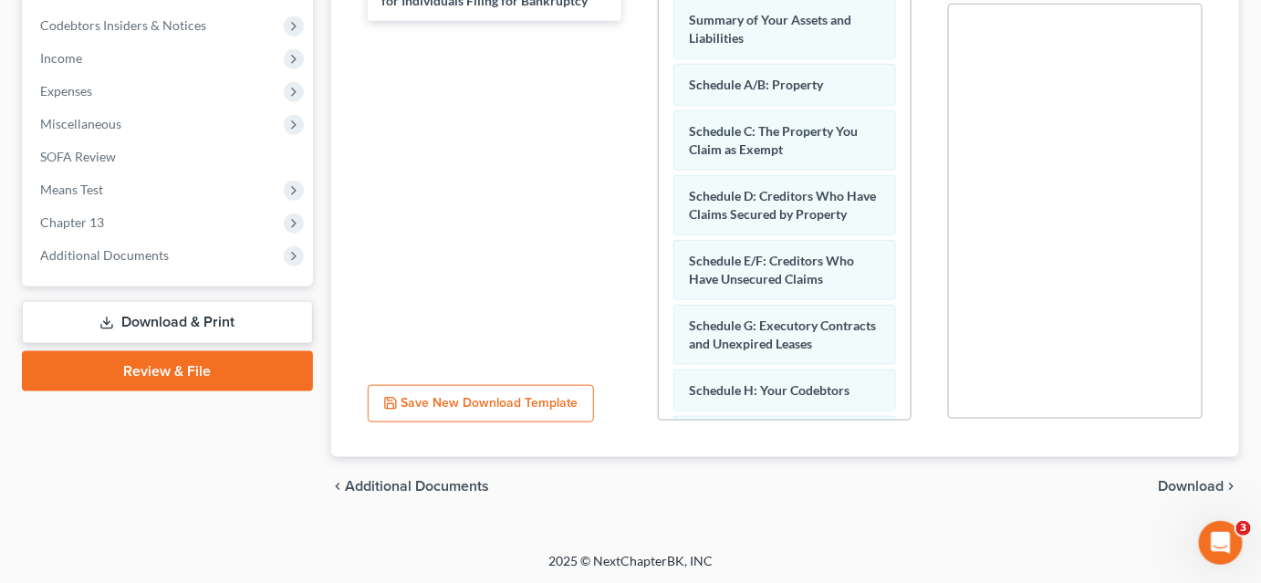
scroll to position [376, 0]
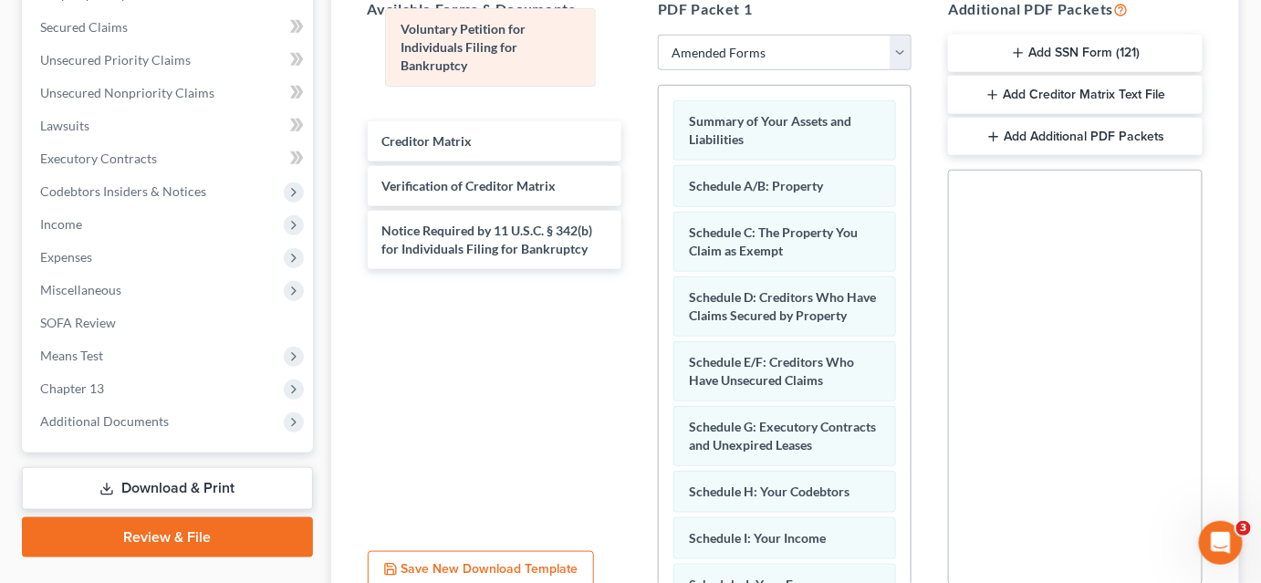
drag, startPoint x: 782, startPoint y: 140, endPoint x: 467, endPoint y: 46, distance: 328.5
click at [659, 86] on div "Voluntary Petition for Individuals Filing for Bankruptcy Voluntary Petition for…" at bounding box center [785, 544] width 252 height 917
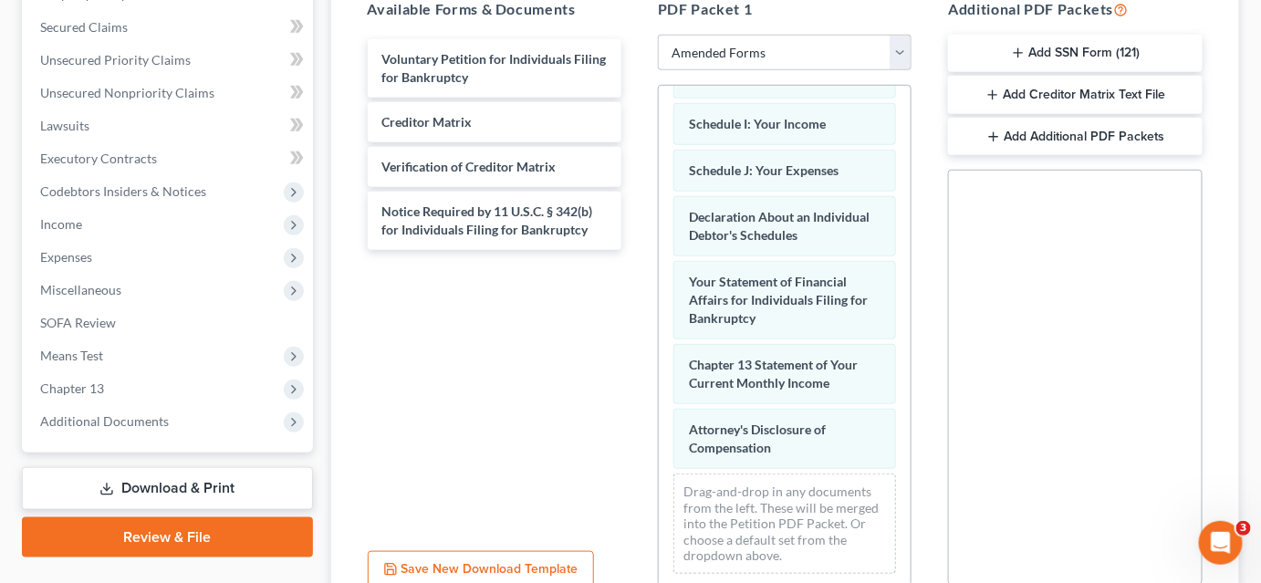
scroll to position [542, 0]
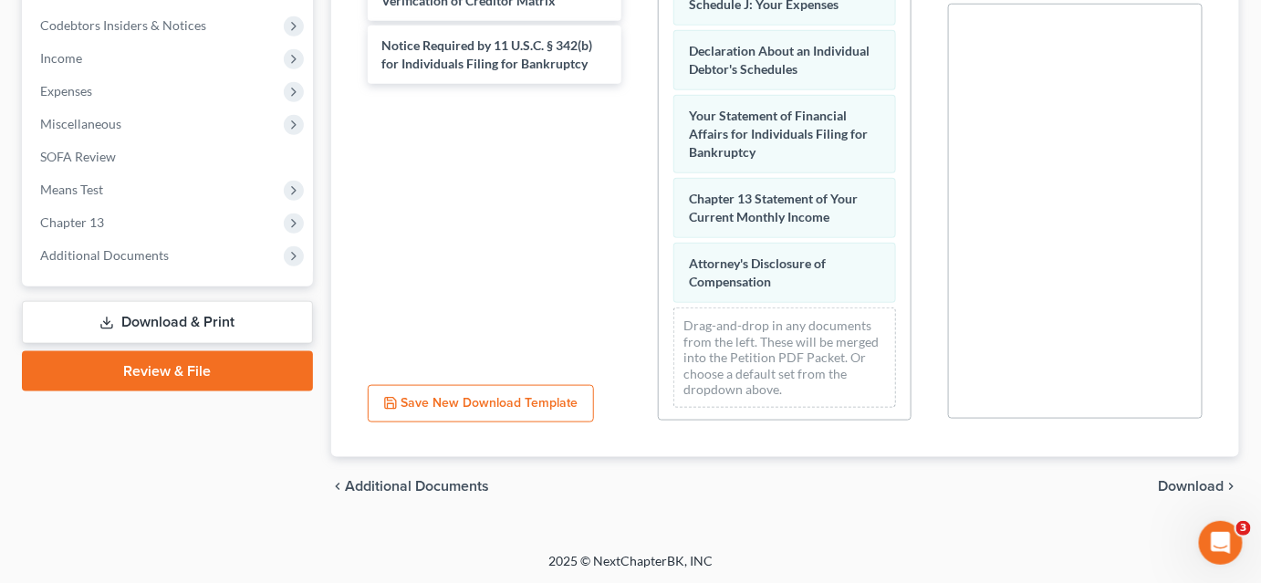
click at [1165, 484] on span "Download" at bounding box center [1192, 486] width 66 height 15
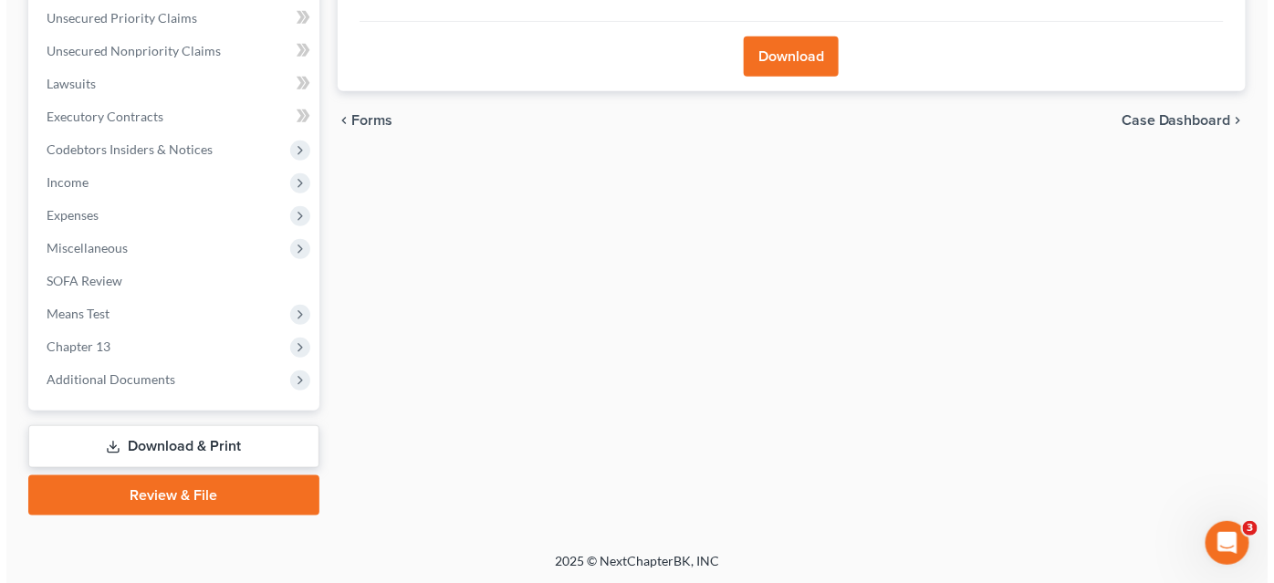
scroll to position [169, 0]
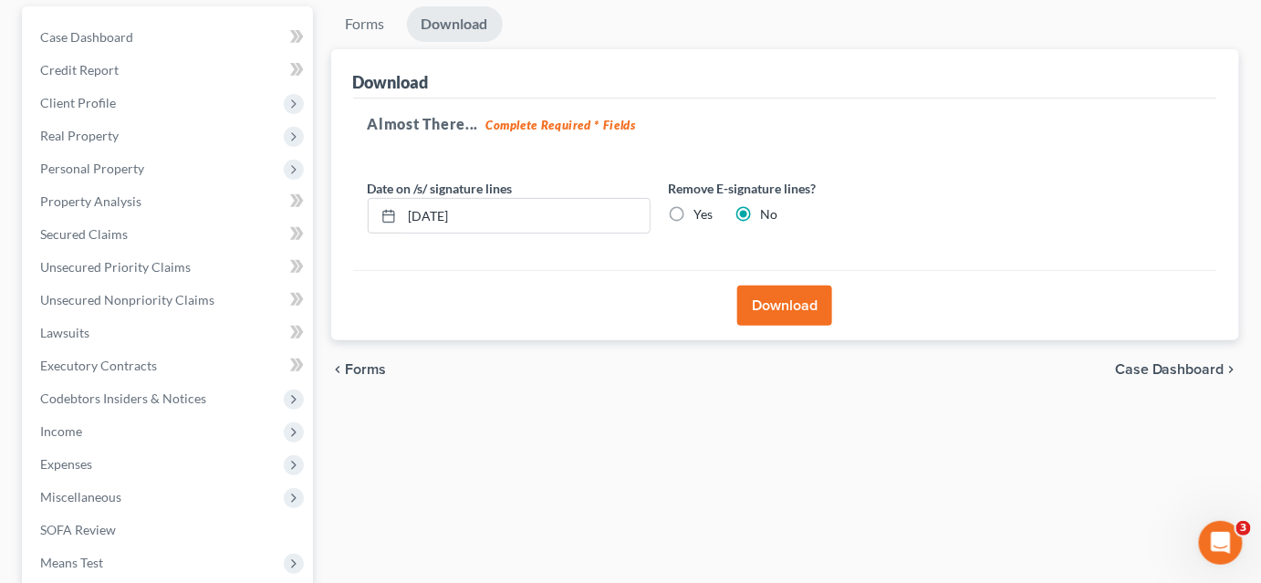
click at [781, 309] on button "Download" at bounding box center [784, 306] width 95 height 40
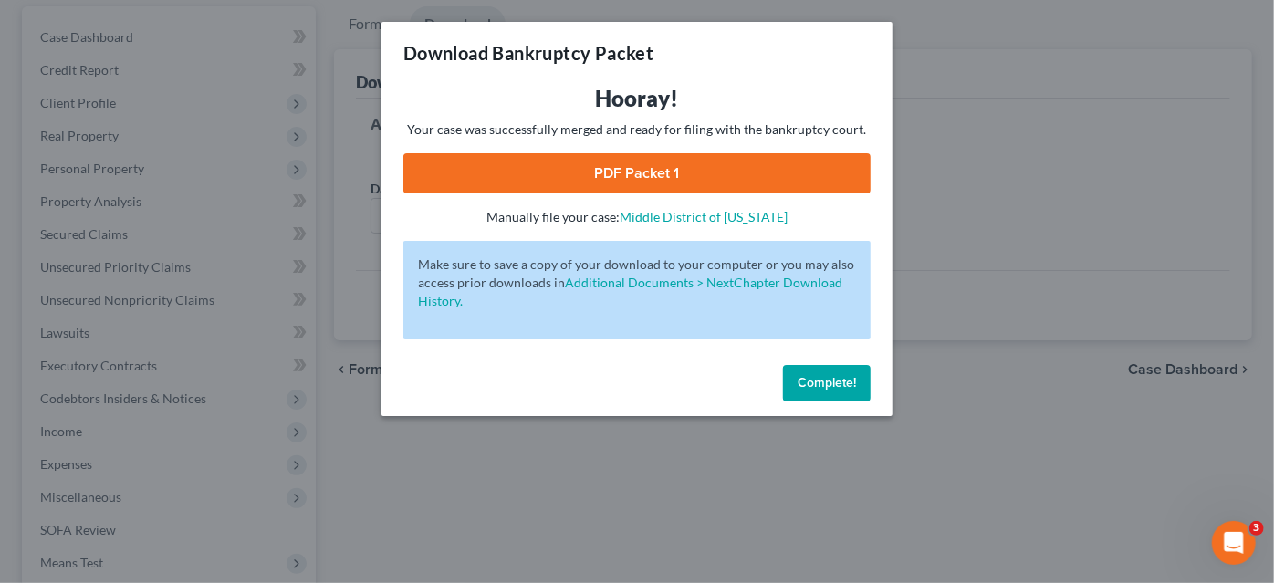
click at [716, 170] on link "PDF Packet 1" at bounding box center [636, 173] width 467 height 40
